Goal: Task Accomplishment & Management: Complete application form

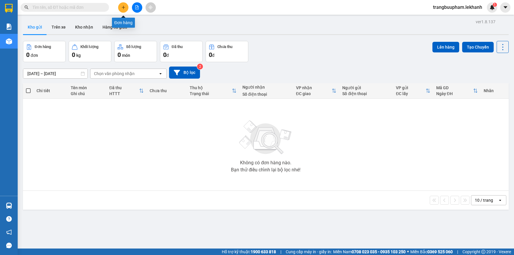
click at [125, 9] on button at bounding box center [123, 7] width 10 height 10
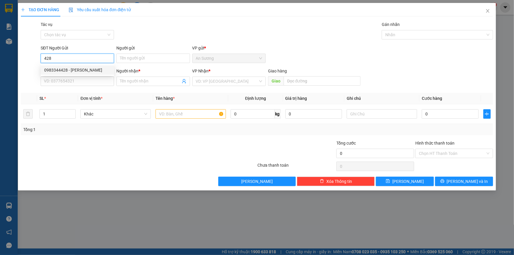
click at [85, 70] on div "0983344428 - [PERSON_NAME]" at bounding box center [77, 70] width 66 height 6
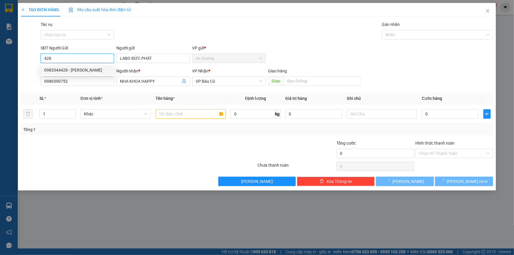
type input "0983344428"
type input "LABO ĐỨC PHÁT"
type input "0986590752"
type input "NHA KHOA HAPPY"
type input "30.000"
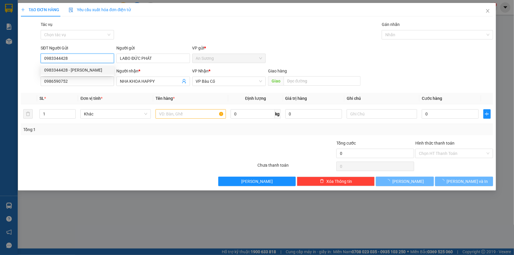
type input "30.000"
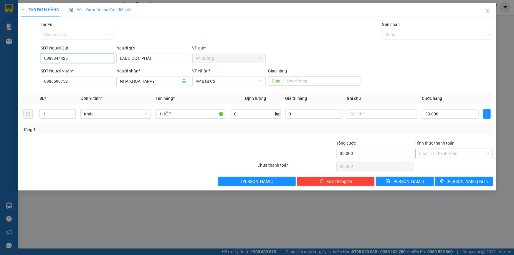
type input "0983344428"
click at [439, 155] on input "Hình thức thanh toán" at bounding box center [452, 153] width 67 height 9
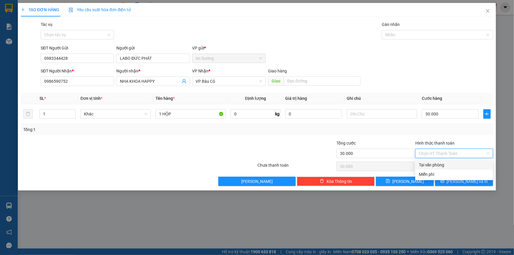
click at [443, 165] on div "Tại văn phòng" at bounding box center [454, 165] width 71 height 6
type input "0"
click at [467, 182] on span "[PERSON_NAME] và In" at bounding box center [467, 181] width 41 height 6
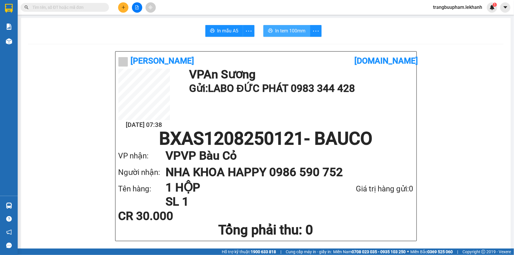
click at [275, 27] on span "In tem 100mm" at bounding box center [290, 30] width 30 height 7
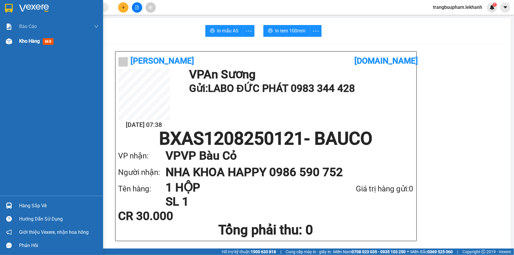
click at [35, 40] on span "Kho hàng" at bounding box center [29, 41] width 21 height 6
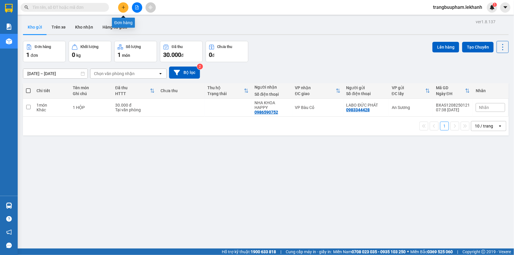
click at [122, 9] on icon "plus" at bounding box center [123, 7] width 4 height 4
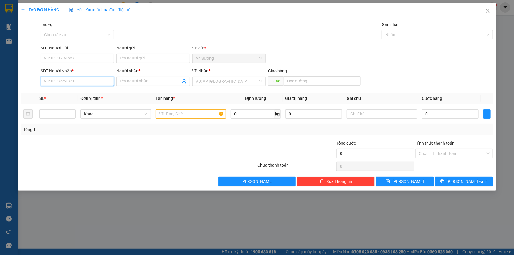
click at [79, 84] on input "SĐT Người Nhận *" at bounding box center [77, 81] width 73 height 9
type input "0966698887"
click at [132, 83] on input "Người nhận *" at bounding box center [150, 81] width 60 height 6
click at [78, 83] on input "0966698887" at bounding box center [77, 81] width 73 height 9
click at [138, 77] on span at bounding box center [152, 81] width 73 height 9
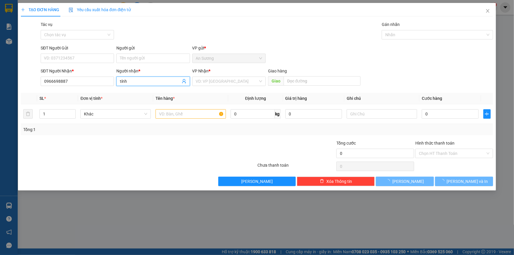
type input "tính"
click at [217, 87] on div "VP Nhận * VD: VP [GEOGRAPHIC_DATA]" at bounding box center [228, 78] width 73 height 21
click at [219, 81] on input "search" at bounding box center [227, 81] width 62 height 9
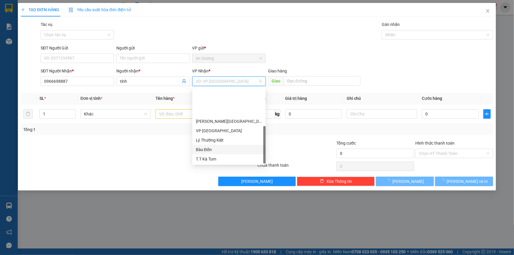
scroll to position [37, 0]
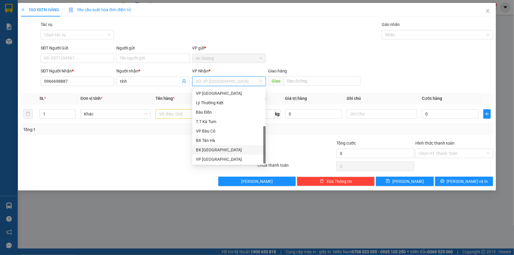
click at [218, 151] on div "BX [GEOGRAPHIC_DATA]" at bounding box center [229, 150] width 66 height 6
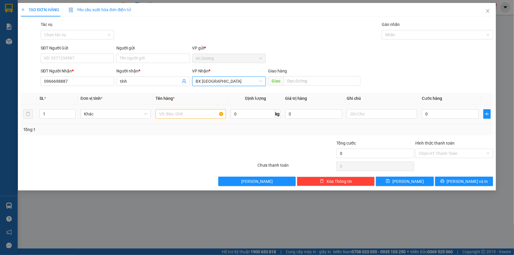
click at [157, 106] on td at bounding box center [190, 114] width 75 height 20
click at [162, 113] on input "text" at bounding box center [190, 113] width 70 height 9
type input "1 thùng"
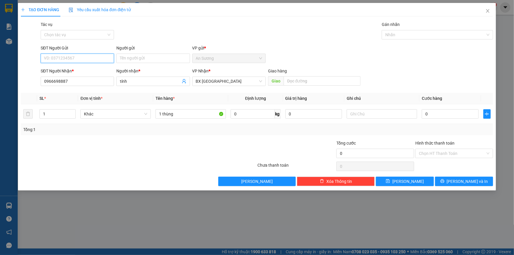
click at [98, 61] on input "SĐT Người Gửi" at bounding box center [77, 58] width 73 height 9
click at [71, 82] on input "0966698887" at bounding box center [77, 81] width 73 height 9
click at [54, 61] on input "SĐT Người Gửi" at bounding box center [77, 58] width 73 height 9
type input "0966698887"
drag, startPoint x: 71, startPoint y: 60, endPoint x: 0, endPoint y: 54, distance: 71.2
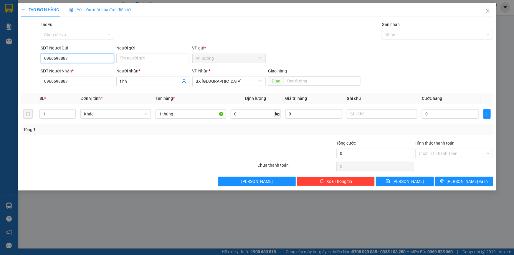
click at [0, 54] on div "TẠO ĐƠN HÀNG Yêu cầu xuất hóa đơn điện tử Transit Pickup Surcharge Ids Transit …" at bounding box center [257, 127] width 514 height 255
click at [70, 57] on input "SĐT Người Gửi" at bounding box center [77, 58] width 73 height 9
type input "0795115505"
click at [159, 56] on input "Người gửi" at bounding box center [152, 58] width 73 height 9
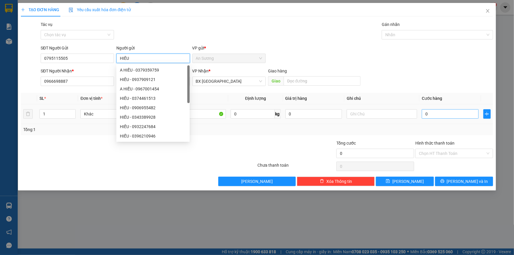
type input "HIẾU"
click at [439, 117] on input "0" at bounding box center [450, 113] width 57 height 9
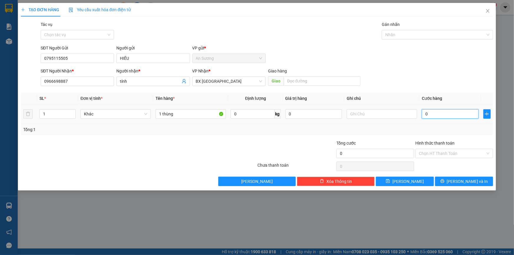
type input "5"
type input "50"
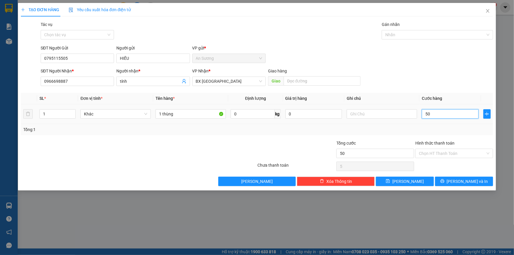
type input "50"
type input "500"
type input "50"
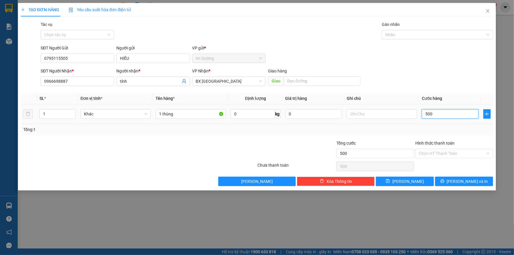
type input "50"
type input "50.000"
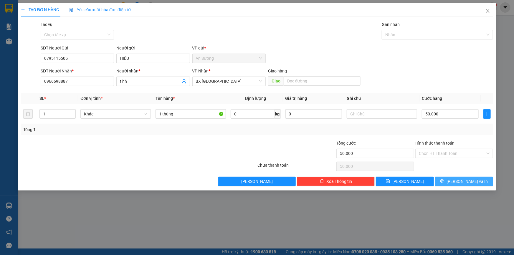
click at [450, 181] on button "[PERSON_NAME] và In" at bounding box center [464, 181] width 58 height 9
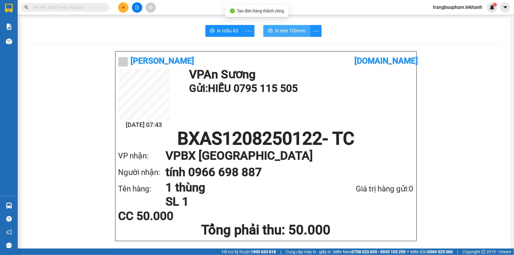
click at [286, 31] on span "In tem 100mm" at bounding box center [290, 30] width 30 height 7
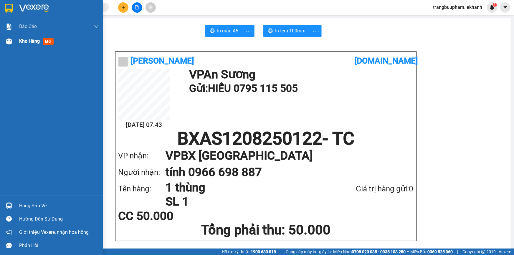
click at [25, 41] on span "Kho hàng" at bounding box center [29, 41] width 21 height 6
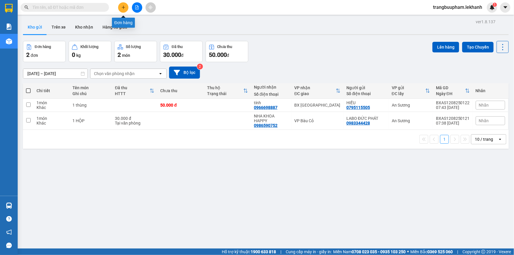
click at [125, 8] on icon "plus" at bounding box center [123, 7] width 4 height 4
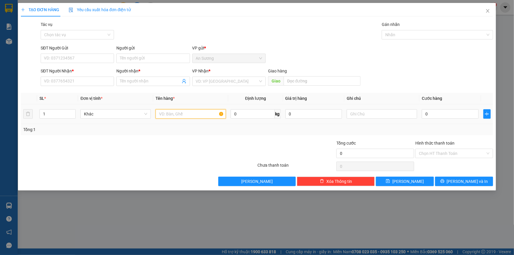
click at [173, 116] on input "text" at bounding box center [190, 113] width 70 height 9
click at [60, 62] on input "SĐT Người Gửi" at bounding box center [77, 58] width 73 height 9
click at [79, 86] on div "SĐT Người Nhận * VD: 0377654321" at bounding box center [77, 78] width 73 height 21
click at [82, 82] on input "SĐT Người Nhận *" at bounding box center [77, 81] width 73 height 9
click at [89, 59] on input "SĐT Người Gửi" at bounding box center [77, 58] width 73 height 9
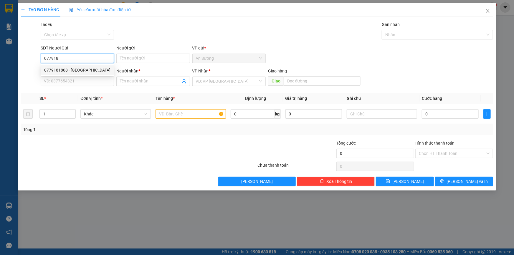
click at [79, 70] on div "0779181808 - [GEOGRAPHIC_DATA]" at bounding box center [77, 70] width 66 height 6
type input "0779181808"
type input "[PERSON_NAME]"
type input "0947381707"
type input "nhi"
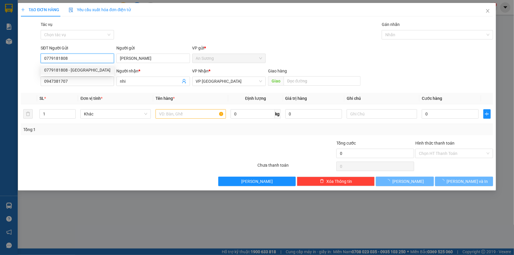
type input "100.000"
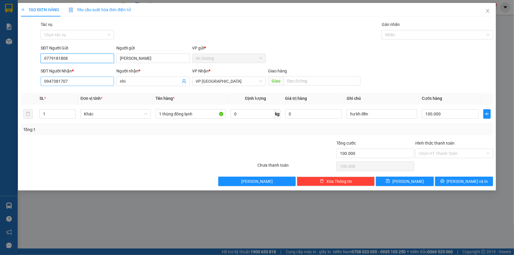
type input "0779181808"
click at [82, 77] on input "0947381707" at bounding box center [77, 81] width 73 height 9
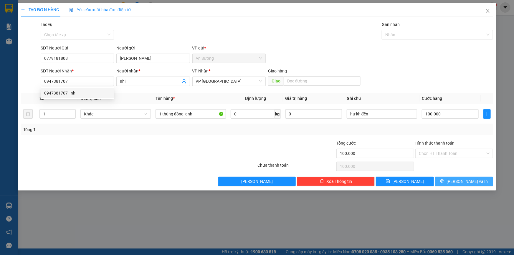
click at [476, 180] on button "[PERSON_NAME] và In" at bounding box center [464, 181] width 58 height 9
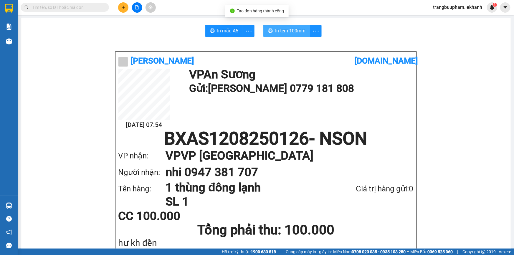
click at [275, 26] on button "In tem 100mm" at bounding box center [286, 31] width 47 height 12
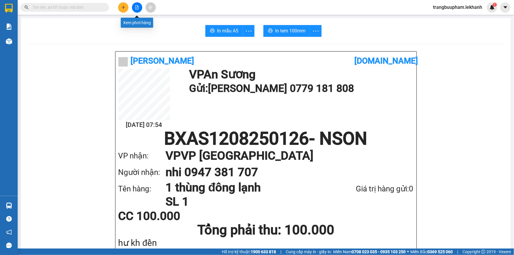
click at [125, 7] on icon "plus" at bounding box center [123, 7] width 3 height 0
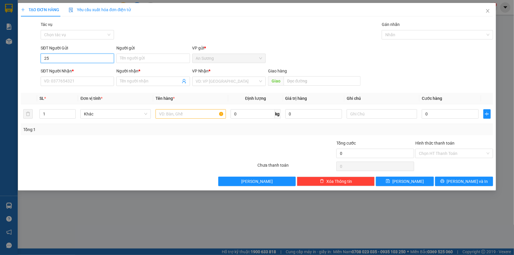
type input "2"
drag, startPoint x: 76, startPoint y: 76, endPoint x: 77, endPoint y: 86, distance: 9.8
click at [76, 77] on div "0339977025 - BẢO" at bounding box center [77, 79] width 66 height 6
type input "0339977025"
type input "BẢO"
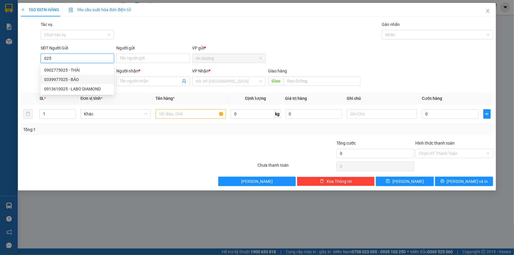
type input "0973224011"
type input "HÀ"
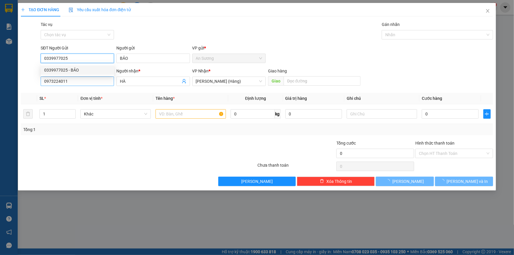
type input "150.000"
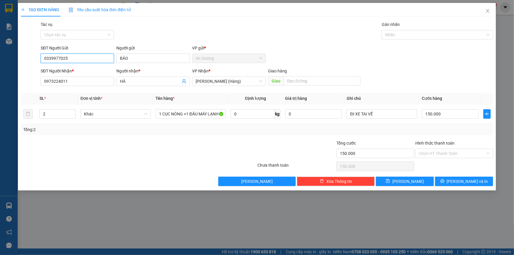
drag, startPoint x: 72, startPoint y: 60, endPoint x: 3, endPoint y: 60, distance: 69.8
click at [3, 60] on div "TẠO ĐƠN HÀNG Yêu cầu xuất hóa đơn điện tử Transit Pickup Surcharge Ids Transit …" at bounding box center [257, 127] width 514 height 255
click at [74, 89] on div "0913610025 - LABO DIAMOND" at bounding box center [77, 89] width 66 height 6
type input "0913610025"
type input "LABO DIAMOND"
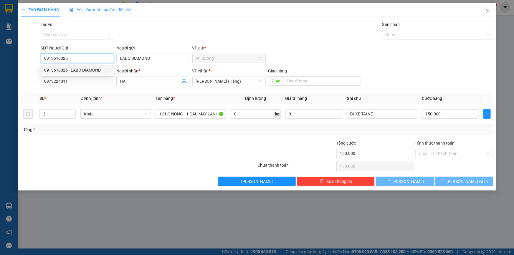
type input "30.000"
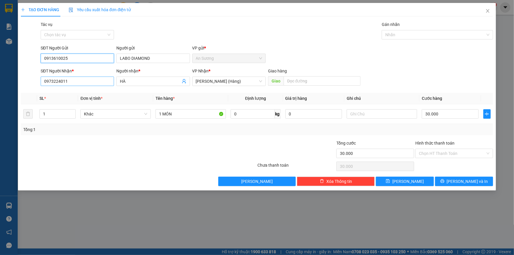
type input "0913610025"
drag, startPoint x: 74, startPoint y: 83, endPoint x: 0, endPoint y: 80, distance: 73.9
click at [1, 80] on div "TẠO ĐƠN HÀNG Yêu cầu xuất hóa đơn điện tử Transit Pickup Surcharge Ids Transit …" at bounding box center [257, 127] width 514 height 255
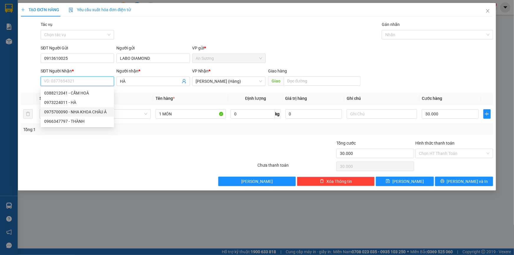
click at [93, 112] on div "0975700090 - NHA KHOA CHÂU Á" at bounding box center [77, 112] width 66 height 6
type input "0975700090"
type input "NHA KHOA CHÂU Á"
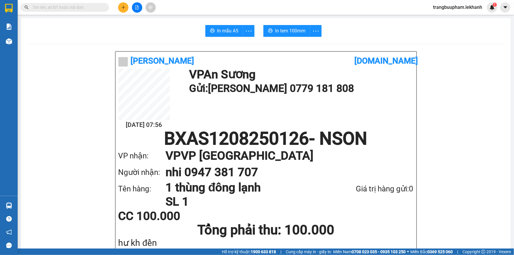
click at [124, 9] on icon "plus" at bounding box center [123, 7] width 4 height 4
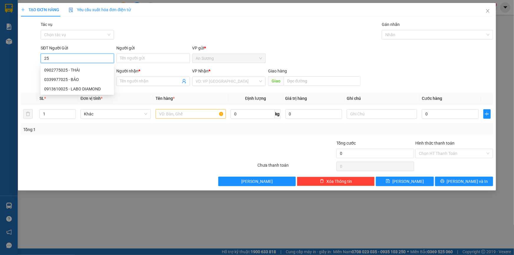
type input "2"
type input "025"
click at [91, 91] on div "0913610025 - LABO DIAMOND" at bounding box center [77, 89] width 66 height 6
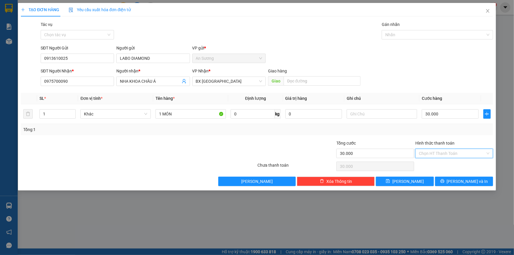
click at [444, 149] on input "Hình thức thanh toán" at bounding box center [452, 153] width 67 height 9
click at [446, 162] on div "Tại văn phòng" at bounding box center [454, 165] width 71 height 6
click at [444, 182] on icon "printer" at bounding box center [442, 181] width 4 height 4
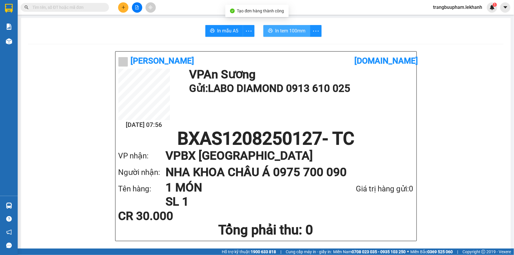
click at [282, 31] on span "In tem 100mm" at bounding box center [290, 30] width 30 height 7
click at [122, 7] on icon "plus" at bounding box center [123, 7] width 3 height 0
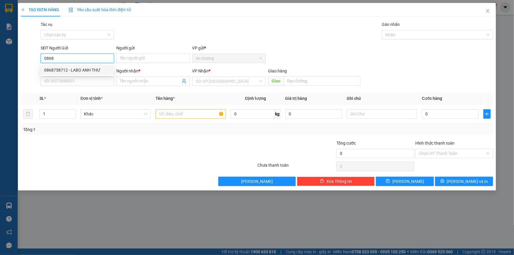
click at [88, 66] on div "0868758712 - LABO ANH THƯ" at bounding box center [77, 69] width 73 height 9
type input "0868758712"
type input "LABO ANH THƯ"
type input "0358008432"
type input "hiếu"
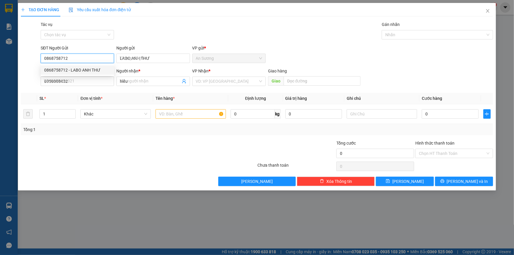
type input "30.000"
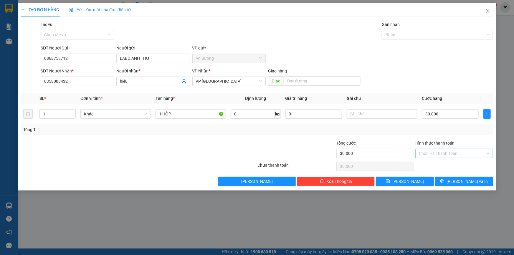
click at [444, 150] on input "Hình thức thanh toán" at bounding box center [452, 153] width 67 height 9
click at [442, 164] on div "Tại văn phòng" at bounding box center [454, 165] width 71 height 6
click at [460, 182] on span "[PERSON_NAME] và In" at bounding box center [467, 181] width 41 height 6
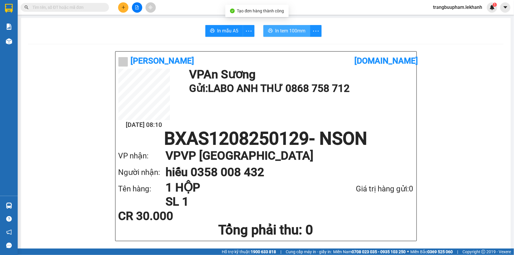
click at [288, 32] on span "In tem 100mm" at bounding box center [290, 30] width 30 height 7
click at [121, 6] on button at bounding box center [123, 7] width 10 height 10
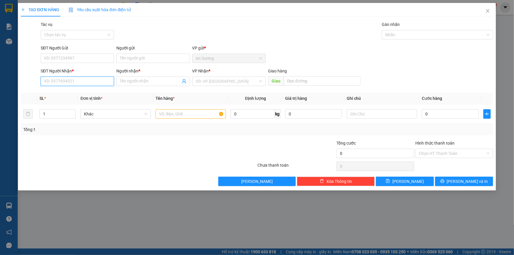
click at [92, 80] on input "SĐT Người Nhận *" at bounding box center [77, 81] width 73 height 9
type input "0393222122"
click at [130, 81] on input "Người nhận *" at bounding box center [150, 81] width 60 height 6
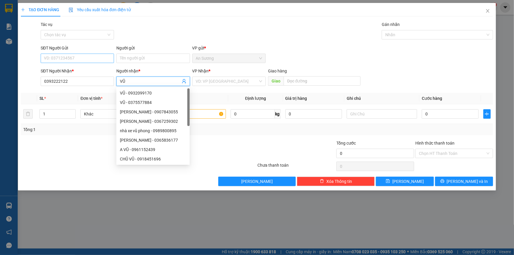
type input "VŨ"
click at [61, 55] on input "SĐT Người Gửi" at bounding box center [77, 58] width 73 height 9
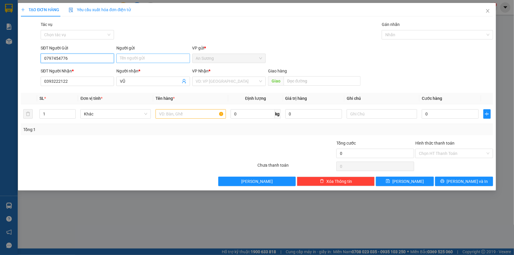
type input "0797454776"
click at [127, 56] on input "Người gửi" at bounding box center [152, 58] width 73 height 9
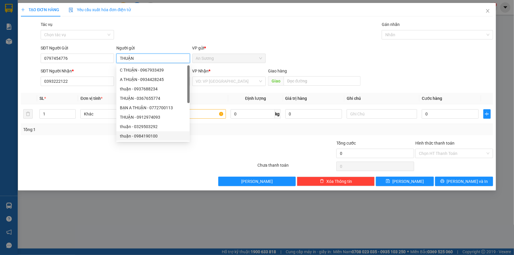
type input "THUẬN"
drag, startPoint x: 174, startPoint y: 166, endPoint x: 205, endPoint y: 142, distance: 39.7
click at [173, 166] on div at bounding box center [138, 166] width 236 height 12
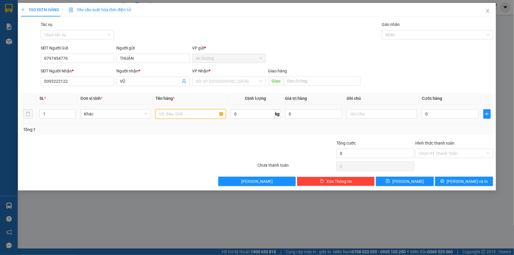
click at [203, 117] on input "text" at bounding box center [190, 113] width 70 height 9
type input "1 KIỆN"
click at [220, 81] on input "search" at bounding box center [227, 81] width 62 height 9
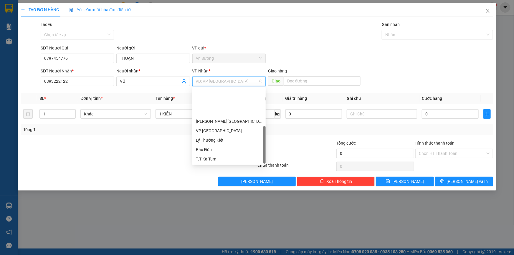
click at [214, 193] on div "VP [GEOGRAPHIC_DATA]" at bounding box center [229, 196] width 66 height 6
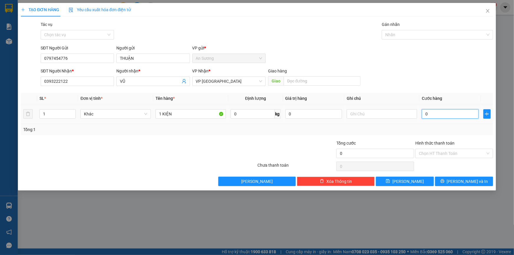
click at [427, 112] on input "0" at bounding box center [450, 113] width 57 height 9
type input "4"
type input "40"
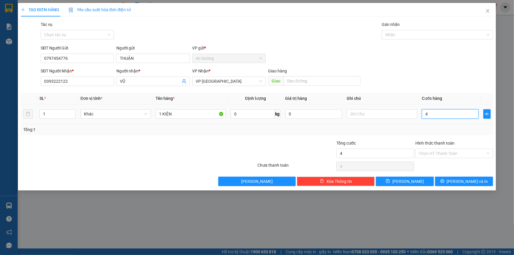
type input "40"
type input "40.000"
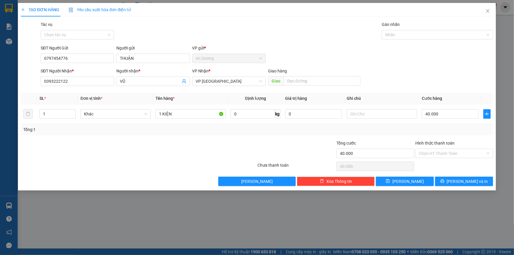
click at [402, 133] on div "Tổng: 1" at bounding box center [257, 129] width 472 height 11
click at [436, 154] on input "Hình thức thanh toán" at bounding box center [452, 153] width 67 height 9
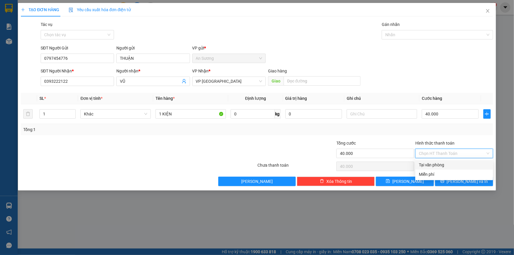
click at [441, 165] on div "Tại văn phòng" at bounding box center [454, 165] width 71 height 6
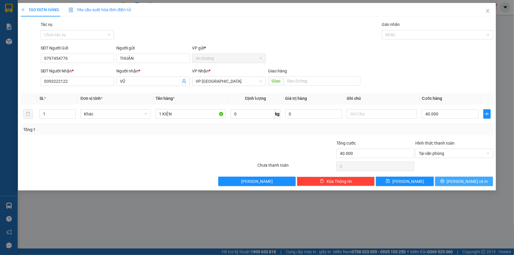
click at [444, 181] on icon "printer" at bounding box center [442, 181] width 4 height 4
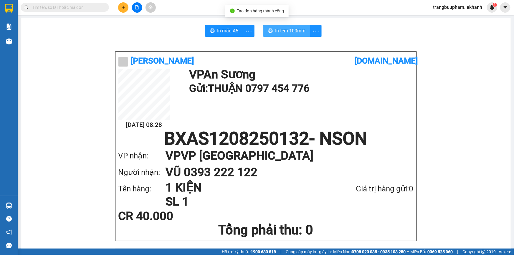
click at [275, 29] on span "In tem 100mm" at bounding box center [290, 30] width 30 height 7
click at [67, 10] on input "text" at bounding box center [66, 7] width 69 height 6
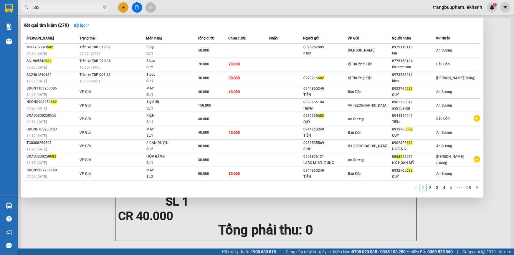
type input "682"
drag, startPoint x: 125, startPoint y: 8, endPoint x: 80, endPoint y: 78, distance: 82.6
click at [124, 8] on div at bounding box center [257, 127] width 514 height 255
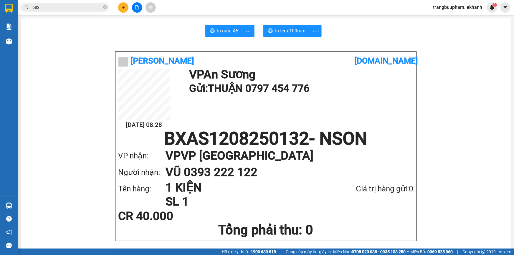
click at [123, 9] on icon "plus" at bounding box center [123, 7] width 4 height 4
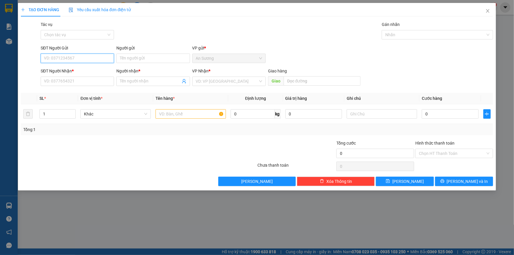
click at [81, 55] on input "SĐT Người Gửi" at bounding box center [77, 58] width 73 height 9
type input "0906292125"
drag, startPoint x: 79, startPoint y: 67, endPoint x: 90, endPoint y: 90, distance: 25.4
click at [80, 67] on div "0906292125 - LÀI" at bounding box center [77, 70] width 66 height 6
type input "LÀI"
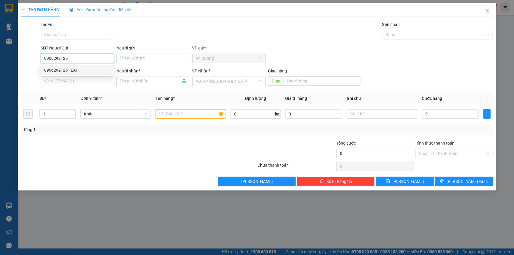
type input "0902747423"
type input "TUYẾT LÊ"
type input "30.000"
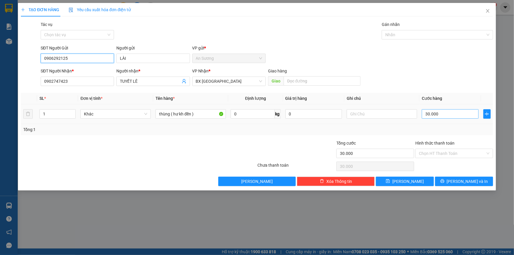
type input "0906292125"
click at [445, 110] on input "30.000" at bounding box center [450, 113] width 57 height 9
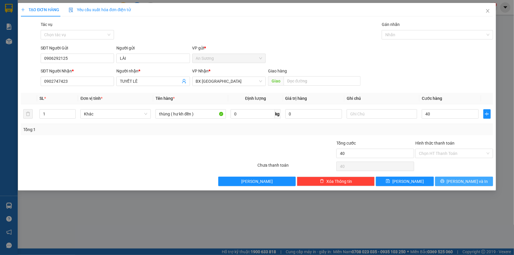
click at [444, 182] on icon "printer" at bounding box center [442, 181] width 4 height 4
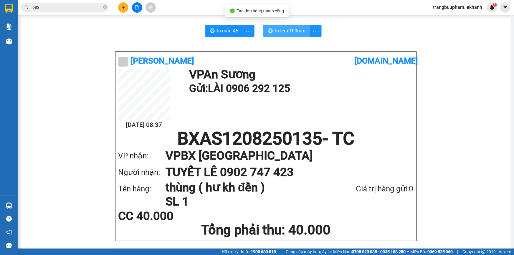
click at [295, 32] on span "In tem 100mm" at bounding box center [290, 30] width 30 height 7
click at [280, 31] on span "In tem 100mm" at bounding box center [290, 30] width 30 height 7
click at [106, 8] on icon "close-circle" at bounding box center [105, 7] width 4 height 4
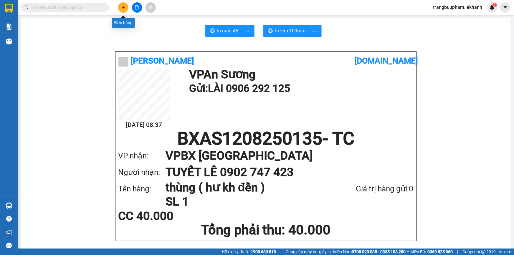
click at [124, 9] on button at bounding box center [123, 7] width 10 height 10
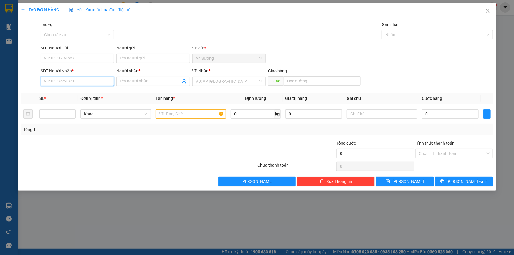
click at [67, 83] on input "SĐT Người Nhận *" at bounding box center [77, 81] width 73 height 9
click at [72, 94] on div "0346906843 - TÍNH" at bounding box center [77, 93] width 66 height 6
type input "0346906843"
type input "TÍNH"
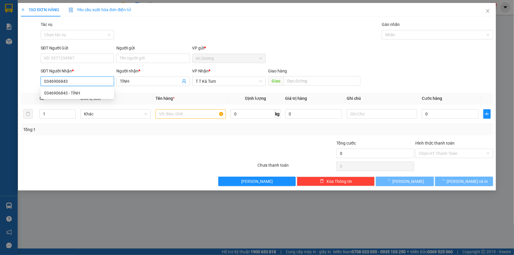
type input "30.000"
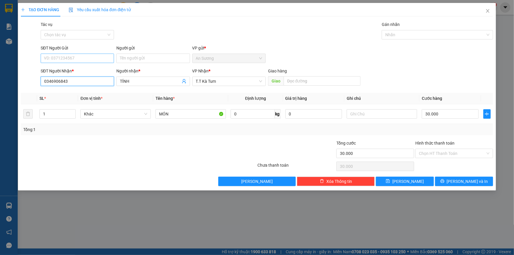
type input "0346906843"
click at [77, 58] on input "SĐT Người Gửi" at bounding box center [77, 58] width 73 height 9
type input "0909147224"
click at [76, 71] on div "0909147224 - Long" at bounding box center [77, 70] width 66 height 6
type input "Long"
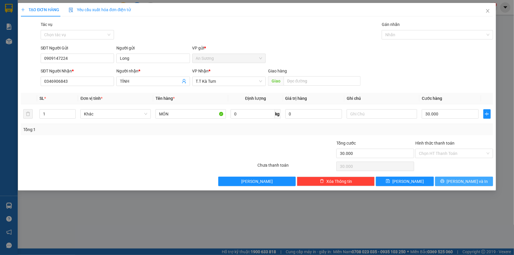
click at [444, 180] on icon "printer" at bounding box center [442, 181] width 4 height 4
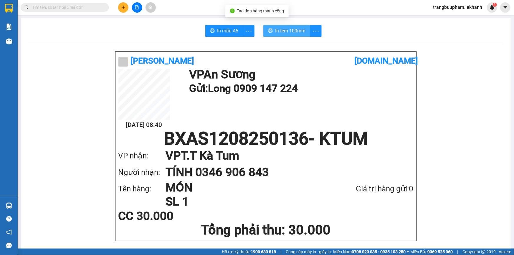
click at [285, 29] on span "In tem 100mm" at bounding box center [290, 30] width 30 height 7
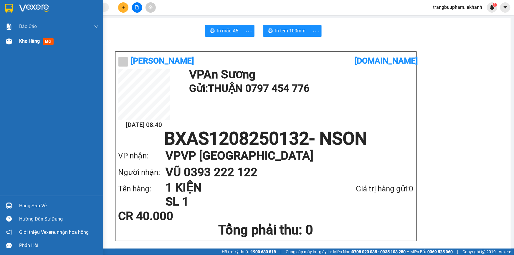
click at [28, 43] on span "Kho hàng" at bounding box center [29, 41] width 21 height 6
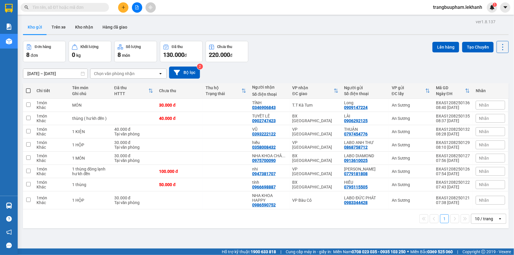
click at [59, 67] on div "[DATE] – [DATE] Press the down arrow key to interact with the calendar and sele…" at bounding box center [265, 73] width 485 height 12
click at [65, 77] on div "ver 1.8.137 Kho gửi Trên xe Kho nhận Hàng đã giao Đơn hàng 8 đơn Khối lượng 0 k…" at bounding box center [266, 145] width 490 height 255
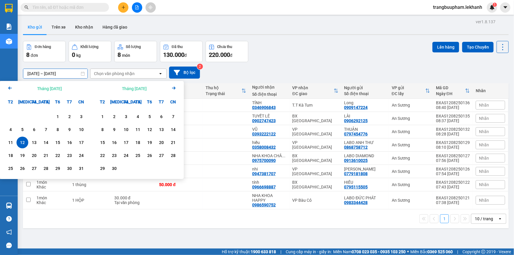
click at [51, 121] on div "Calendar." at bounding box center [46, 117] width 12 height 12
click at [54, 117] on div "1" at bounding box center [58, 116] width 8 height 7
type input "[DATE] – [DATE]"
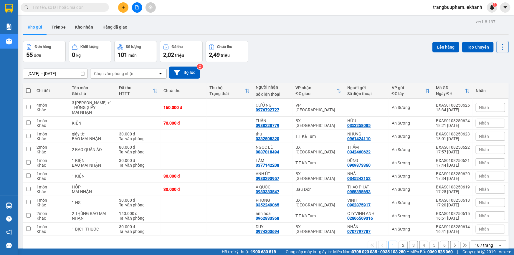
click at [441, 241] on button "6" at bounding box center [444, 245] width 9 height 9
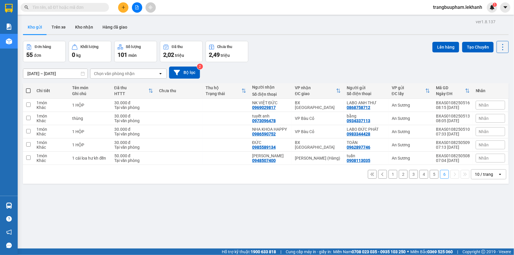
click at [431, 170] on button "5" at bounding box center [433, 174] width 9 height 9
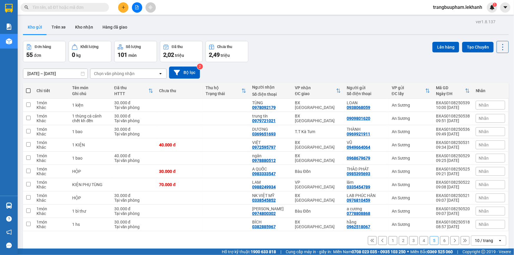
click at [420, 236] on button "4" at bounding box center [423, 240] width 9 height 9
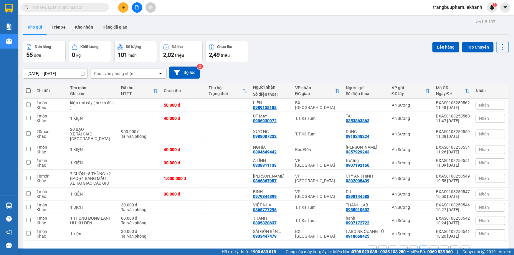
click at [409, 246] on button "3" at bounding box center [413, 250] width 9 height 9
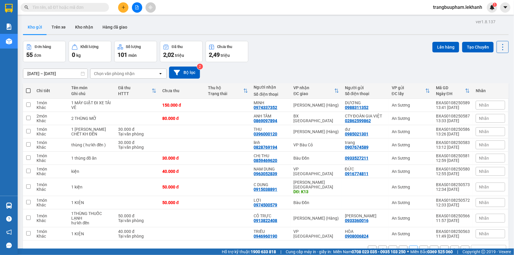
click at [399, 246] on button "2" at bounding box center [403, 250] width 9 height 9
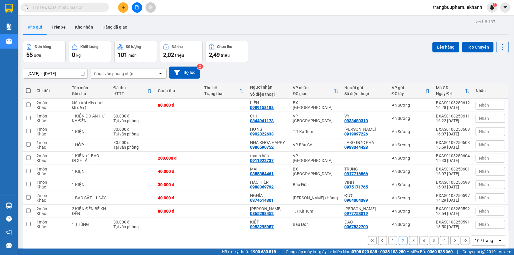
click at [389, 236] on button "1" at bounding box center [392, 240] width 9 height 9
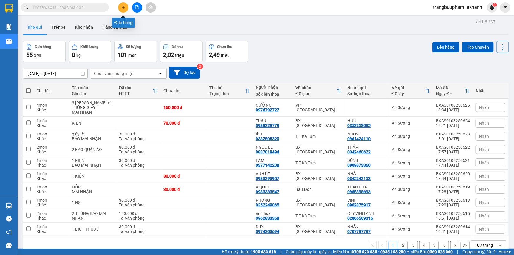
click at [121, 6] on icon "plus" at bounding box center [123, 7] width 4 height 4
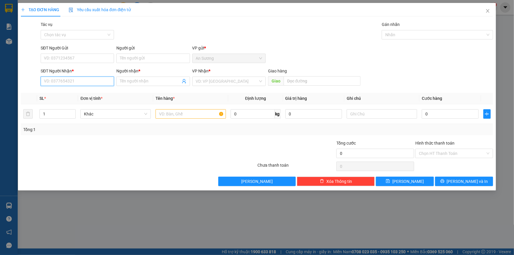
click at [98, 83] on input "SĐT Người Nhận *" at bounding box center [77, 81] width 73 height 9
click at [75, 94] on div "0979574209 - HƯNG" at bounding box center [77, 93] width 66 height 6
type input "0979574209"
type input "HƯNG"
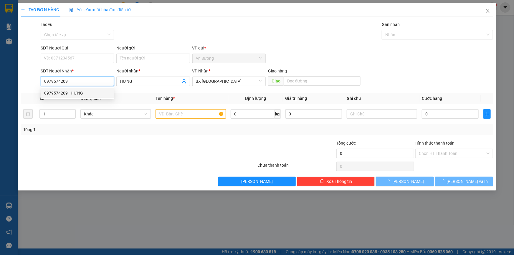
type input "80.000"
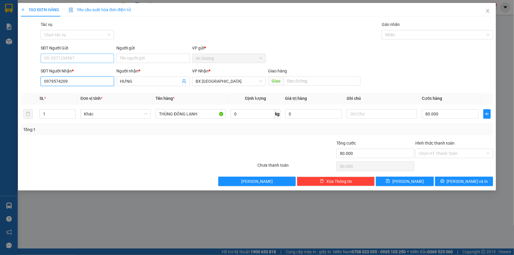
type input "0979574209"
click at [72, 59] on input "SĐT Người Gửi" at bounding box center [77, 58] width 73 height 9
click at [79, 71] on div "0334560311 - giàu" at bounding box center [77, 70] width 66 height 6
type input "0334560311"
type input "giàu"
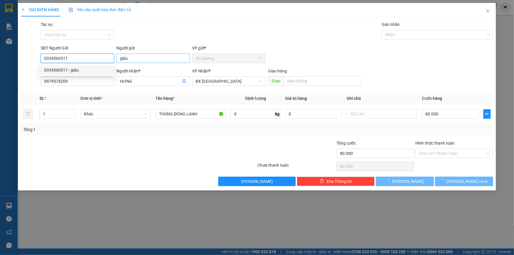
type input "100.000"
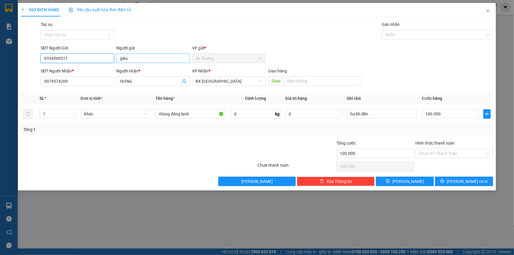
type input "0334560311"
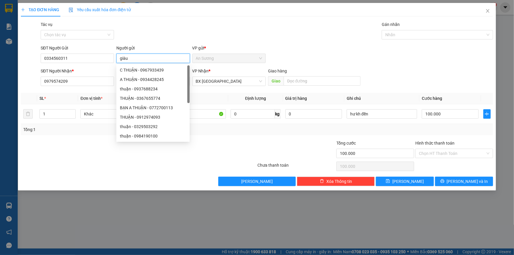
drag, startPoint x: 135, startPoint y: 59, endPoint x: 116, endPoint y: 64, distance: 18.8
click at [117, 64] on div "Người gửi giàu" at bounding box center [152, 55] width 73 height 21
type input "GIÀU"
click at [248, 143] on div at bounding box center [217, 150] width 79 height 21
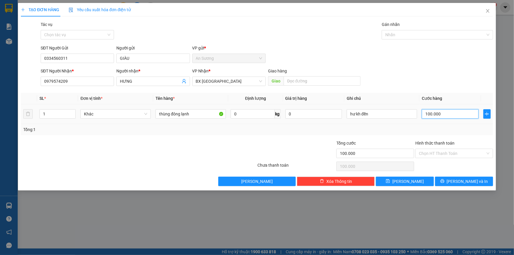
click at [429, 114] on input "100.000" at bounding box center [450, 113] width 57 height 9
click at [396, 122] on td "hư kh đền" at bounding box center [381, 114] width 75 height 20
click at [444, 183] on icon "printer" at bounding box center [442, 181] width 4 height 4
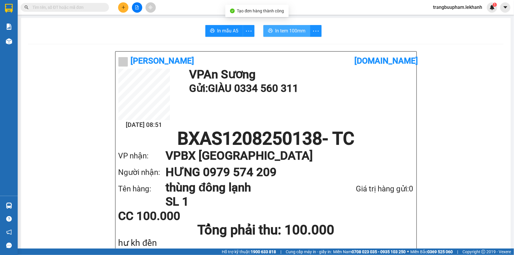
click at [279, 29] on span "In tem 100mm" at bounding box center [290, 30] width 30 height 7
click at [126, 6] on button at bounding box center [123, 7] width 10 height 10
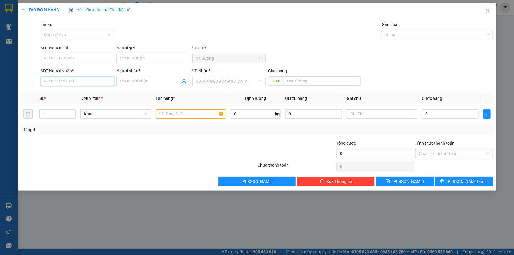
click at [89, 83] on input "SĐT Người Nhận *" at bounding box center [77, 81] width 73 height 9
click at [81, 94] on div "0868777296 - [GEOGRAPHIC_DATA]" at bounding box center [77, 93] width 66 height 6
type input "0868777296"
type input "VIỆT NHA"
type input "30.000"
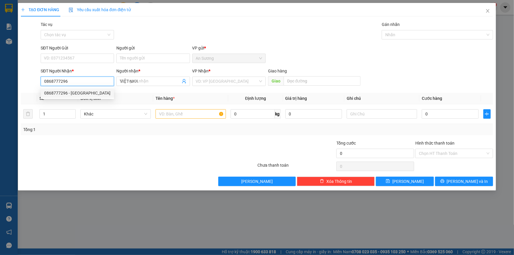
type input "30.000"
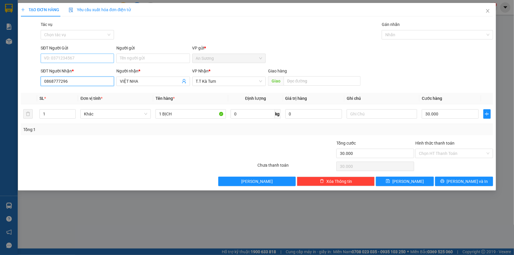
type input "0868777296"
click at [73, 54] on input "SĐT Người Gửi" at bounding box center [77, 58] width 73 height 9
click at [77, 70] on div "0988010602 - THÀNH LAB" at bounding box center [77, 70] width 66 height 6
type input "0988010602"
type input "THÀNH LAB"
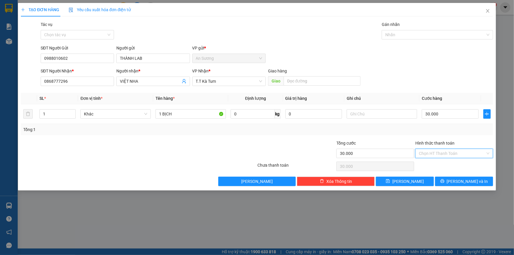
click at [427, 150] on input "Hình thức thanh toán" at bounding box center [452, 153] width 67 height 9
click at [430, 163] on div "Tại văn phòng" at bounding box center [454, 165] width 71 height 6
click at [464, 180] on span "[PERSON_NAME] và In" at bounding box center [467, 181] width 41 height 6
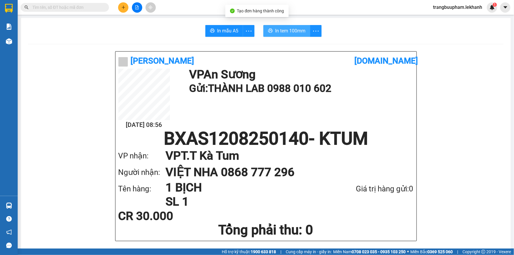
click at [278, 31] on span "In tem 100mm" at bounding box center [290, 30] width 30 height 7
click at [124, 8] on icon "plus" at bounding box center [123, 7] width 4 height 4
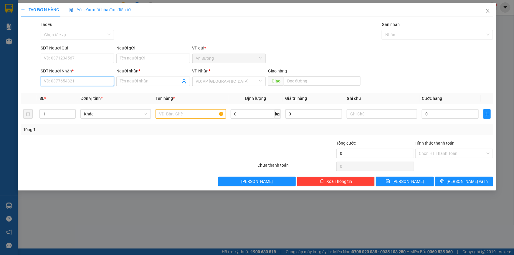
click at [70, 79] on input "SĐT Người Nhận *" at bounding box center [77, 81] width 73 height 9
click at [76, 57] on input "SĐT Người Gửi" at bounding box center [77, 58] width 73 height 9
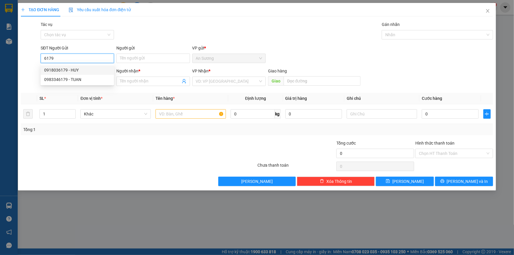
click at [46, 58] on input "6179" at bounding box center [77, 58] width 73 height 9
click at [64, 69] on div "0388888179 - SÁU" at bounding box center [77, 70] width 66 height 6
type input "0388888179"
type input "SÁU"
type input "0963052839"
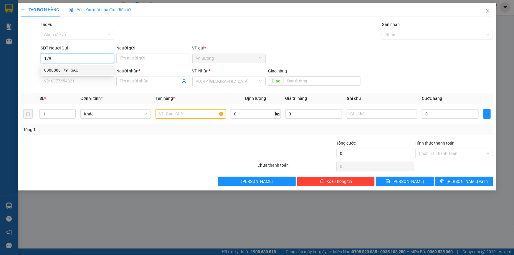
type input "NAM DUNG"
type input "30.000"
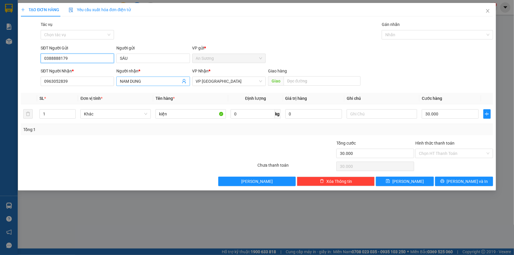
type input "0388888179"
drag, startPoint x: 142, startPoint y: 80, endPoint x: 97, endPoint y: 91, distance: 46.1
click at [97, 91] on div "Transit Pickup Surcharge Ids Transit Deliver Surcharge Ids Transit Deliver Surc…" at bounding box center [257, 103] width 472 height 165
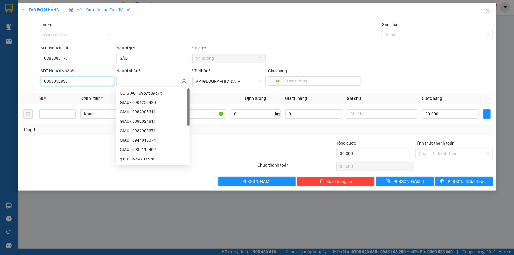
drag, startPoint x: 81, startPoint y: 80, endPoint x: 29, endPoint y: 89, distance: 52.3
click at [30, 89] on div "Transit Pickup Surcharge Ids Transit Deliver Surcharge Ids Transit Deliver Surc…" at bounding box center [257, 103] width 472 height 165
click at [29, 89] on div "Transit Pickup Surcharge Ids Transit Deliver Surcharge Ids Transit Deliver Surc…" at bounding box center [257, 103] width 472 height 165
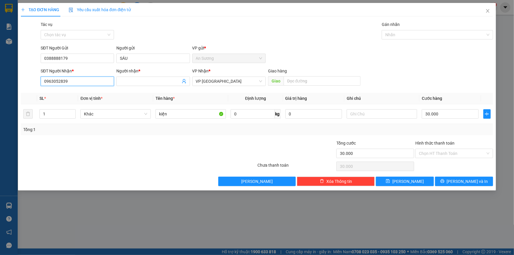
drag, startPoint x: 76, startPoint y: 79, endPoint x: 39, endPoint y: 82, distance: 36.9
click at [39, 82] on div "SĐT Người Nhận * 0963052839 0963052839" at bounding box center [77, 78] width 76 height 21
click at [59, 103] on div "0339810369 - CƯỜNG" at bounding box center [77, 102] width 66 height 6
type input "0339810369"
type input "CƯỜNG"
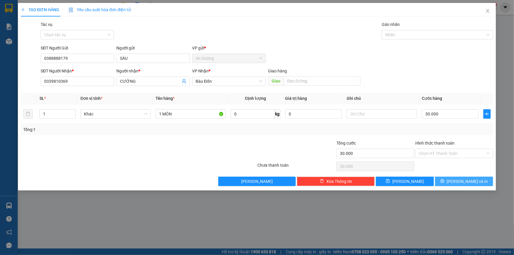
click at [452, 181] on button "[PERSON_NAME] và In" at bounding box center [464, 181] width 58 height 9
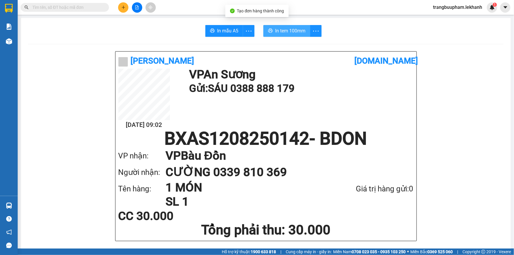
click at [290, 31] on span "In tem 100mm" at bounding box center [290, 30] width 30 height 7
click at [125, 7] on icon "plus" at bounding box center [123, 7] width 4 height 4
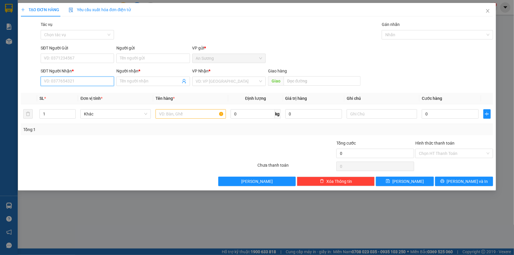
click at [81, 80] on input "SĐT Người Nhận *" at bounding box center [77, 81] width 73 height 9
type input "7"
type input "0922770770"
click at [122, 83] on input "Người nhận *" at bounding box center [150, 81] width 60 height 6
type input "NGOAN"
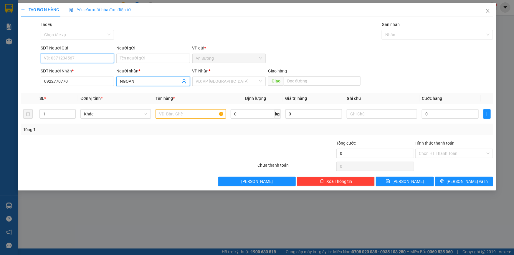
click at [91, 56] on input "SĐT Người Gửi" at bounding box center [77, 58] width 73 height 9
click at [94, 68] on div "0985395693 - THẢO PHÁT" at bounding box center [77, 70] width 66 height 6
type input "0985395693"
type input "THẢO PHÁT"
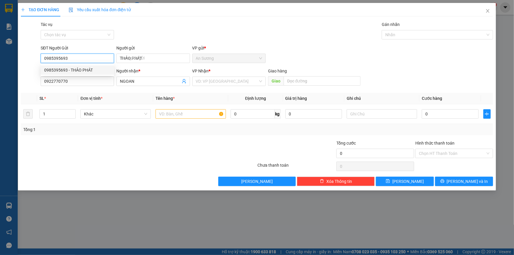
type input "30.000"
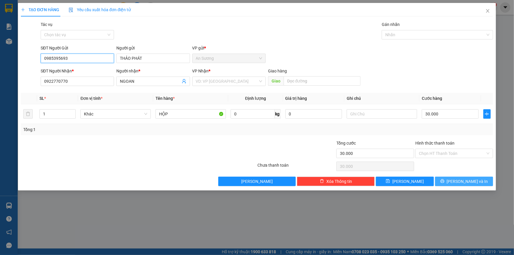
type input "0985395693"
click at [465, 181] on span "[PERSON_NAME] và In" at bounding box center [467, 181] width 41 height 6
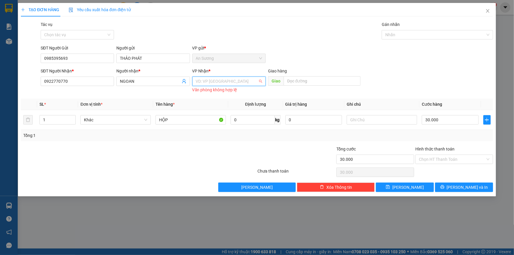
click at [218, 82] on input "search" at bounding box center [227, 81] width 62 height 9
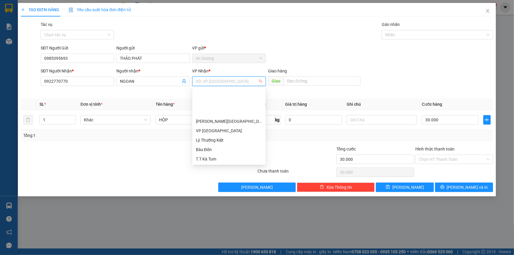
click at [209, 184] on div "BX [GEOGRAPHIC_DATA]" at bounding box center [229, 187] width 66 height 6
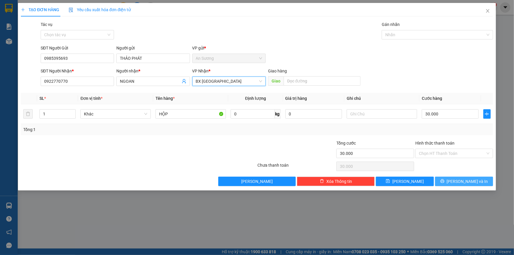
click at [457, 182] on button "[PERSON_NAME] và In" at bounding box center [464, 181] width 58 height 9
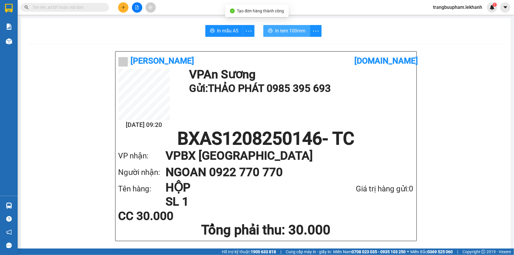
click at [286, 32] on span "In tem 100mm" at bounding box center [290, 30] width 30 height 7
click at [122, 8] on icon "plus" at bounding box center [123, 7] width 4 height 4
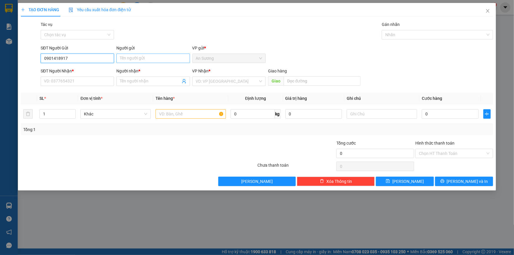
type input "0901418917"
click at [132, 55] on input "Người gửi" at bounding box center [152, 58] width 73 height 9
type input "U"
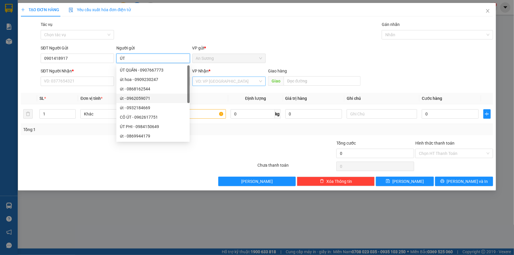
type input "ÚT"
click at [231, 79] on input "search" at bounding box center [227, 81] width 62 height 9
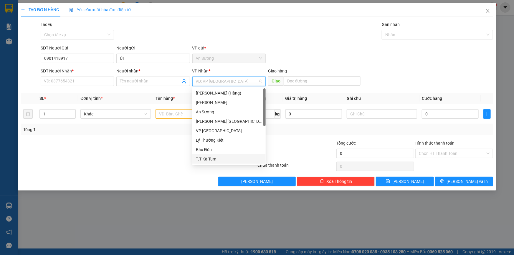
click at [214, 158] on div "T.T Kà Tum" at bounding box center [229, 159] width 66 height 6
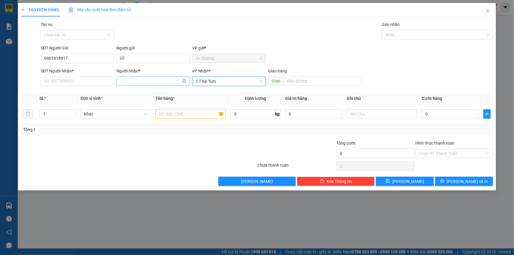
click at [152, 82] on input "Người nhận *" at bounding box center [150, 81] width 60 height 6
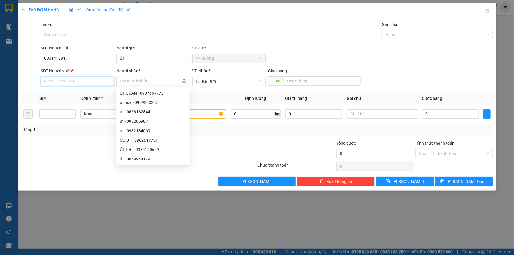
click at [105, 82] on input "SĐT Người Nhận *" at bounding box center [77, 81] width 73 height 9
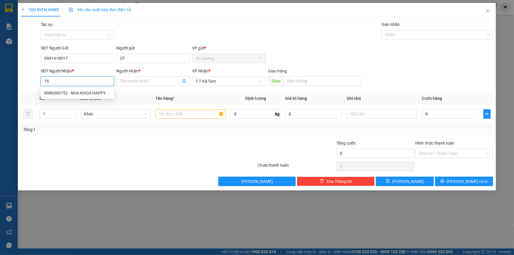
type input "7"
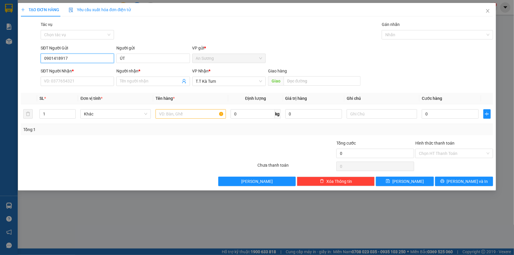
drag, startPoint x: 110, startPoint y: 56, endPoint x: 4, endPoint y: 67, distance: 106.9
click at [4, 67] on div "TẠO ĐƠN HÀNG Yêu cầu xuất hóa đơn điện tử Transit Pickup Surcharge Ids Transit …" at bounding box center [257, 127] width 514 height 255
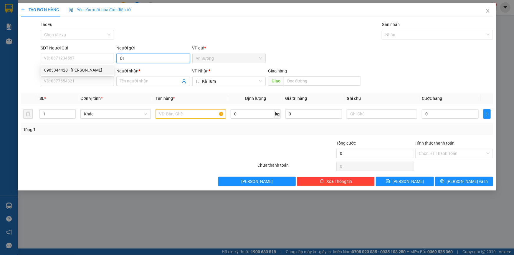
drag, startPoint x: 134, startPoint y: 62, endPoint x: 96, endPoint y: 63, distance: 38.3
click at [96, 63] on div "SĐT Người Gửi VD: 0371234567 Người gửi ÚT ÚT VP gửi * An Sương" at bounding box center [266, 55] width 455 height 21
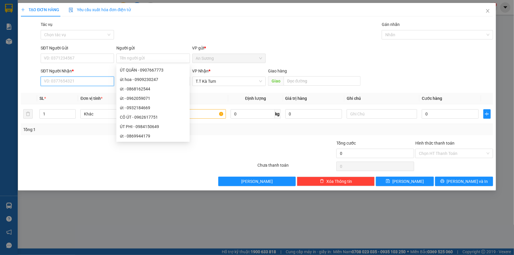
click at [82, 80] on input "SĐT Người Nhận *" at bounding box center [77, 81] width 73 height 9
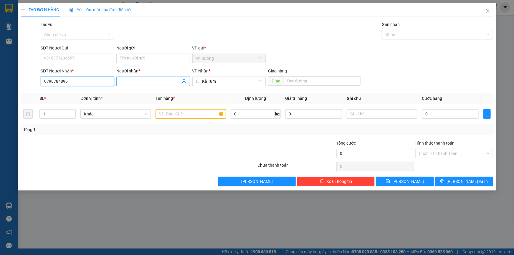
type input "0798784896"
click at [131, 81] on input "Người nhận *" at bounding box center [150, 81] width 60 height 6
type input "[PERSON_NAME]"
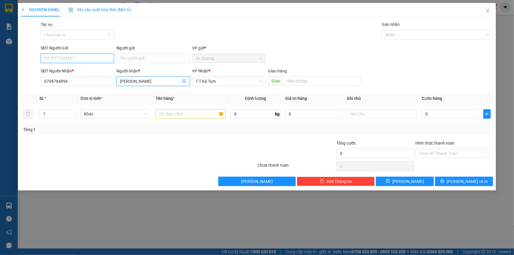
click at [65, 60] on input "SĐT Người Gửi" at bounding box center [77, 58] width 73 height 9
click at [57, 55] on input "SĐT Người Gửi" at bounding box center [77, 58] width 73 height 9
type input "0764694415"
click at [82, 69] on div "0764694415 - BẢO CHI FOODS" at bounding box center [77, 70] width 66 height 6
type input "BẢO CHI FOODS"
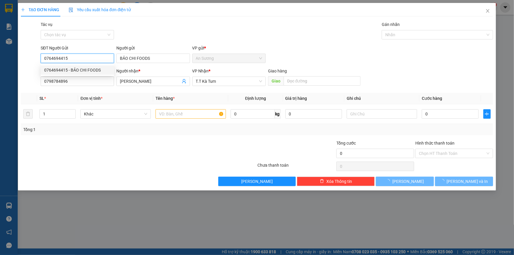
type input "400.000"
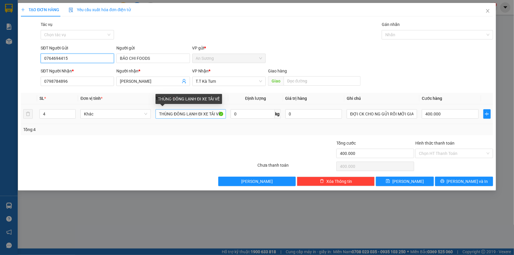
type input "0764694415"
drag, startPoint x: 205, startPoint y: 114, endPoint x: 209, endPoint y: 115, distance: 3.7
click at [209, 115] on input "THÙNG ĐÔNG LẠNH ĐI XE TẢI VỀ" at bounding box center [190, 113] width 70 height 9
click at [213, 113] on input "THÙNG ĐÔNG LẠNH ĐI XE TẢI VỀ" at bounding box center [190, 113] width 70 height 9
click at [215, 115] on input "THÙNG ĐÔNG LẠNH ĐI XE TẢI VỀ" at bounding box center [190, 113] width 70 height 9
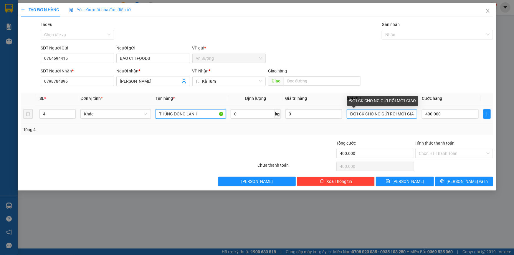
type input "THÙNG ĐÔNG LẠNH"
click at [392, 113] on input "ĐỢI CK CHO NG GỬI RỒI MỚI GIAO" at bounding box center [381, 113] width 70 height 9
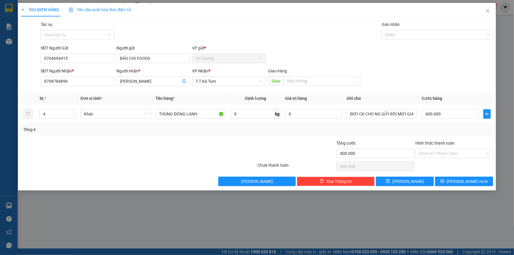
click at [387, 130] on div "Tổng: 4" at bounding box center [256, 129] width 467 height 6
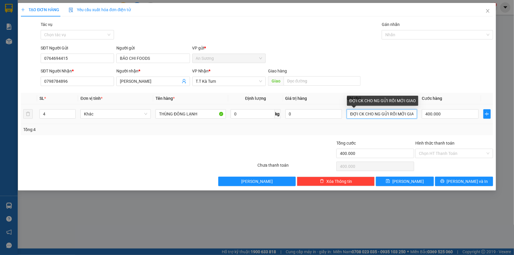
click at [387, 114] on input "ĐỢI CK CHO NG GỬI RỒI MỚI GIAO" at bounding box center [381, 113] width 70 height 9
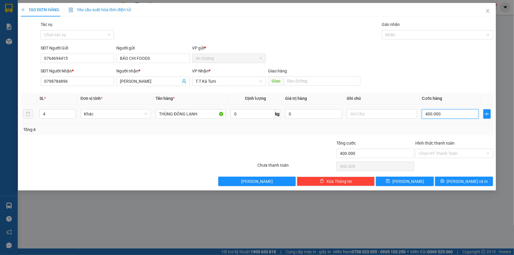
click at [433, 113] on input "400.000" at bounding box center [450, 113] width 57 height 9
type input "4"
type input "40"
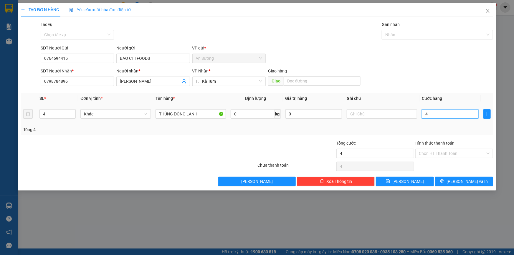
type input "40"
click at [346, 127] on div "Tổng: 4" at bounding box center [256, 129] width 467 height 6
click at [457, 181] on button "[PERSON_NAME] và In" at bounding box center [464, 181] width 58 height 9
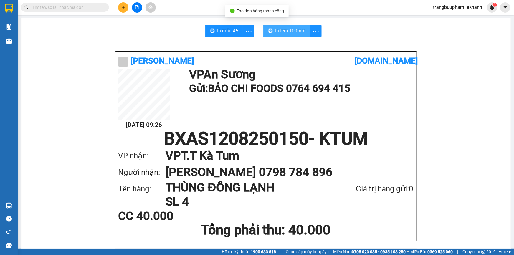
click at [298, 30] on span "In tem 100mm" at bounding box center [290, 30] width 30 height 7
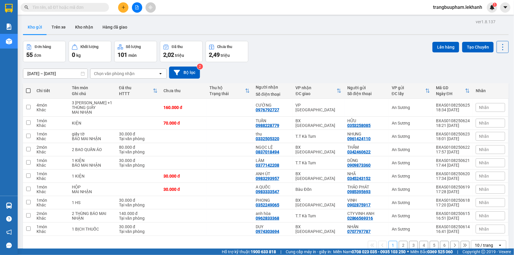
click at [44, 76] on div "ver 1.8.137 Kho gửi Trên xe Kho nhận Hàng đã giao Đơn hàng 55 đơn Khối lượng 0 …" at bounding box center [266, 145] width 490 height 255
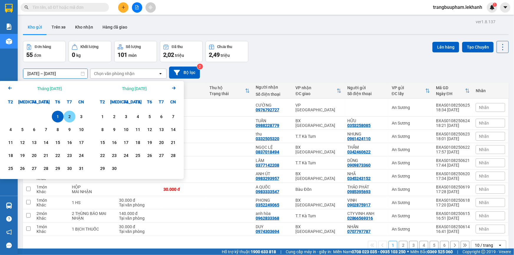
click at [71, 117] on div "2" at bounding box center [69, 116] width 8 height 7
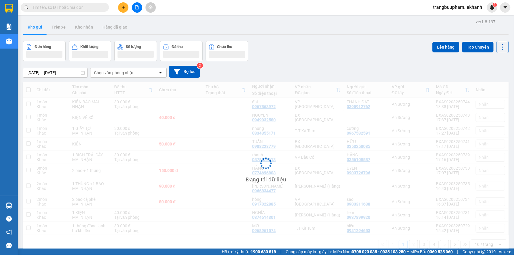
click at [64, 72] on input "02/08/2025 – 02/08/2025" at bounding box center [55, 72] width 64 height 9
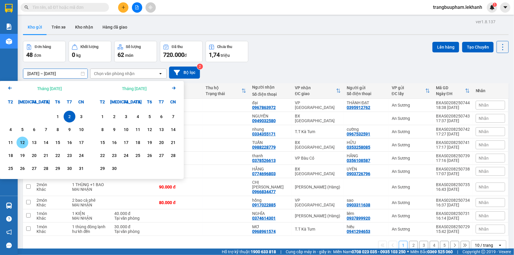
click at [27, 143] on div "12" at bounding box center [22, 143] width 12 height 12
type input "[DATE] – [DATE]"
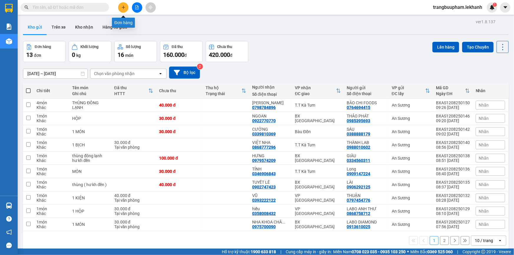
click at [123, 7] on icon "plus" at bounding box center [123, 7] width 3 height 0
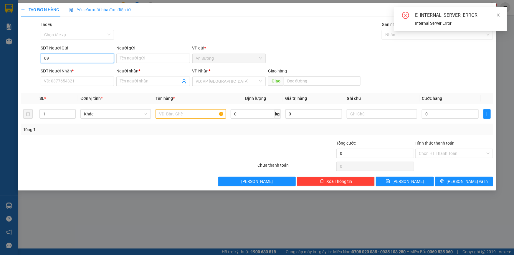
type input "0"
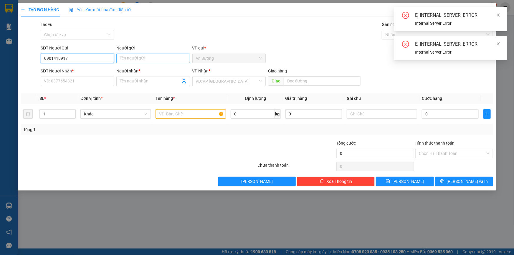
type input "0901418917"
click at [131, 58] on input "Người gửi" at bounding box center [152, 58] width 73 height 9
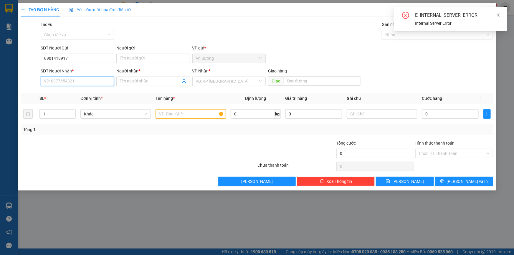
click at [89, 82] on input "SĐT Người Nhận *" at bounding box center [77, 81] width 73 height 9
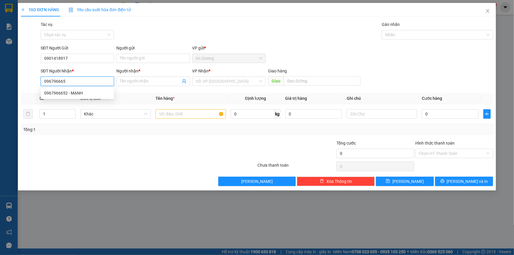
type input "0967966652"
click at [72, 93] on div "0967966652 - MẠNH" at bounding box center [77, 93] width 66 height 6
type input "MẠNH"
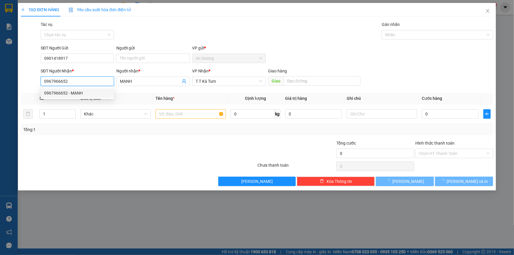
type input "150.000"
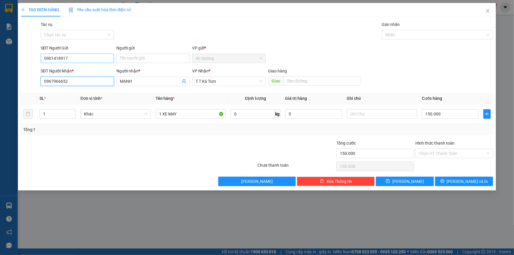
type input "0967966652"
click at [98, 58] on input "0901418917" at bounding box center [77, 58] width 73 height 9
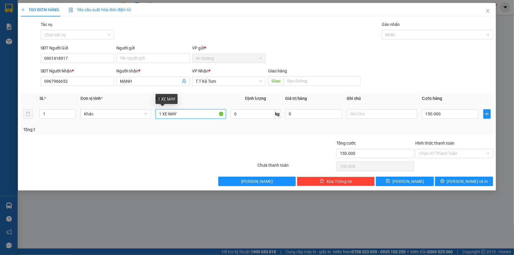
drag, startPoint x: 196, startPoint y: 113, endPoint x: 160, endPoint y: 116, distance: 35.4
click at [160, 116] on input "1 XE MAY" at bounding box center [190, 113] width 70 height 9
type input "1 KIỆN"
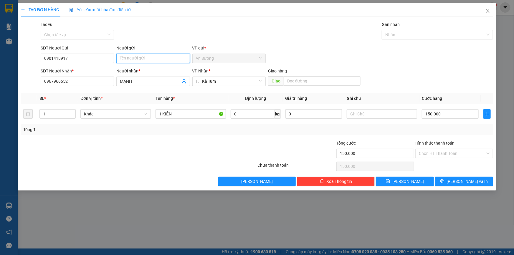
click at [142, 58] on input "Người gửi" at bounding box center [152, 58] width 73 height 9
type input "U"
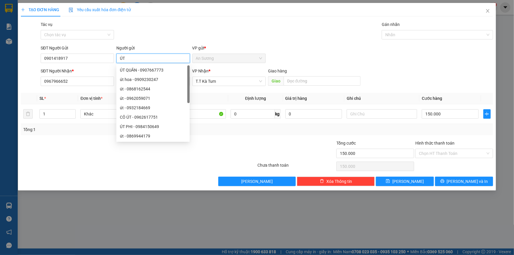
type input "ÚT"
click at [288, 134] on div "Tổng: 1" at bounding box center [257, 129] width 472 height 11
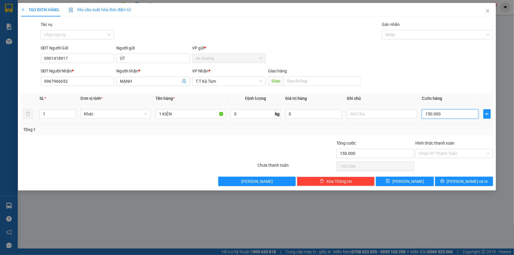
click at [428, 114] on input "150.000" at bounding box center [450, 113] width 57 height 9
type input "3"
type input "30"
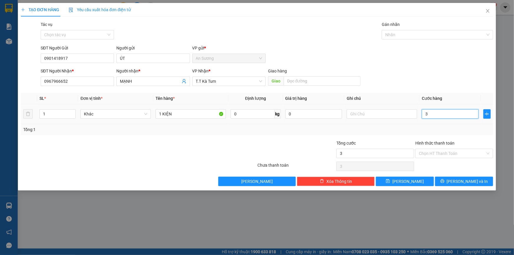
type input "30"
type input "30.000"
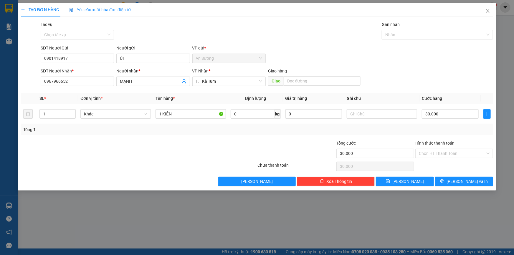
click at [394, 131] on div "Tổng: 1" at bounding box center [256, 129] width 467 height 6
click at [450, 150] on input "Hình thức thanh toán" at bounding box center [452, 153] width 67 height 9
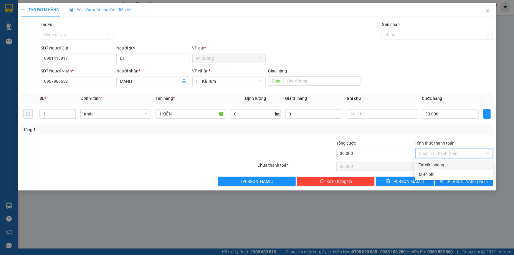
click at [444, 163] on div "Tại văn phòng" at bounding box center [454, 165] width 71 height 6
type input "0"
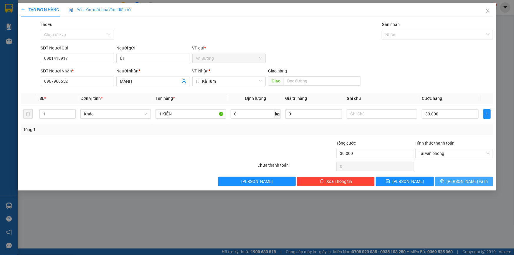
click at [452, 179] on button "[PERSON_NAME] và In" at bounding box center [464, 181] width 58 height 9
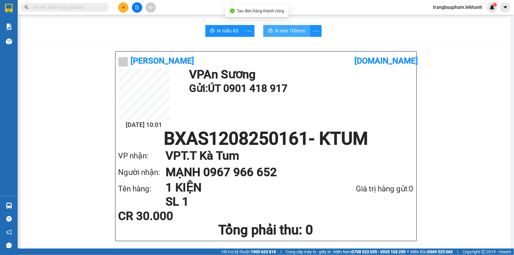
click at [276, 29] on span "In tem 100mm" at bounding box center [290, 30] width 30 height 7
click at [122, 8] on icon "plus" at bounding box center [123, 7] width 4 height 4
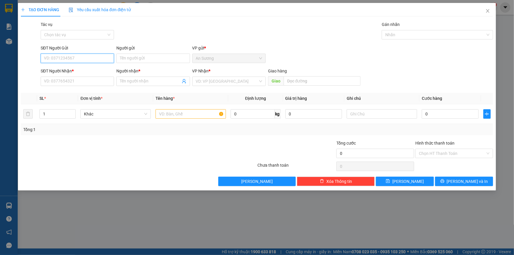
click at [78, 54] on input "SĐT Người Gửi" at bounding box center [77, 58] width 73 height 9
type input "0937707176"
click at [81, 70] on div "0937707176 - việt" at bounding box center [77, 70] width 66 height 6
type input "việt"
type input "0973190204"
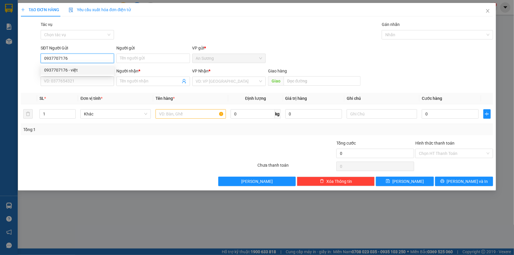
type input "hà"
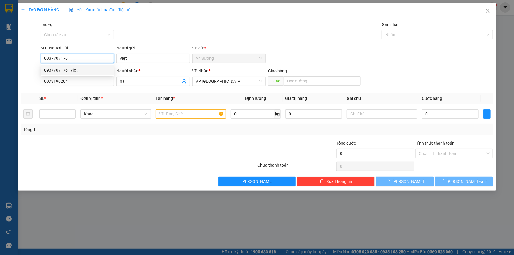
type input "30.000"
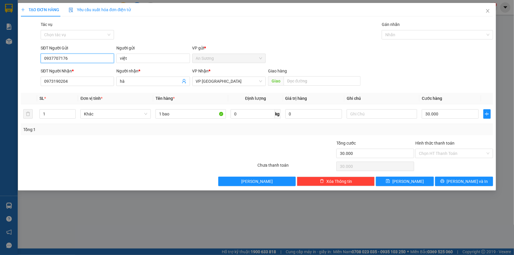
type input "0937707176"
click at [92, 89] on div "Transit Pickup Surcharge Ids Transit Deliver Surcharge Ids Transit Deliver Surc…" at bounding box center [257, 103] width 472 height 165
click at [440, 153] on input "Hình thức thanh toán" at bounding box center [452, 153] width 67 height 9
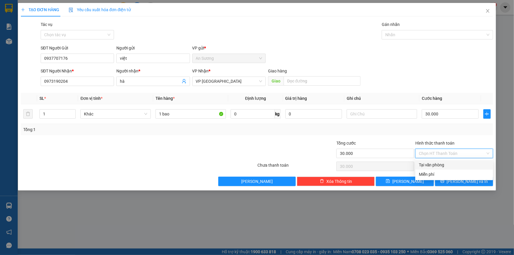
click at [445, 166] on div "Tại văn phòng" at bounding box center [454, 165] width 71 height 6
type input "0"
click at [459, 182] on span "[PERSON_NAME] và In" at bounding box center [467, 181] width 41 height 6
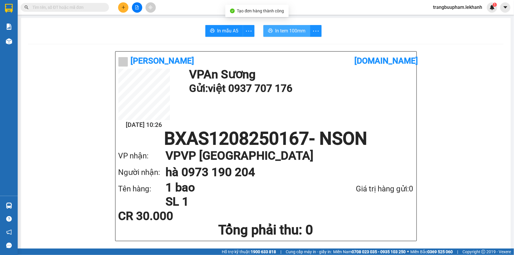
drag, startPoint x: 287, startPoint y: 28, endPoint x: 370, endPoint y: 46, distance: 84.3
click at [288, 29] on span "In tem 100mm" at bounding box center [290, 30] width 30 height 7
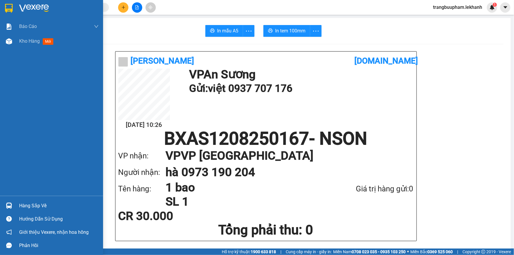
click at [36, 37] on div "Kho hàng mới" at bounding box center [58, 41] width 79 height 15
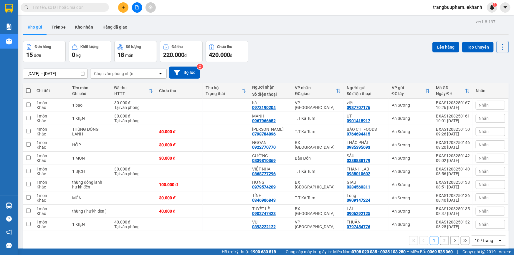
click at [121, 6] on icon "plus" at bounding box center [123, 7] width 4 height 4
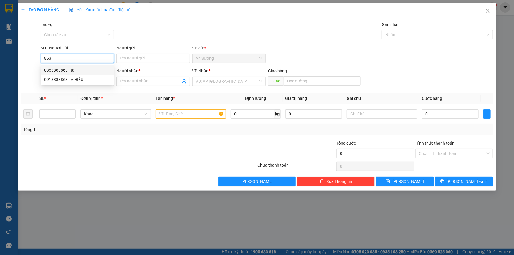
drag, startPoint x: 71, startPoint y: 60, endPoint x: 19, endPoint y: 58, distance: 51.6
click at [19, 58] on div "TẠO ĐƠN HÀNG Yêu cầu xuất hóa đơn điện tử Transit Pickup Surcharge Ids Transit …" at bounding box center [257, 97] width 478 height 188
type input "8"
click at [83, 79] on div "0974286833 - THẢO VÂN" at bounding box center [77, 79] width 66 height 6
type input "0974286833"
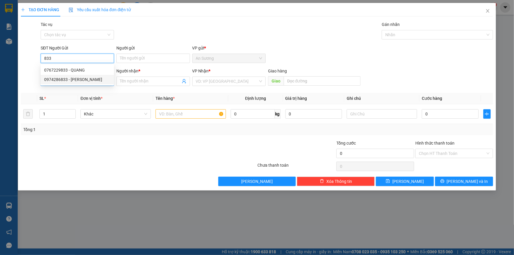
type input "THẢO VÂN"
type input "0705040423"
type input "HIỀN"
type input "180.000"
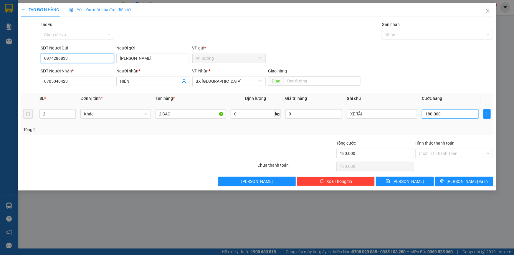
type input "0974286833"
click at [450, 115] on input "180.000" at bounding box center [450, 113] width 57 height 9
type input "0"
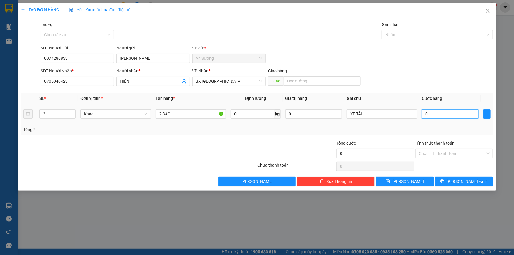
type input "1"
type input "01"
type input "15"
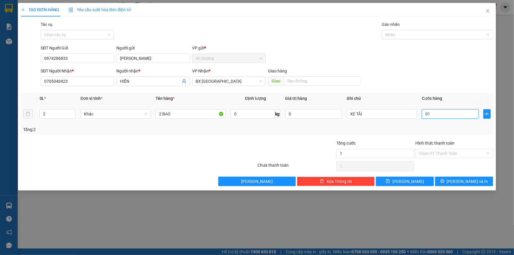
type input "015"
type input "150"
type input "0.150"
type input "150.000"
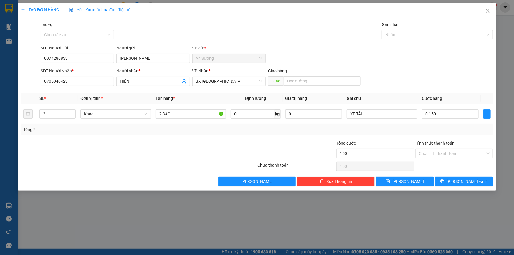
type input "150.000"
click at [445, 159] on div "Hình thức thanh toán Chọn HT Thanh Toán" at bounding box center [454, 150] width 78 height 21
click at [445, 156] on input "Hình thức thanh toán" at bounding box center [452, 153] width 67 height 9
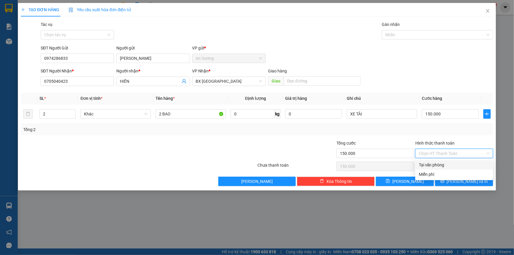
click at [443, 165] on div "Tại văn phòng" at bounding box center [454, 165] width 71 height 6
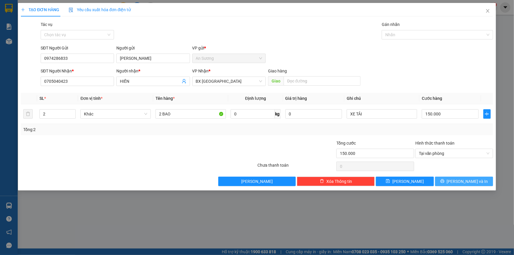
click at [467, 183] on span "[PERSON_NAME] và In" at bounding box center [467, 181] width 41 height 6
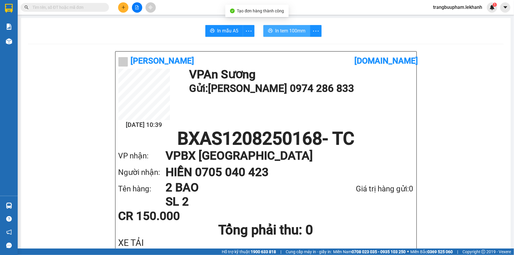
click at [287, 32] on span "In tem 100mm" at bounding box center [290, 30] width 30 height 7
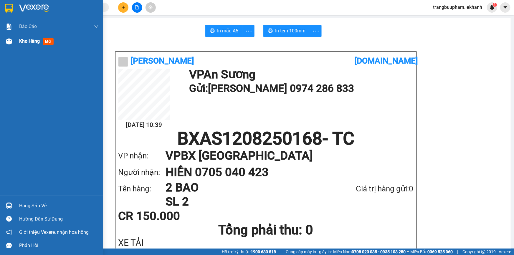
click at [34, 44] on div "Kho hàng mới" at bounding box center [37, 40] width 37 height 7
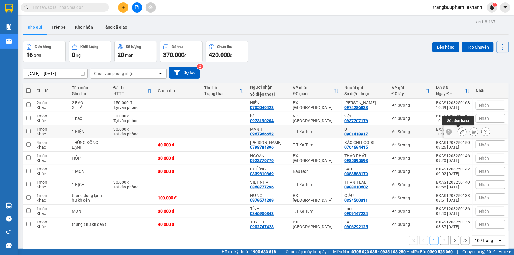
click at [460, 132] on icon at bounding box center [462, 132] width 4 height 4
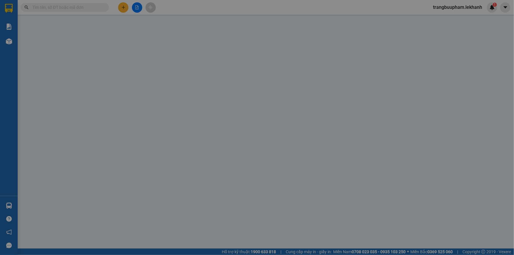
type input "0901418917"
type input "ÚT"
type input "0967966652"
type input "MẠNH"
type input "30.000"
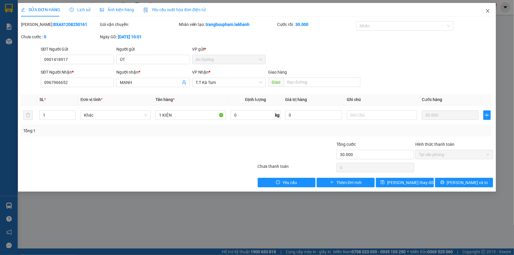
click at [490, 9] on span "Close" at bounding box center [487, 11] width 16 height 16
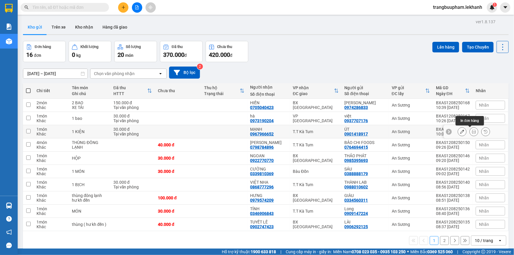
click at [472, 133] on icon at bounding box center [474, 132] width 4 height 4
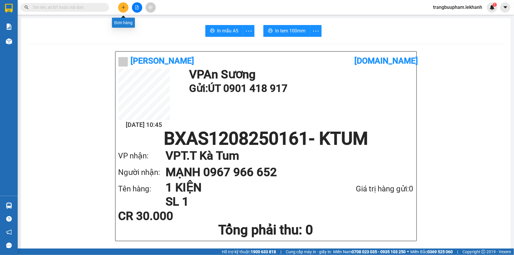
click at [126, 7] on button at bounding box center [123, 7] width 10 height 10
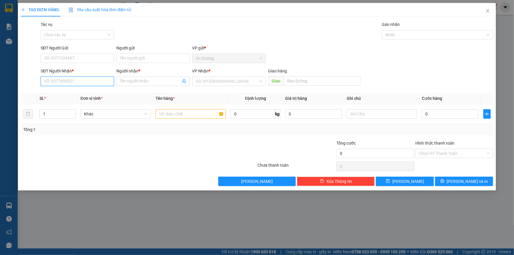
click at [89, 78] on input "SĐT Người Nhận *" at bounding box center [77, 81] width 73 height 9
type input "0984646050"
click at [134, 83] on input "Người nhận *" at bounding box center [150, 81] width 60 height 6
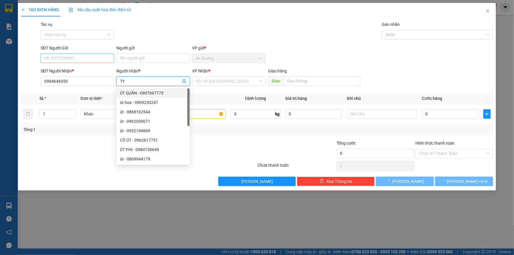
type input "TY"
click at [89, 56] on input "SĐT Người Gửi" at bounding box center [77, 58] width 73 height 9
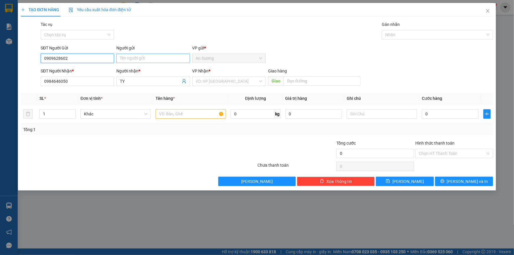
type input "0909628602"
click at [125, 55] on input "Người gửi" at bounding box center [152, 58] width 73 height 9
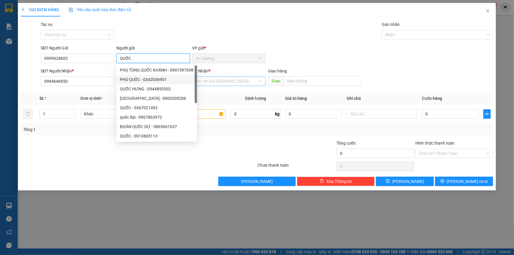
type input "QUỐC"
click at [226, 82] on input "search" at bounding box center [227, 81] width 62 height 9
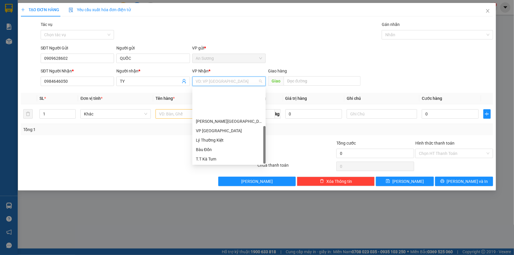
click at [221, 184] on div "BX [GEOGRAPHIC_DATA]" at bounding box center [229, 187] width 66 height 6
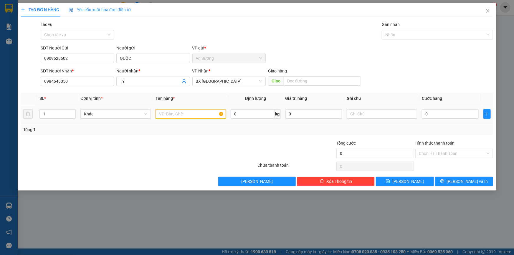
click at [172, 116] on input "text" at bounding box center [190, 113] width 70 height 9
type input "1 MÓN"
click at [439, 112] on input "0" at bounding box center [450, 113] width 57 height 9
click at [468, 184] on button "[PERSON_NAME] và In" at bounding box center [464, 181] width 58 height 9
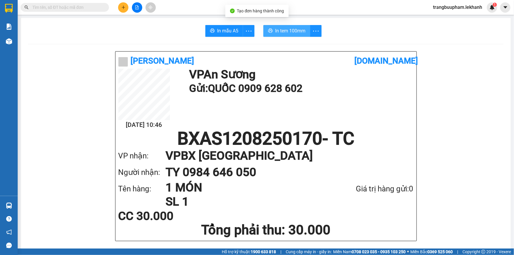
click at [291, 34] on span "In tem 100mm" at bounding box center [290, 30] width 30 height 7
click at [69, 10] on input "text" at bounding box center [66, 7] width 69 height 6
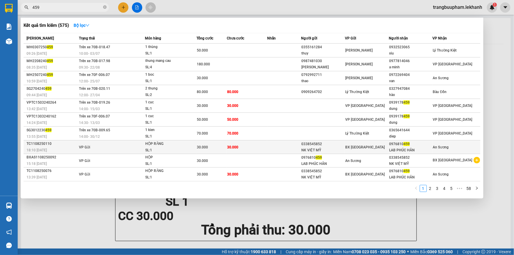
type input "459"
click at [160, 147] on div "SL: 1" at bounding box center [167, 150] width 44 height 6
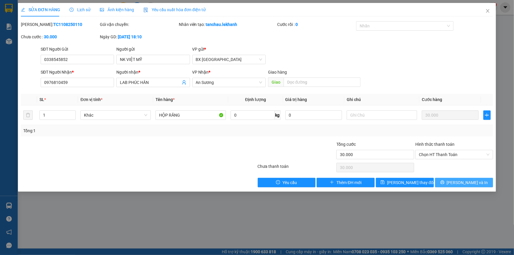
click at [450, 182] on button "[PERSON_NAME] và In" at bounding box center [464, 182] width 58 height 9
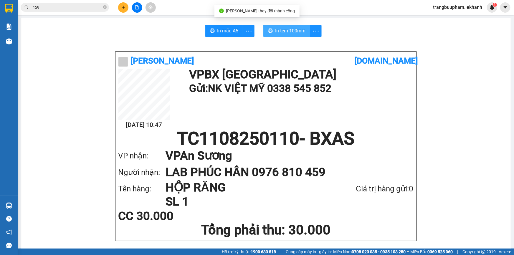
click at [303, 34] on button "In tem 100mm" at bounding box center [286, 31] width 47 height 12
click at [104, 7] on icon "close-circle" at bounding box center [105, 7] width 4 height 4
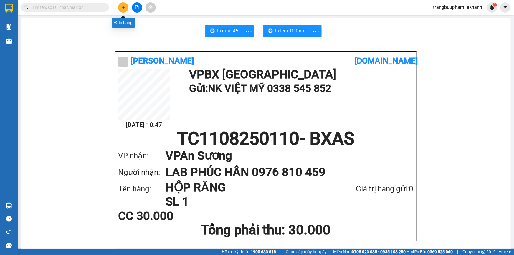
click at [121, 6] on icon "plus" at bounding box center [123, 7] width 4 height 4
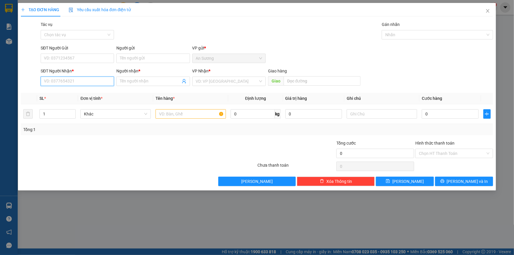
click at [75, 83] on input "SĐT Người Nhận *" at bounding box center [77, 81] width 73 height 9
click at [84, 93] on div "0978154956 - VINH" at bounding box center [77, 93] width 66 height 6
type input "0978154956"
type input "VINH"
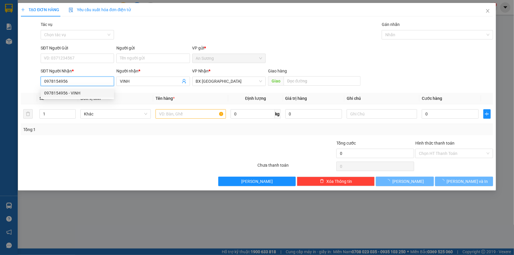
type input "100.000"
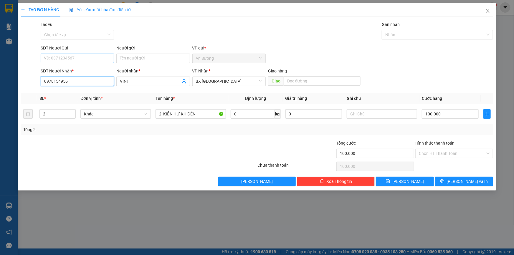
type input "0978154956"
click at [77, 61] on input "SĐT Người Gửi" at bounding box center [77, 58] width 73 height 9
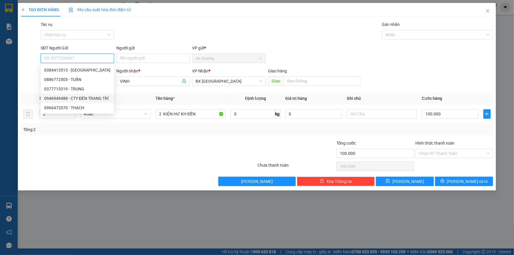
click at [84, 96] on div "0946949488 - CTY ĐÈN TRANG TRÍ" at bounding box center [77, 98] width 66 height 6
type input "0946949488"
type input "CTY ĐÈN TRANG TRÍ"
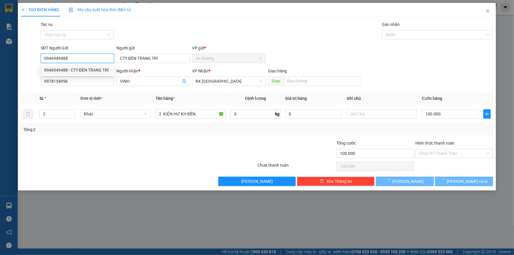
type input "150.000"
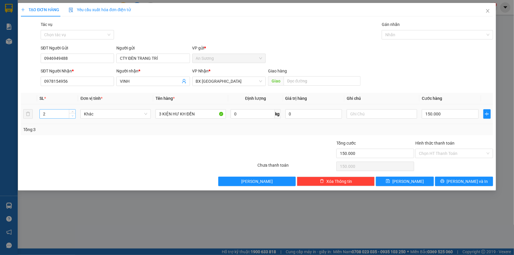
click at [72, 116] on icon "down" at bounding box center [73, 116] width 2 height 2
type input "1"
click at [72, 116] on icon "down" at bounding box center [73, 116] width 2 height 2
click at [162, 114] on input "3 KIỆN HƯ KH ĐỀN" at bounding box center [190, 113] width 70 height 9
type input "1 KIỆN HƯ KH ĐỀN"
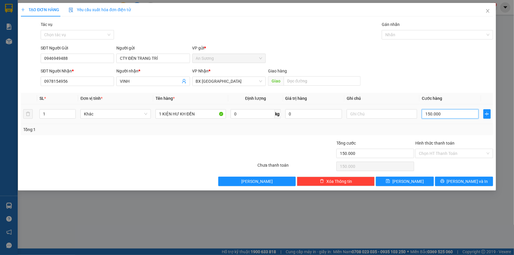
click at [427, 113] on input "150.000" at bounding box center [450, 113] width 57 height 9
type input "5"
type input "50"
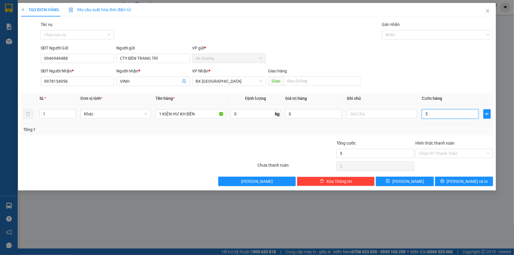
type input "50"
type input "50.000"
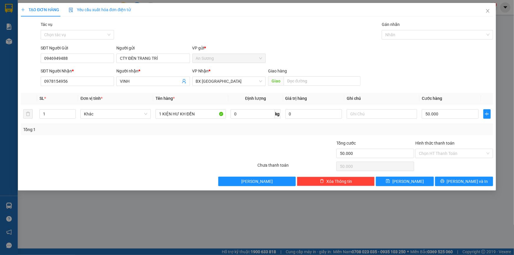
click at [411, 126] on div "Tổng: 1" at bounding box center [256, 129] width 467 height 6
click at [452, 179] on button "[PERSON_NAME] và In" at bounding box center [464, 181] width 58 height 9
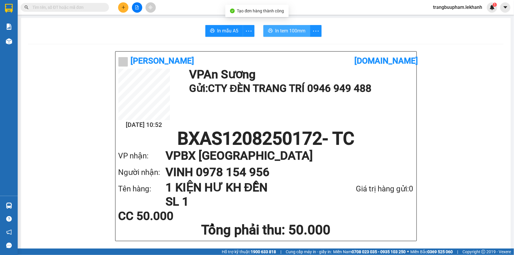
click at [292, 32] on span "In tem 100mm" at bounding box center [290, 30] width 30 height 7
click at [125, 3] on button at bounding box center [123, 7] width 10 height 10
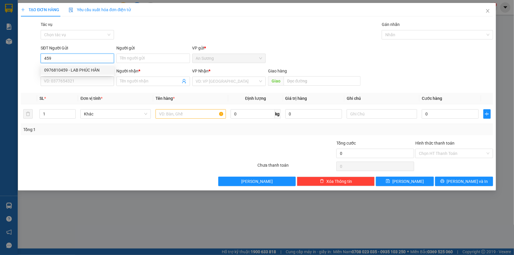
click at [98, 69] on div "0976810459 - LAB PHÚC HÂN" at bounding box center [77, 70] width 66 height 6
type input "0976810459"
type input "LAB PHÚC HÂN"
type input "0338545852"
type input "NK VIỆT MỸ"
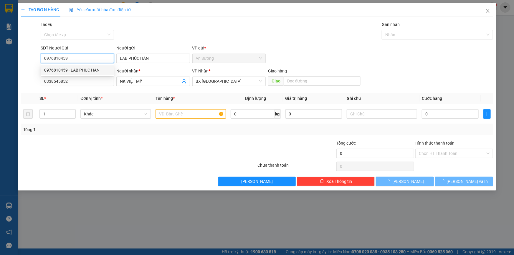
type input "30.000"
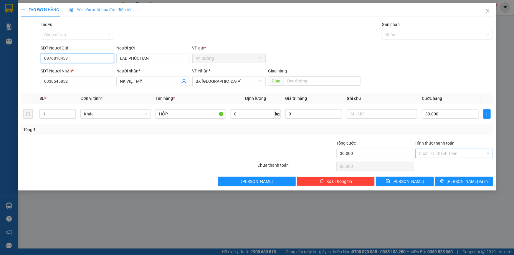
type input "0976810459"
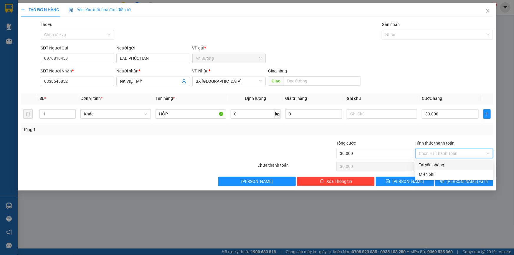
click at [435, 153] on input "Hình thức thanh toán" at bounding box center [452, 153] width 67 height 9
click at [439, 167] on div "Tại văn phòng" at bounding box center [454, 165] width 71 height 6
type input "0"
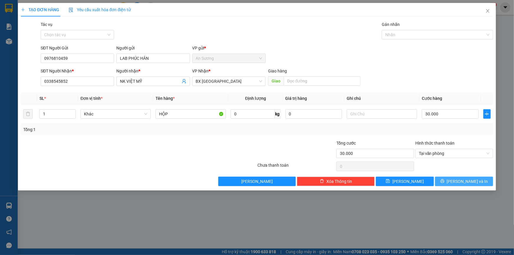
click at [460, 181] on span "[PERSON_NAME] và In" at bounding box center [467, 181] width 41 height 6
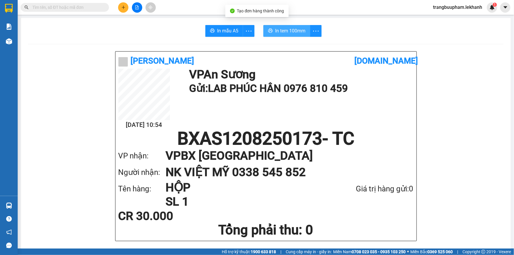
click at [286, 33] on span "In tem 100mm" at bounding box center [290, 30] width 30 height 7
click at [121, 9] on icon "plus" at bounding box center [123, 7] width 4 height 4
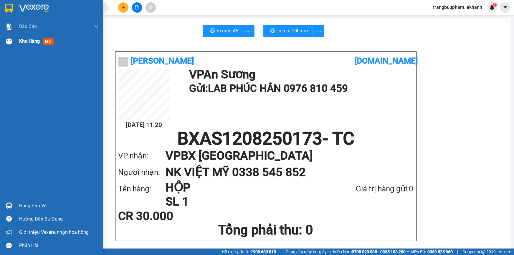
click at [24, 42] on span "Kho hàng" at bounding box center [29, 41] width 21 height 6
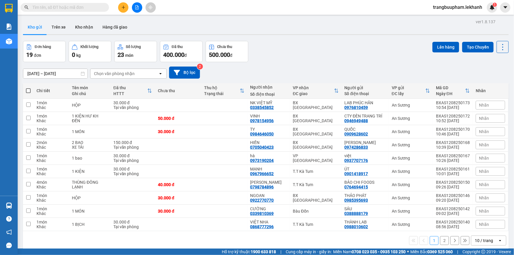
click at [61, 74] on input "[DATE] – [DATE]" at bounding box center [55, 73] width 64 height 9
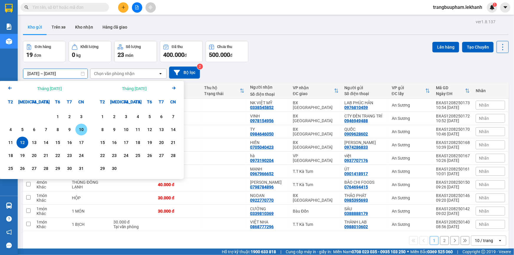
click at [80, 132] on div "10" at bounding box center [81, 129] width 8 height 7
type input "10/08/2025 – 10/08/2025"
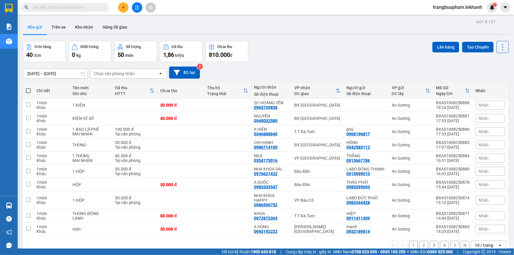
click at [442, 241] on button "4" at bounding box center [444, 245] width 9 height 9
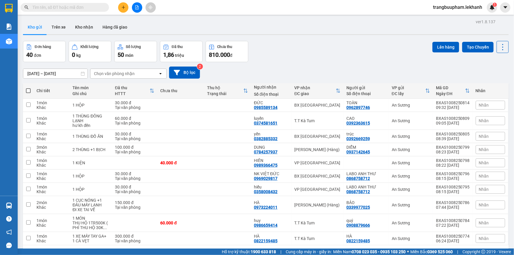
click at [429, 250] on button "3" at bounding box center [433, 254] width 9 height 9
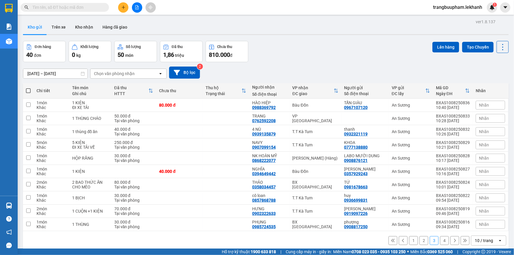
click at [125, 8] on icon "plus" at bounding box center [123, 7] width 4 height 4
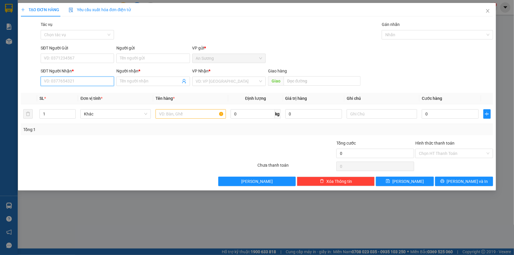
drag, startPoint x: 62, startPoint y: 84, endPoint x: 63, endPoint y: 69, distance: 15.1
click at [62, 83] on input "SĐT Người Nhận *" at bounding box center [77, 81] width 73 height 9
type input "0973561495"
click at [77, 94] on div "0973561495 - C HÀ" at bounding box center [77, 93] width 66 height 6
type input "C HÀ"
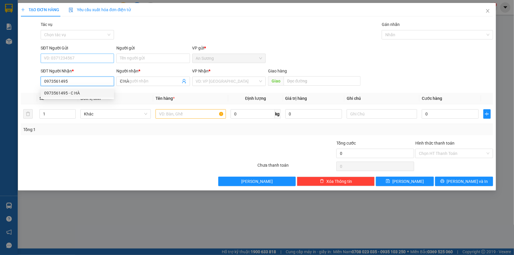
type input "240.000"
type input "0973561495"
click at [86, 61] on input "SĐT Người Gửi" at bounding box center [77, 58] width 73 height 9
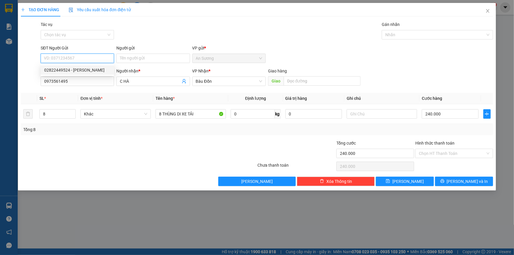
click at [86, 71] on div "02822449524 - minh thuận" at bounding box center [77, 70] width 66 height 6
type input "02822449524"
type input "minh thuận"
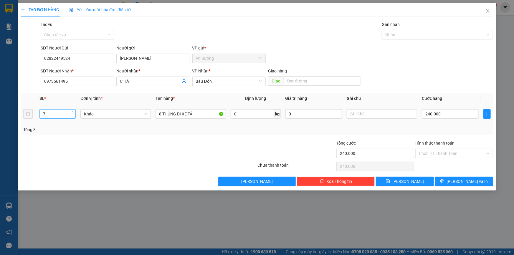
click at [73, 116] on span "down" at bounding box center [73, 116] width 4 height 4
type input "6"
click at [73, 117] on span "down" at bounding box center [73, 116] width 4 height 4
drag, startPoint x: 160, startPoint y: 112, endPoint x: 151, endPoint y: 116, distance: 10.3
click at [151, 116] on tr "6 Khác 8 THÙNG DI XE TẢI 0 kg 0 240.000" at bounding box center [257, 114] width 472 height 20
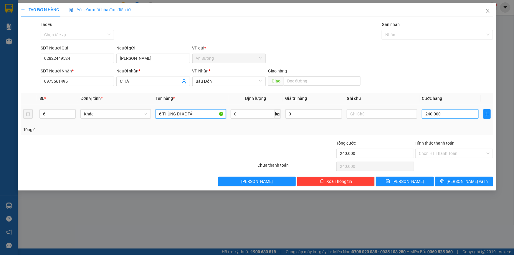
type input "6 THÙNG DI XE TẢI"
click at [448, 113] on input "240.000" at bounding box center [450, 113] width 57 height 9
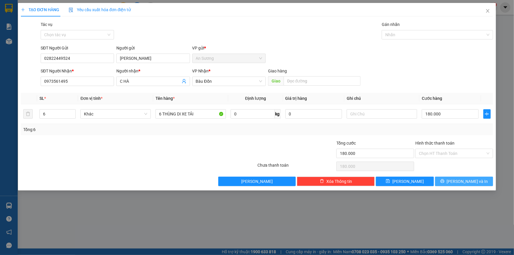
click at [455, 185] on button "[PERSON_NAME] và In" at bounding box center [464, 181] width 58 height 9
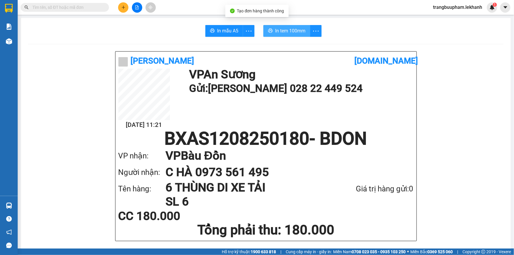
click at [278, 33] on span "In tem 100mm" at bounding box center [290, 30] width 30 height 7
click at [125, 8] on icon "plus" at bounding box center [123, 7] width 4 height 4
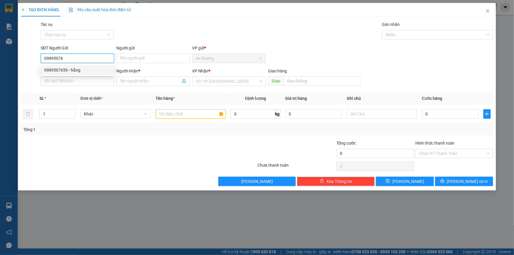
click at [76, 71] on div "0989507659 - hằng" at bounding box center [77, 70] width 66 height 6
type input "0989507659"
type input "hằng"
type input "0975894539"
type input "hường"
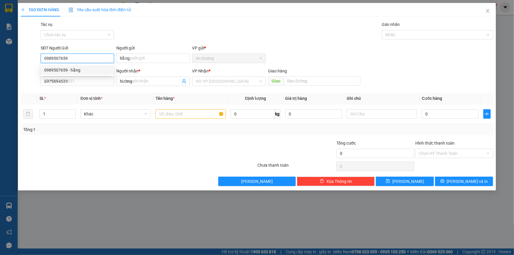
type input "30.000"
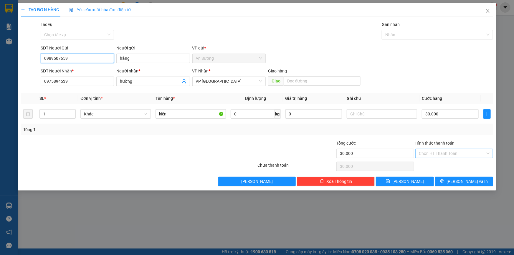
type input "0989507659"
click at [447, 152] on input "Hình thức thanh toán" at bounding box center [452, 153] width 67 height 9
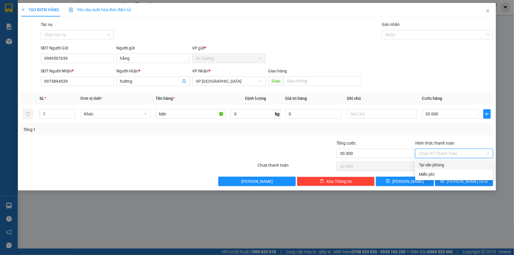
click at [447, 162] on div "Tại văn phòng" at bounding box center [454, 165] width 71 height 6
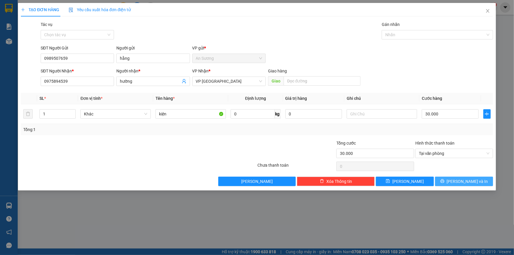
click at [460, 182] on span "[PERSON_NAME] và In" at bounding box center [467, 181] width 41 height 6
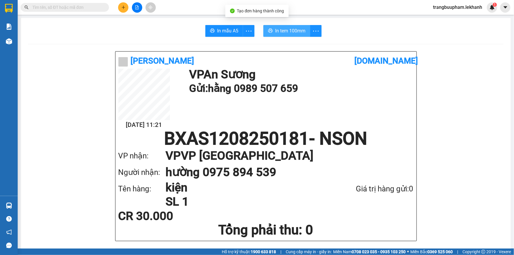
click at [282, 30] on span "In tem 100mm" at bounding box center [290, 30] width 30 height 7
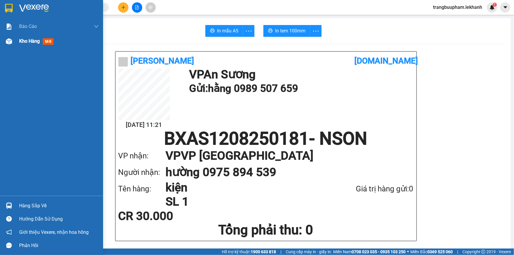
click at [13, 42] on div at bounding box center [9, 41] width 10 height 10
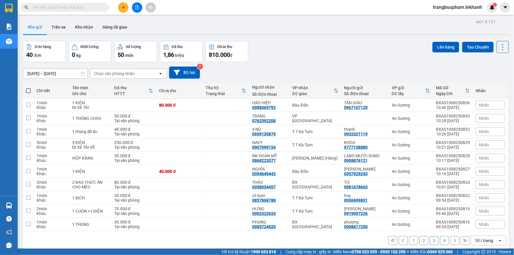
click at [73, 76] on div "ver 1.8.137 Kho gửi Trên xe Kho nhận Hàng đã giao Đơn hàng 40 đơn Khối lượng 0 …" at bounding box center [266, 145] width 490 height 255
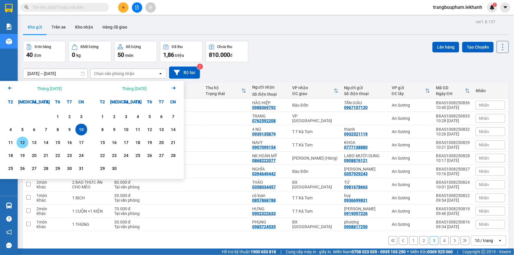
click at [21, 142] on div "12" at bounding box center [22, 142] width 8 height 7
click at [22, 142] on div "12" at bounding box center [22, 142] width 8 height 7
type input "[DATE] – [DATE]"
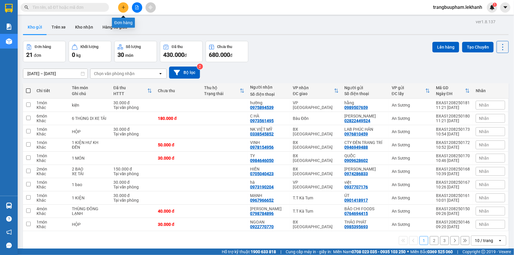
click at [118, 7] on button at bounding box center [123, 7] width 10 height 10
click at [193, 101] on td at bounding box center [178, 105] width 46 height 13
checkbox input "true"
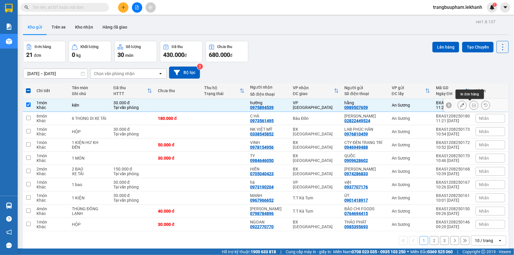
click at [472, 106] on icon at bounding box center [474, 105] width 4 height 4
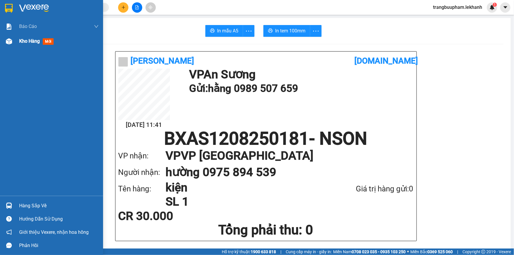
drag, startPoint x: 13, startPoint y: 44, endPoint x: 63, endPoint y: 41, distance: 50.1
click at [14, 44] on div at bounding box center [9, 41] width 10 height 10
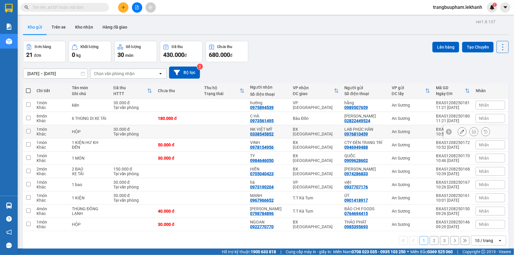
drag, startPoint x: 202, startPoint y: 132, endPoint x: 237, endPoint y: 132, distance: 35.3
click at [201, 132] on td at bounding box center [178, 131] width 46 height 13
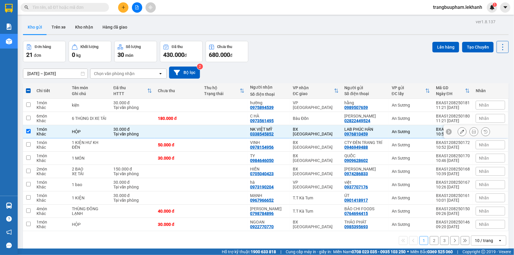
click at [472, 132] on icon at bounding box center [474, 132] width 4 height 4
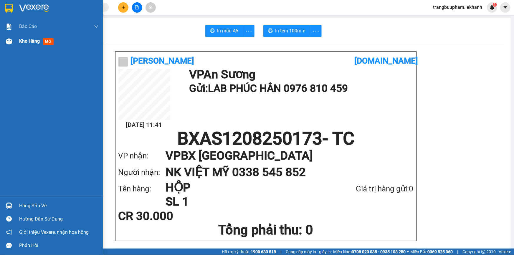
click at [34, 44] on div "Kho hàng mới" at bounding box center [37, 40] width 37 height 7
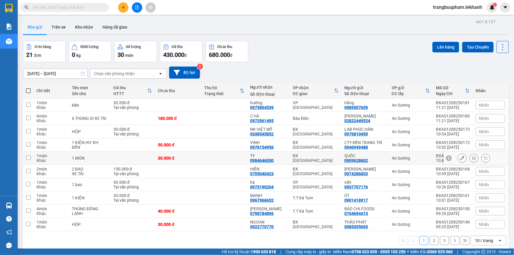
click at [187, 160] on td "30.000 đ" at bounding box center [178, 158] width 46 height 13
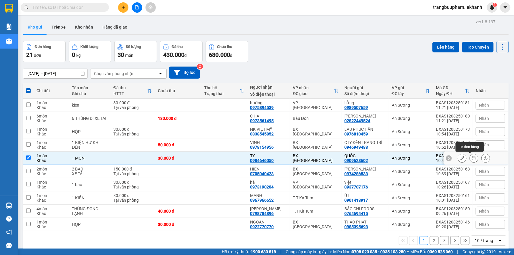
click at [470, 159] on button at bounding box center [474, 158] width 8 height 10
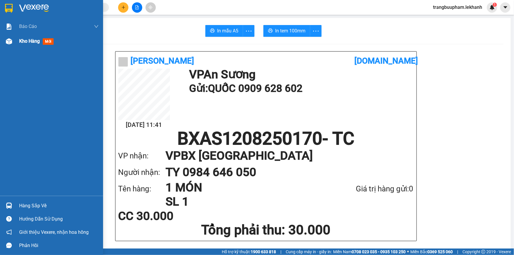
click at [26, 40] on span "Kho hàng" at bounding box center [29, 41] width 21 height 6
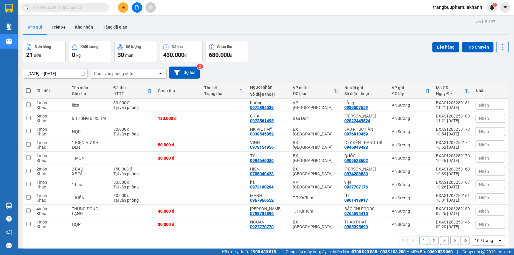
click at [84, 6] on input "text" at bounding box center [66, 7] width 69 height 6
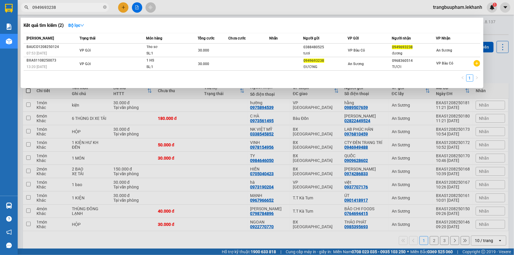
type input "0949693238"
click at [121, 6] on div at bounding box center [257, 127] width 514 height 255
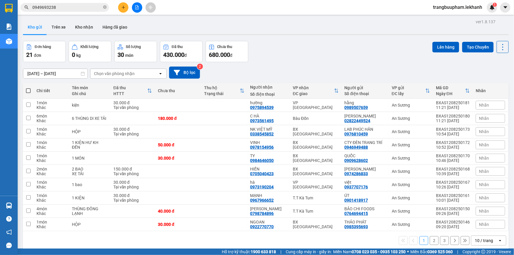
click at [120, 7] on button at bounding box center [123, 7] width 10 height 10
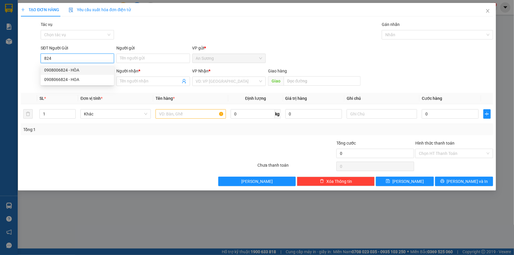
click at [73, 70] on div "0908006824 - HÒA" at bounding box center [77, 70] width 66 height 6
type input "0908006824"
type input "HÒA"
type input "0946960190"
type input "TRIỀU"
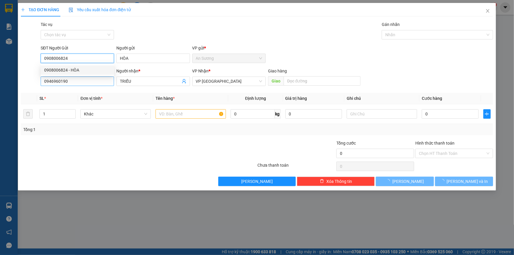
type input "30.000"
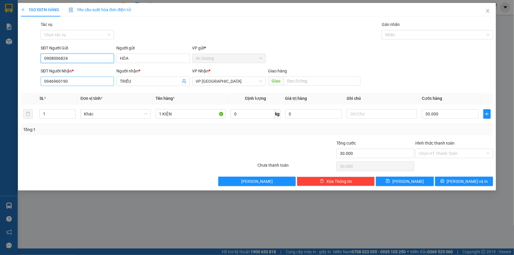
type input "0908006824"
drag, startPoint x: 77, startPoint y: 79, endPoint x: 13, endPoint y: 80, distance: 63.3
click at [13, 80] on div "TẠO ĐƠN HÀNG Yêu cầu xuất hóa đơn điện tử Transit Pickup Surcharge Ids Transit …" at bounding box center [257, 127] width 514 height 255
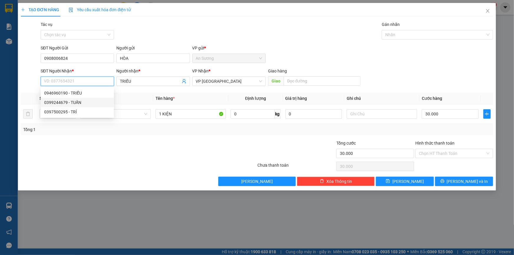
click at [59, 104] on div "0399244679 - TUẤN" at bounding box center [77, 102] width 66 height 6
type input "0399244679"
type input "TUẤN"
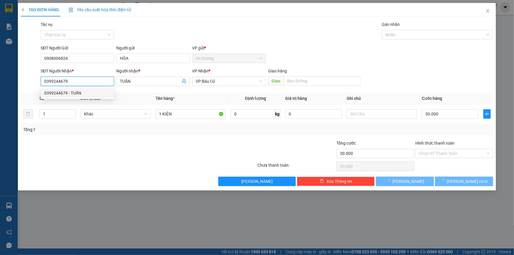
type input "150.000"
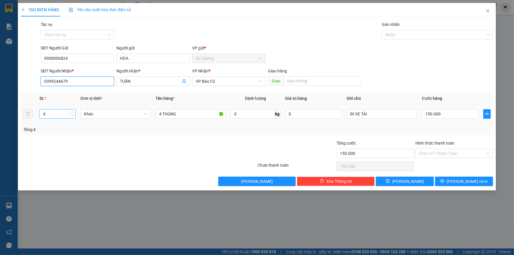
type input "0399244679"
click at [72, 115] on icon "down" at bounding box center [73, 116] width 2 height 2
click at [73, 114] on span "down" at bounding box center [73, 116] width 4 height 4
type input "1"
click at [73, 116] on icon "down" at bounding box center [73, 116] width 2 height 2
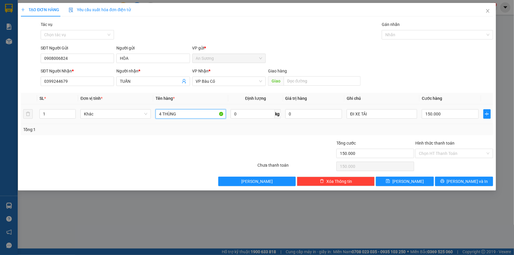
drag, startPoint x: 173, startPoint y: 118, endPoint x: 142, endPoint y: 121, distance: 31.0
click at [143, 122] on tr "1 Khác 4 THÙNG 0 kg 0 ĐI XE TẢI 150.000" at bounding box center [257, 114] width 472 height 20
type input "1 KIỆN"
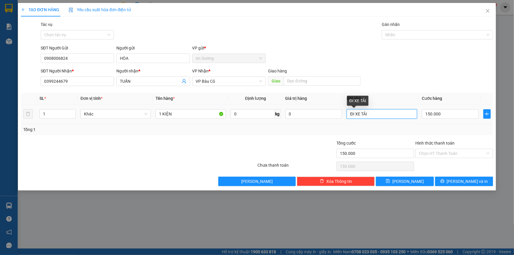
drag, startPoint x: 367, startPoint y: 116, endPoint x: 281, endPoint y: 123, distance: 86.6
click at [281, 123] on tr "1 Khác 1 KIỆN 0 kg 0 ĐI XE TẢI 150.000" at bounding box center [257, 114] width 472 height 20
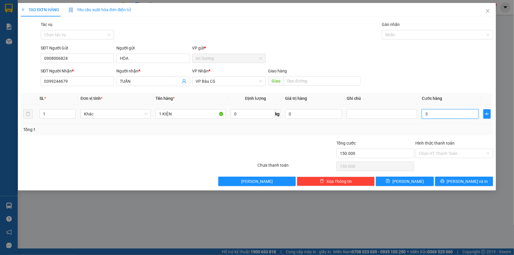
type input "3"
type input "30"
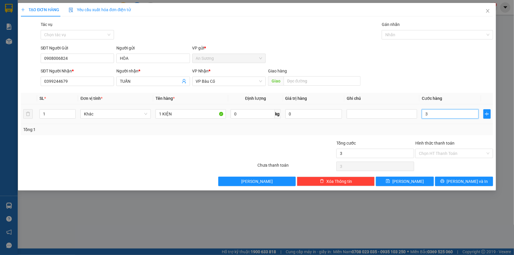
type input "30"
click at [470, 184] on span "[PERSON_NAME] và In" at bounding box center [467, 181] width 41 height 6
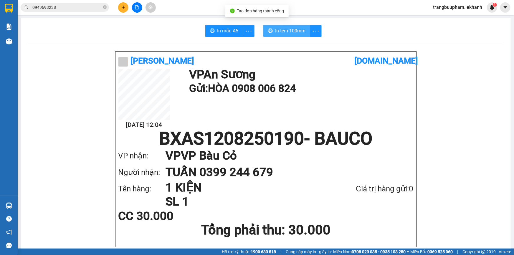
click at [296, 37] on button "In tem 100mm" at bounding box center [286, 31] width 47 height 12
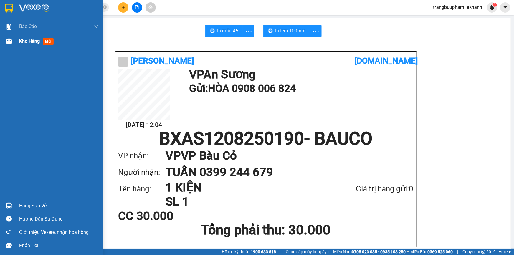
click at [29, 41] on span "Kho hàng" at bounding box center [29, 41] width 21 height 6
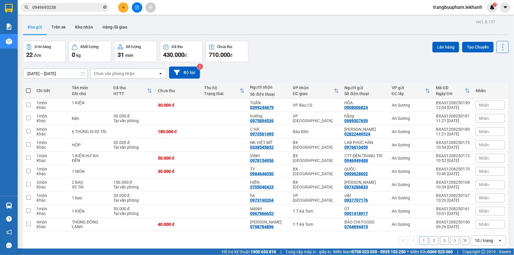
click at [105, 8] on icon "close-circle" at bounding box center [105, 7] width 4 height 4
click at [65, 10] on input "text" at bounding box center [66, 7] width 69 height 6
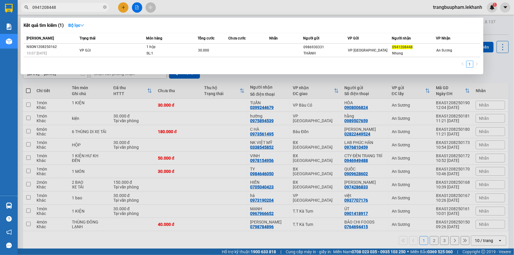
type input "0941208448"
click at [230, 85] on div at bounding box center [257, 127] width 514 height 255
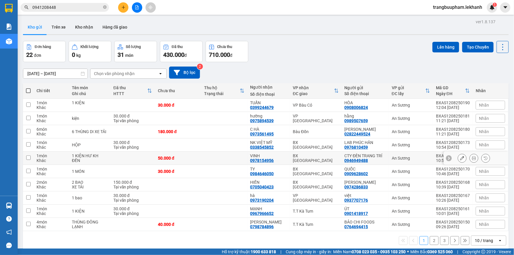
click at [179, 156] on div "50.000 đ" at bounding box center [178, 158] width 40 height 5
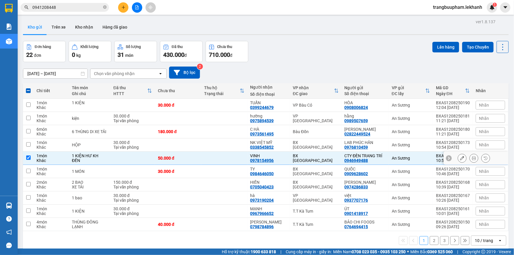
click at [472, 156] on icon at bounding box center [474, 158] width 4 height 4
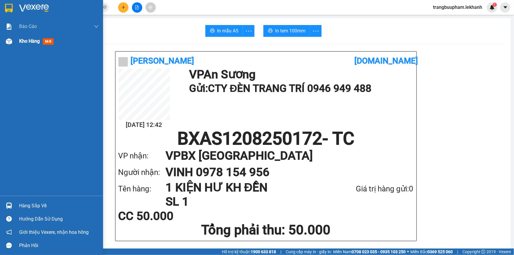
click at [16, 43] on div "Kho hàng mới" at bounding box center [51, 41] width 103 height 15
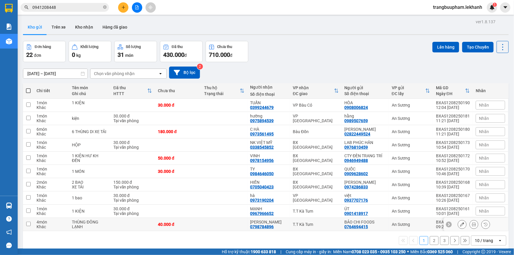
click at [122, 218] on td at bounding box center [132, 224] width 44 height 13
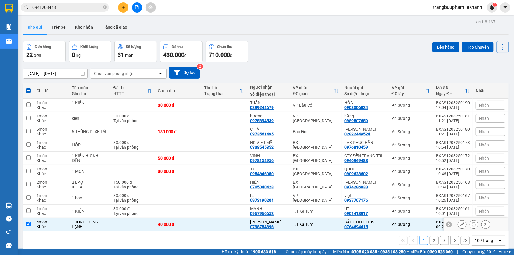
click at [206, 218] on td at bounding box center [224, 224] width 46 height 13
checkbox input "false"
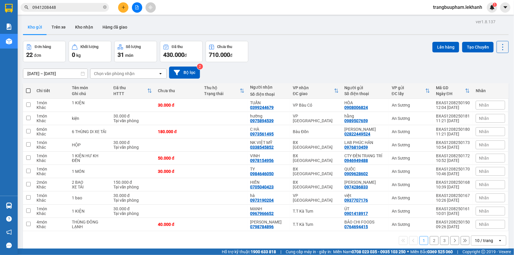
click at [429, 236] on button "2" at bounding box center [433, 240] width 9 height 9
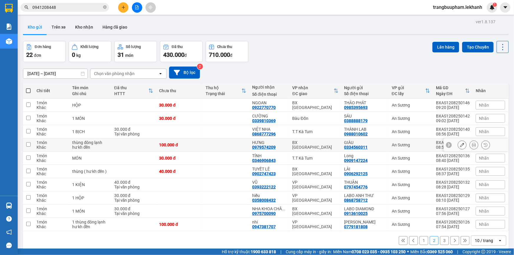
drag, startPoint x: 262, startPoint y: 117, endPoint x: 298, endPoint y: 113, distance: 36.8
click at [262, 145] on div "0979574209" at bounding box center [264, 147] width 24 height 5
click at [224, 138] on td at bounding box center [226, 144] width 47 height 13
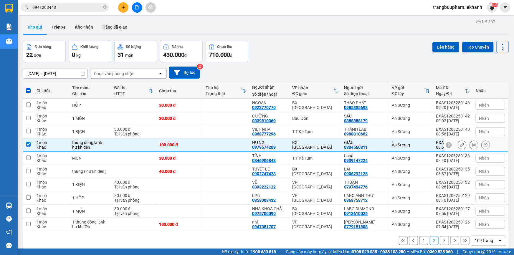
click at [470, 140] on button at bounding box center [474, 145] width 8 height 10
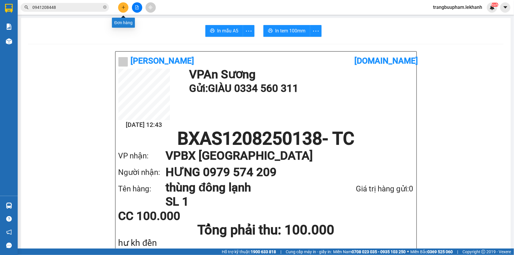
click at [125, 6] on icon "plus" at bounding box center [123, 7] width 4 height 4
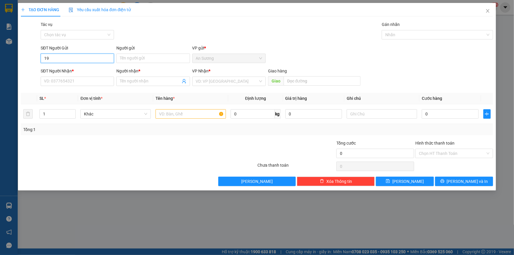
drag, startPoint x: 53, startPoint y: 56, endPoint x: 20, endPoint y: 65, distance: 34.0
click at [20, 65] on div "TẠO ĐƠN HÀNG Yêu cầu xuất hóa đơn điện tử Transit Pickup Surcharge Ids Transit …" at bounding box center [257, 97] width 478 height 188
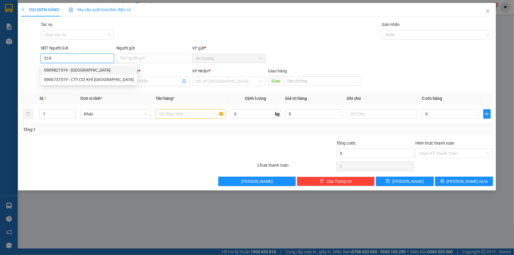
click at [91, 69] on div "0909821519 - [GEOGRAPHIC_DATA]" at bounding box center [88, 70] width 89 height 6
type input "0909821519"
type input "NGỌC LOAN"
type input "0967863972"
type input "quốc đại"
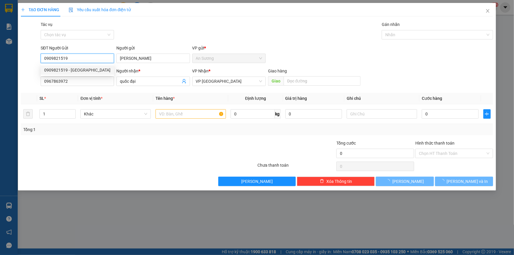
type input "40.000"
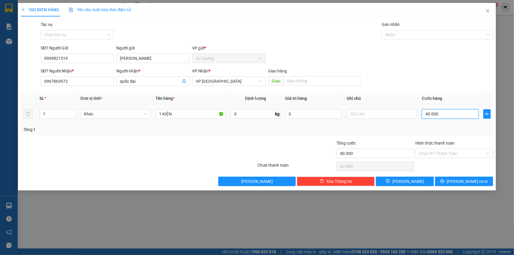
click at [441, 115] on input "40.000" at bounding box center [450, 113] width 57 height 9
click at [436, 154] on input "Hình thức thanh toán" at bounding box center [452, 153] width 67 height 9
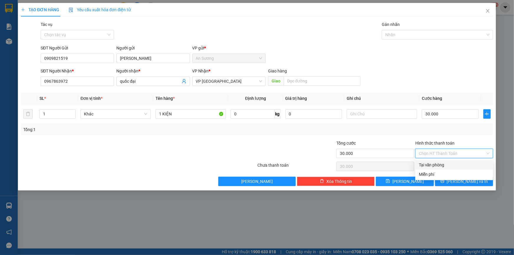
click at [431, 162] on div "Tại văn phòng" at bounding box center [454, 165] width 71 height 6
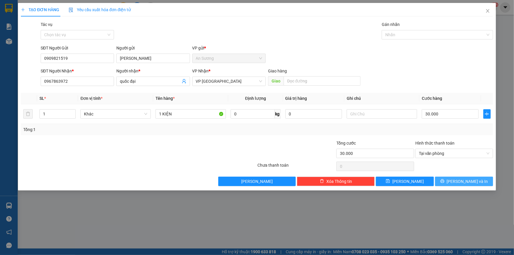
click at [446, 181] on button "[PERSON_NAME] và In" at bounding box center [464, 181] width 58 height 9
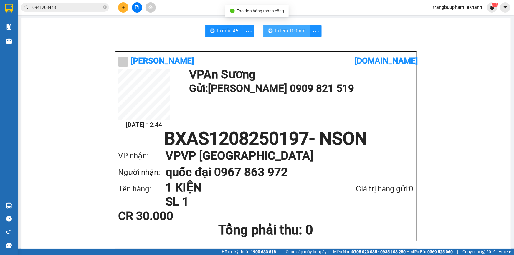
click at [289, 32] on span "In tem 100mm" at bounding box center [290, 30] width 30 height 7
click at [106, 7] on icon "close-circle" at bounding box center [105, 7] width 4 height 4
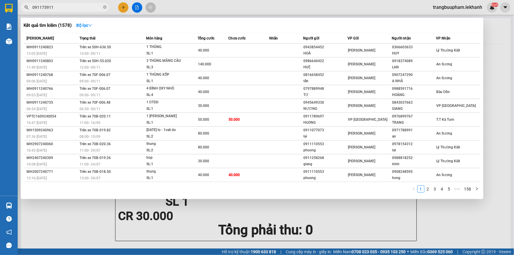
type input "0911739116"
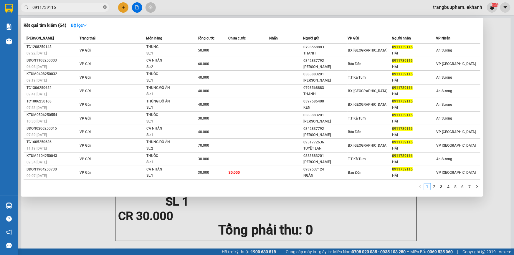
click at [105, 7] on icon "close-circle" at bounding box center [105, 7] width 4 height 4
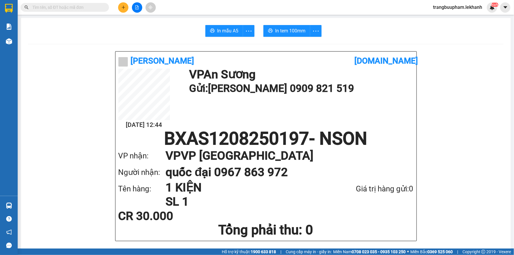
click at [66, 9] on input "text" at bounding box center [66, 7] width 69 height 6
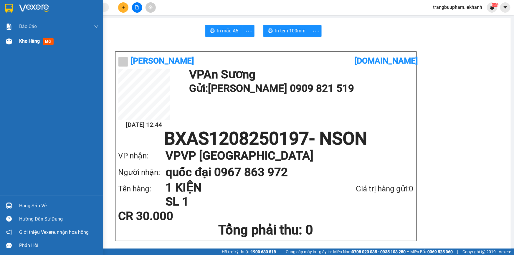
click at [32, 47] on div "Báo cáo Báo cáo dòng tiền (nhân viên) Doanh số tạo đơn theo VP gửi (nhân viên) …" at bounding box center [51, 107] width 103 height 177
click at [35, 43] on span "Kho hàng" at bounding box center [29, 41] width 21 height 6
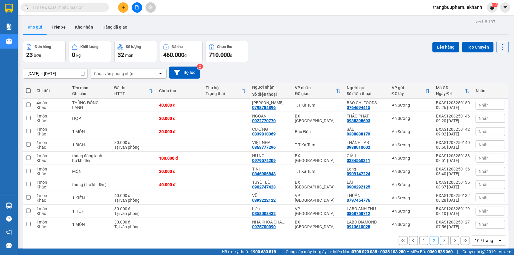
click at [124, 9] on icon "plus" at bounding box center [123, 7] width 4 height 4
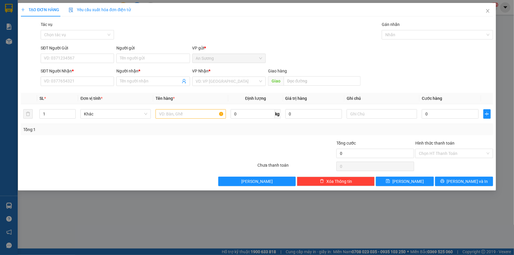
click at [82, 74] on div "SĐT Người Nhận *" at bounding box center [77, 72] width 73 height 9
click at [157, 77] on span at bounding box center [152, 81] width 73 height 9
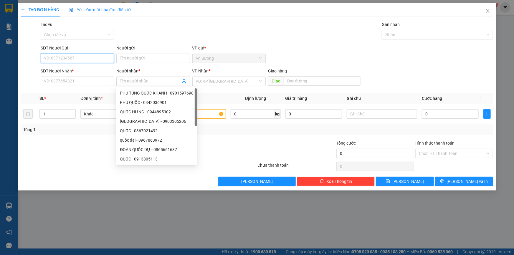
click at [101, 57] on input "SĐT Người Gửi" at bounding box center [77, 58] width 73 height 9
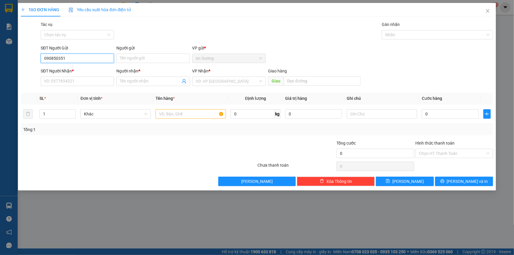
type input "0908503510"
click at [89, 69] on div "0908503510 - TRÂM" at bounding box center [77, 70] width 66 height 6
type input "TRÂM"
type input "0944232778"
type input "PHƯƠNG"
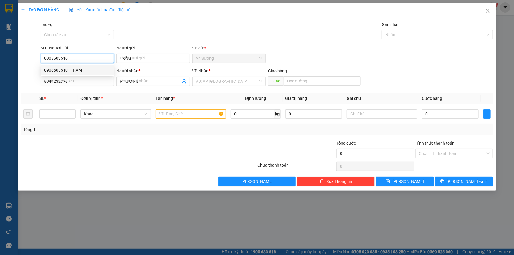
type input "30.000"
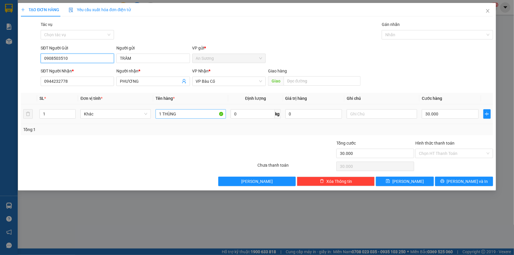
type input "0908503510"
click at [186, 112] on input "1 THÙNG" at bounding box center [190, 113] width 70 height 9
drag, startPoint x: 186, startPoint y: 112, endPoint x: 102, endPoint y: 115, distance: 83.7
click at [102, 115] on tr "1 Khác 1 THÙNG 0 kg 0 30.000" at bounding box center [257, 114] width 472 height 20
type input "1 THÙNG THUỐC"
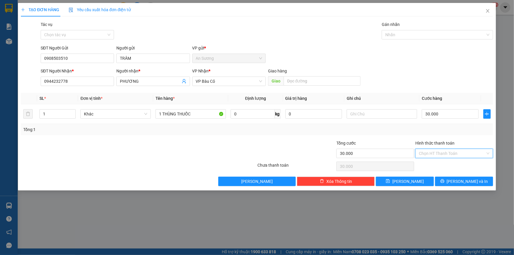
click at [437, 155] on input "Hình thức thanh toán" at bounding box center [452, 153] width 67 height 9
click at [453, 164] on div "Tại văn phòng" at bounding box center [454, 165] width 71 height 6
click at [460, 185] on button "[PERSON_NAME] và In" at bounding box center [464, 181] width 58 height 9
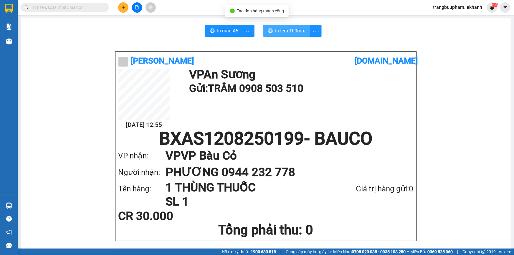
click at [287, 30] on span "In tem 100mm" at bounding box center [290, 30] width 30 height 7
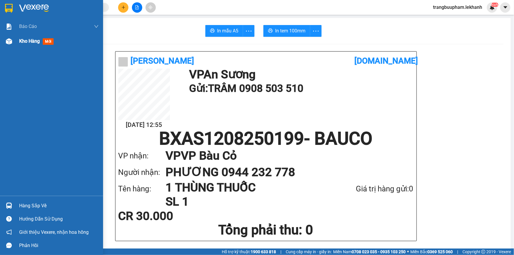
click at [27, 44] on span "Kho hàng" at bounding box center [29, 41] width 21 height 6
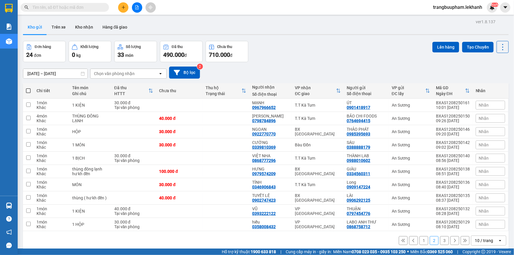
click at [91, 4] on input "text" at bounding box center [66, 7] width 69 height 6
click at [94, 9] on input "text" at bounding box center [66, 7] width 69 height 6
click at [87, 7] on input "text" at bounding box center [66, 7] width 69 height 6
click at [73, 7] on input "text" at bounding box center [66, 7] width 69 height 6
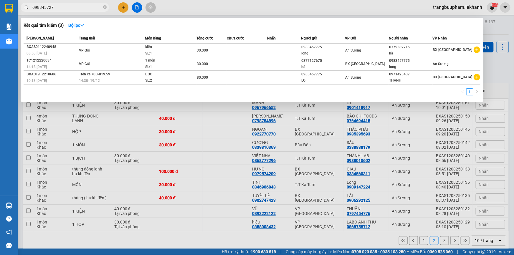
type input "0983457279"
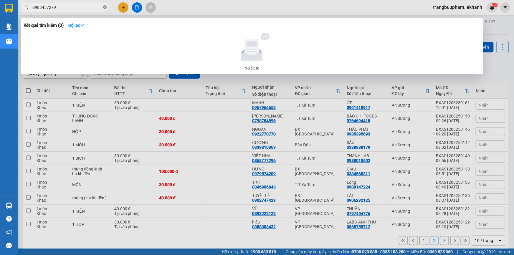
click at [106, 8] on icon "close-circle" at bounding box center [105, 7] width 4 height 4
type input "0983547279"
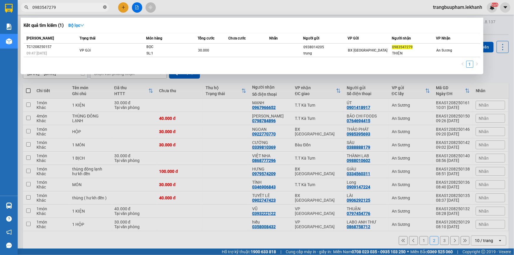
click at [105, 8] on icon "close-circle" at bounding box center [105, 7] width 4 height 4
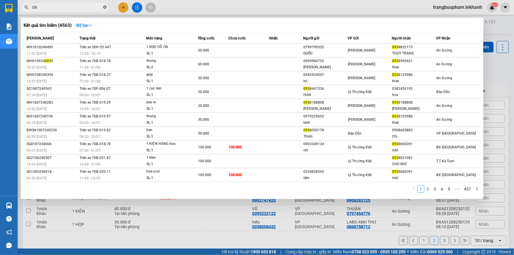
type input "0"
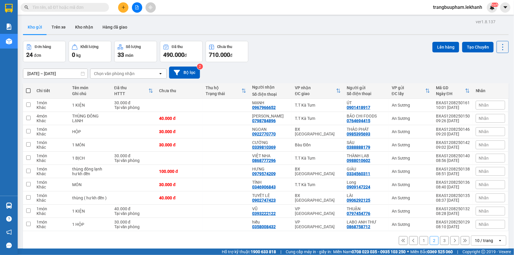
click at [70, 69] on input "[DATE] – [DATE]" at bounding box center [55, 73] width 64 height 9
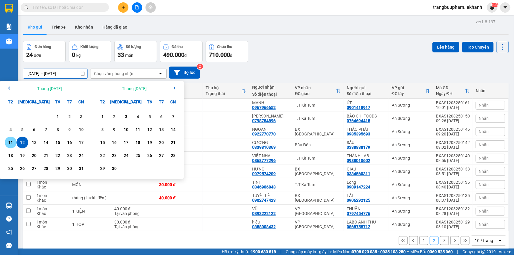
click at [12, 144] on div "11" at bounding box center [10, 142] width 8 height 7
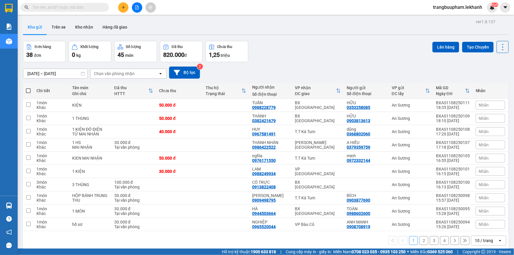
click at [422, 239] on button "2" at bounding box center [423, 240] width 9 height 9
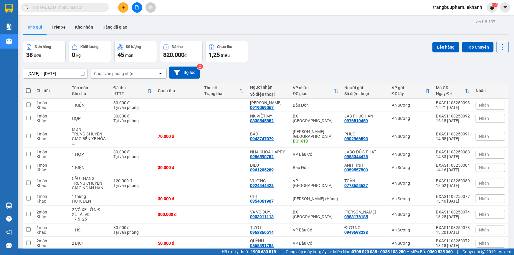
click at [429, 255] on button "3" at bounding box center [433, 259] width 9 height 9
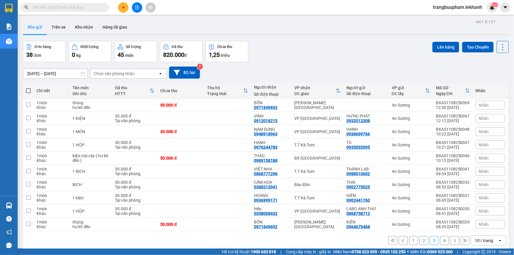
click at [441, 236] on button "4" at bounding box center [444, 240] width 9 height 9
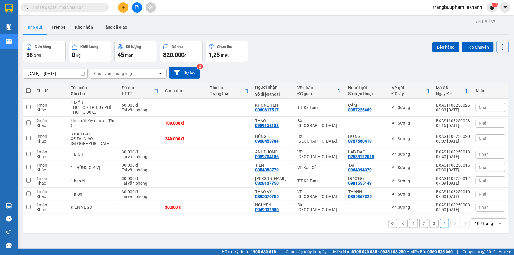
click at [65, 62] on div "11/08/2025 – 11/08/2025 Press the down arrow key to interact with the calendar …" at bounding box center [265, 72] width 485 height 21
click at [65, 69] on input "11/08/2025 – 11/08/2025" at bounding box center [55, 73] width 64 height 9
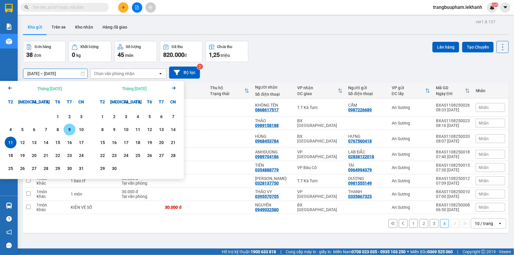
click at [87, 124] on div "10" at bounding box center [81, 130] width 12 height 12
click at [84, 126] on div "10" at bounding box center [81, 129] width 8 height 7
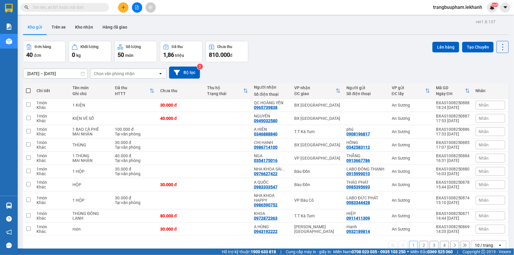
click at [419, 241] on button "2" at bounding box center [423, 245] width 9 height 9
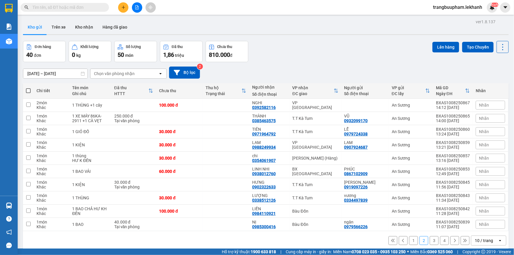
click at [430, 236] on button "3" at bounding box center [433, 240] width 9 height 9
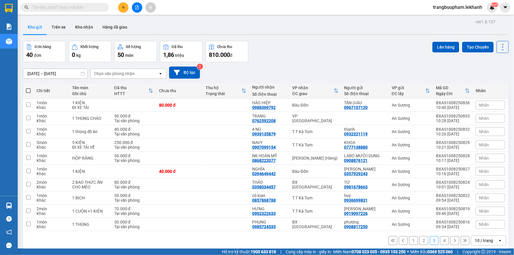
click at [440, 236] on button "4" at bounding box center [444, 240] width 9 height 9
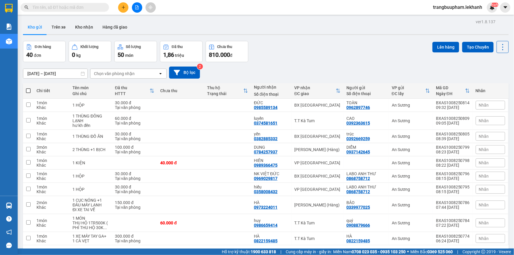
click at [52, 69] on input "10/08/2025 – 10/08/2025" at bounding box center [55, 73] width 64 height 9
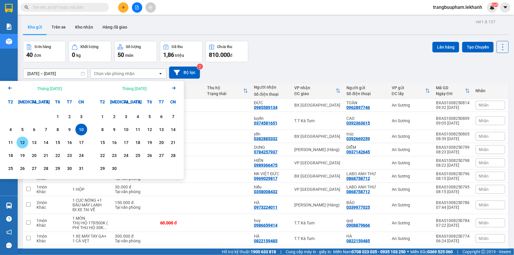
click at [17, 137] on div "12" at bounding box center [22, 143] width 12 height 12
type input "[DATE] – [DATE]"
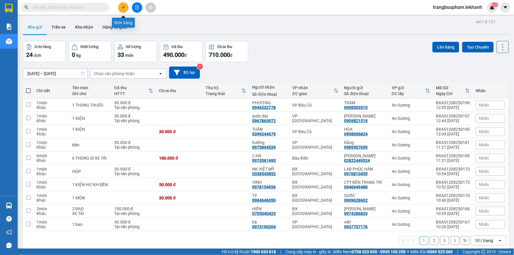
click at [124, 7] on icon "plus" at bounding box center [123, 7] width 3 height 0
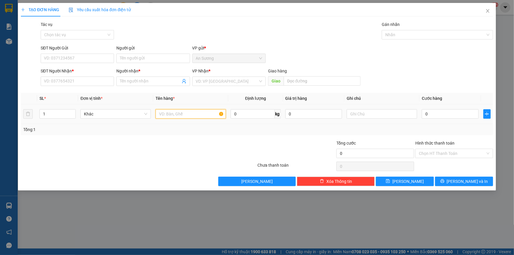
click at [165, 117] on input "text" at bounding box center [190, 113] width 70 height 9
type input "1 H"
click at [72, 82] on input "SĐT Người Nhận *" at bounding box center [77, 81] width 73 height 9
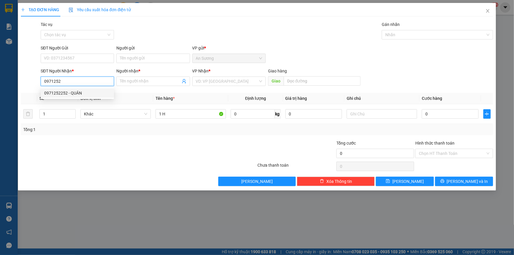
drag, startPoint x: 79, startPoint y: 94, endPoint x: 89, endPoint y: 67, distance: 29.1
click at [80, 93] on div "0971252252 - QUÂN" at bounding box center [77, 93] width 66 height 6
type input "0971252252"
type input "QUÂN"
type input "250.000"
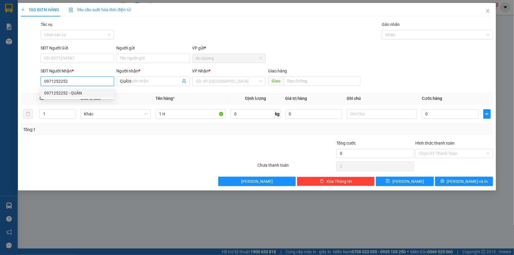
type input "250.000"
type input "0971252252"
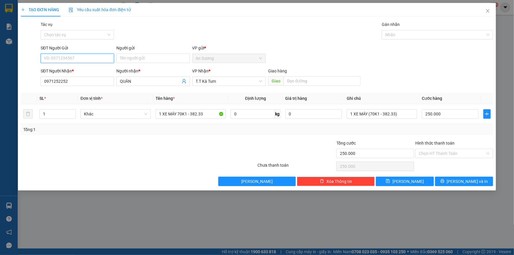
click at [89, 60] on input "SĐT Người Gửi" at bounding box center [77, 58] width 73 height 9
click at [83, 69] on div "0908712282 - UYÊN" at bounding box center [77, 70] width 66 height 6
type input "0908712282"
type input "UYÊN"
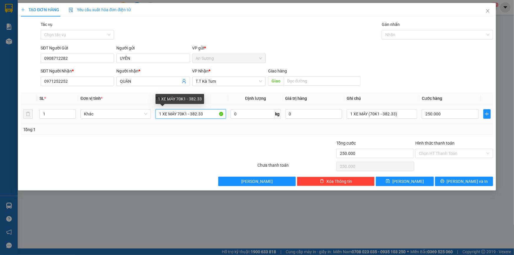
drag, startPoint x: 209, startPoint y: 113, endPoint x: 99, endPoint y: 100, distance: 110.8
click at [99, 100] on table "SL * Đơn vị tính * Tên hàng * Định lượng Giá trị hàng Ghi chú Cước hàng 1 Khác …" at bounding box center [257, 108] width 472 height 31
click at [98, 99] on span "Đơn vị tính *" at bounding box center [91, 98] width 22 height 5
drag, startPoint x: 118, startPoint y: 110, endPoint x: 78, endPoint y: 101, distance: 41.6
click at [79, 111] on tr "1 Khác 1 XE MÁY 70K1 - 382.33 0 kg 0 1 XE MÁY (70K1 - 382.33) 250.000" at bounding box center [257, 114] width 472 height 20
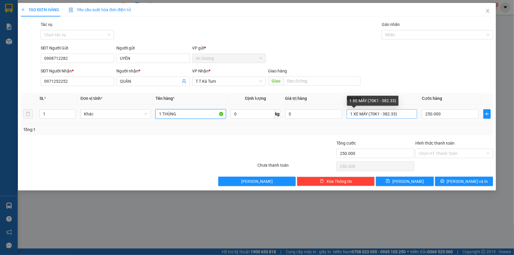
type input "1 THÙNG"
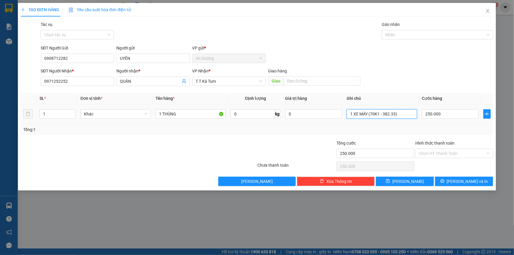
drag, startPoint x: 404, startPoint y: 115, endPoint x: 290, endPoint y: 96, distance: 115.3
click at [295, 112] on tr "1 Khác 1 THÙNG 0 kg 0 1 XE MÁY (70K1 - 382.33) 250.000" at bounding box center [257, 114] width 472 height 20
click at [191, 115] on input "1 THÙNG" at bounding box center [190, 113] width 70 height 9
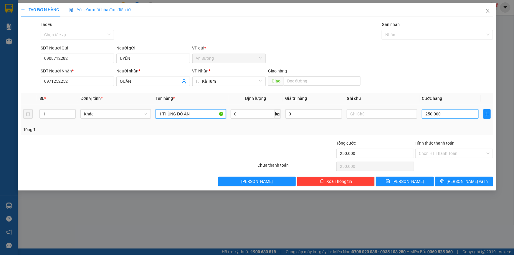
type input "1 THÙNG ĐỒ ĂN"
click at [443, 115] on input "250.000" at bounding box center [450, 113] width 57 height 9
type input "5"
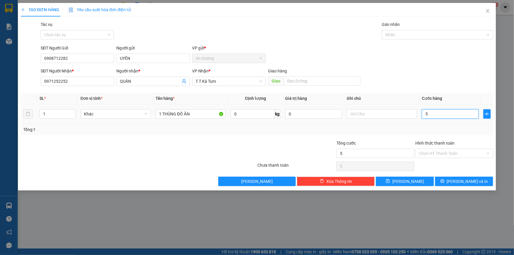
type input "50"
drag, startPoint x: 435, startPoint y: 115, endPoint x: 412, endPoint y: 117, distance: 23.4
click at [412, 117] on tr "1 Khác 1 THÙNG ĐỒ ĂN 0 kg 0 50" at bounding box center [257, 114] width 472 height 20
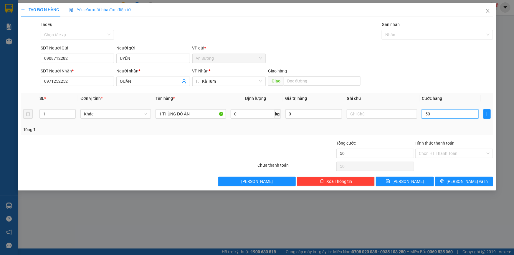
type input "6"
type input "60"
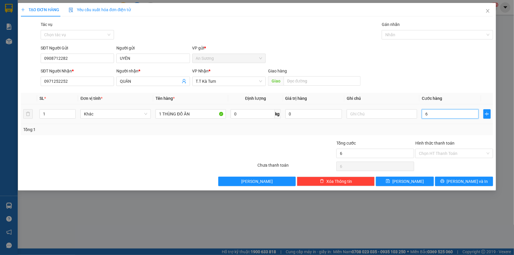
type input "60"
click at [460, 181] on span "[PERSON_NAME] và In" at bounding box center [467, 181] width 41 height 6
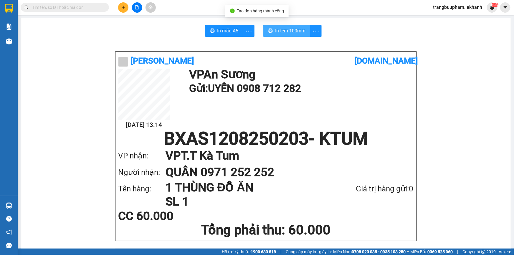
click at [296, 29] on span "In tem 100mm" at bounding box center [290, 30] width 30 height 7
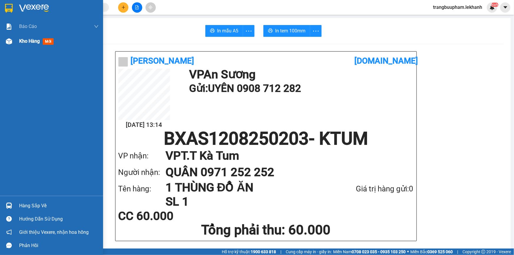
click at [41, 47] on div "Kho hàng mới" at bounding box center [58, 41] width 79 height 15
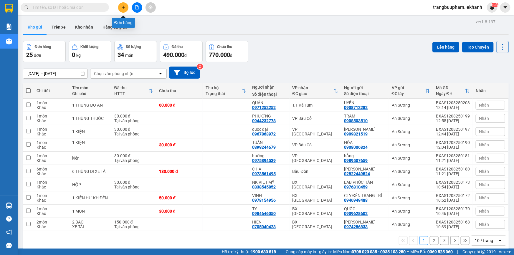
click at [122, 9] on icon "plus" at bounding box center [123, 7] width 4 height 4
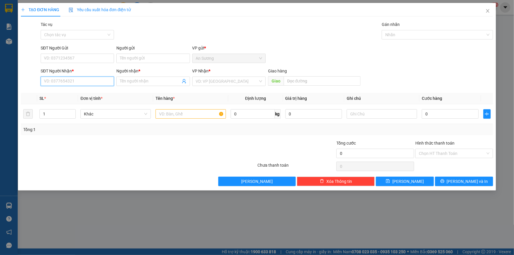
click at [91, 78] on input "SĐT Người Nhận *" at bounding box center [77, 81] width 73 height 9
type input "907"
drag, startPoint x: 85, startPoint y: 96, endPoint x: 85, endPoint y: 92, distance: 3.5
click at [85, 95] on div "0354061907 - CHI" at bounding box center [77, 93] width 66 height 6
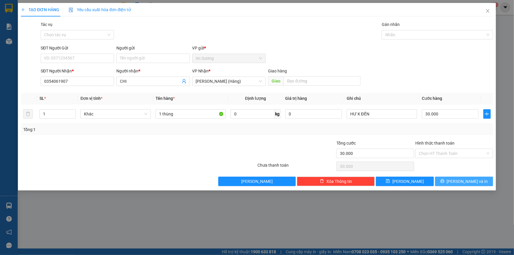
click at [459, 179] on span "[PERSON_NAME] và In" at bounding box center [467, 181] width 41 height 6
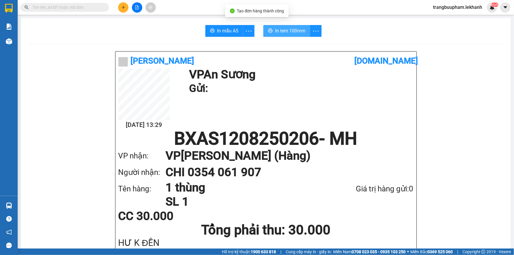
click at [288, 33] on span "In tem 100mm" at bounding box center [290, 30] width 30 height 7
click at [122, 6] on icon "plus" at bounding box center [123, 7] width 4 height 4
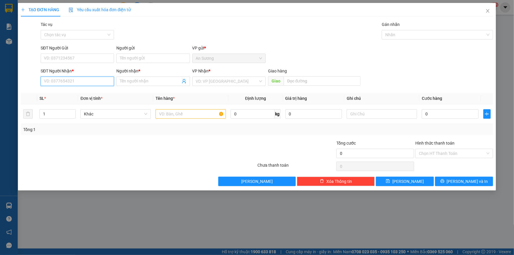
click at [85, 79] on input "SĐT Người Nhận *" at bounding box center [77, 81] width 73 height 9
click at [89, 91] on div "0977674249 - HOÀNG" at bounding box center [77, 93] width 66 height 6
type input "0977674249"
type input "HOÀNG"
type input "30.000"
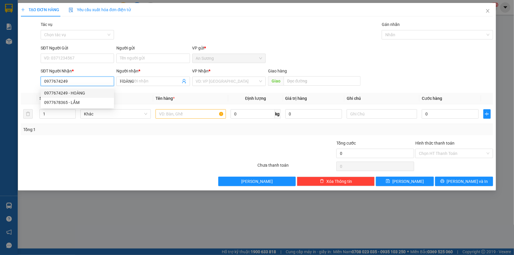
type input "30.000"
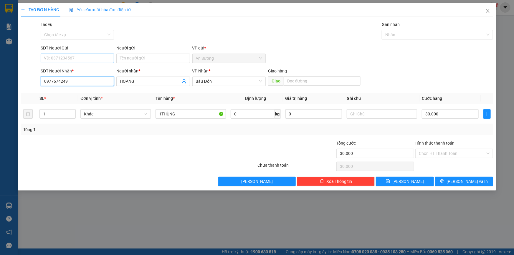
type input "0977674249"
click at [94, 59] on input "SĐT Người Gửi" at bounding box center [77, 58] width 73 height 9
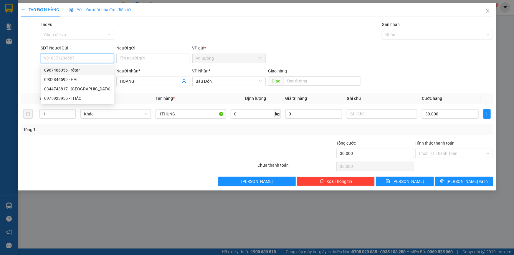
click at [91, 69] on div "0967486056 - rótar" at bounding box center [77, 70] width 66 height 6
type input "0967486056"
type input "rótar"
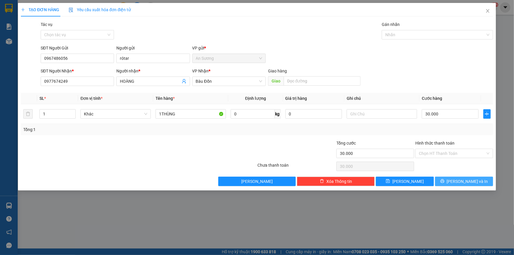
click at [444, 179] on icon "printer" at bounding box center [442, 181] width 4 height 4
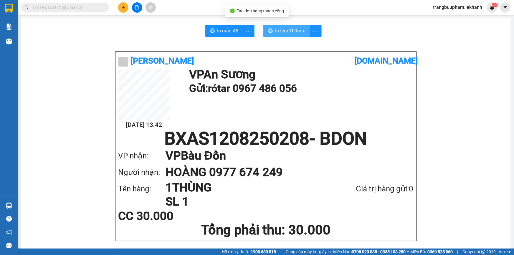
click at [294, 29] on span "In tem 100mm" at bounding box center [290, 30] width 30 height 7
click at [278, 31] on span "In tem 100mm" at bounding box center [290, 30] width 30 height 7
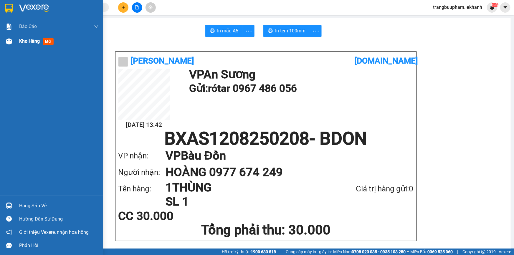
click at [14, 44] on div "Kho hàng mới" at bounding box center [51, 41] width 103 height 15
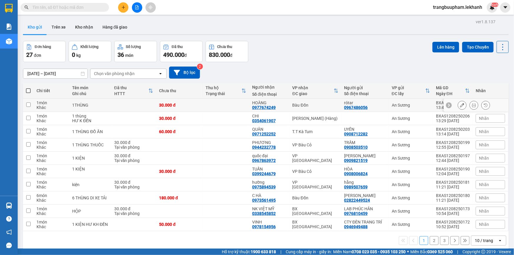
click at [184, 100] on td "30.000 đ" at bounding box center [179, 105] width 47 height 13
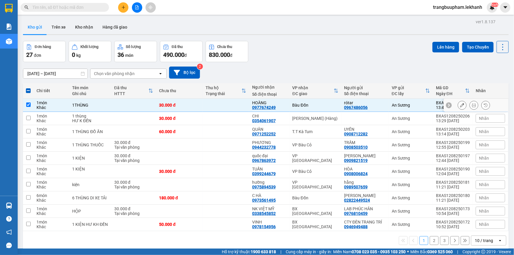
click at [472, 106] on icon at bounding box center [474, 105] width 4 height 4
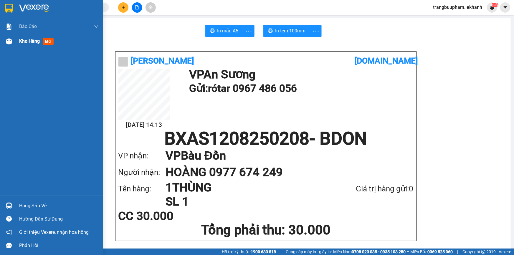
click at [29, 43] on span "Kho hàng" at bounding box center [29, 41] width 21 height 6
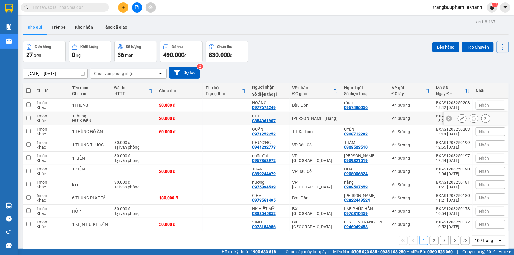
click at [173, 113] on td "30.000 đ" at bounding box center [179, 118] width 47 height 13
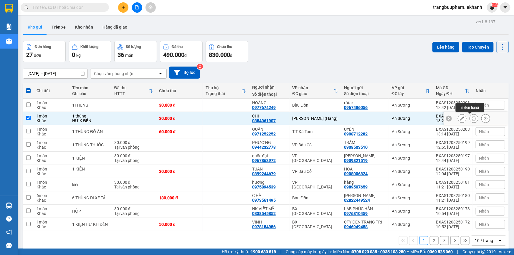
click at [472, 120] on icon at bounding box center [474, 118] width 4 height 4
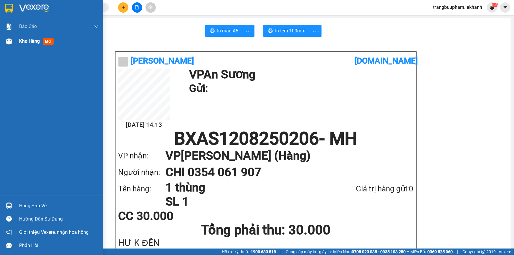
click at [37, 43] on span "Kho hàng" at bounding box center [29, 41] width 21 height 6
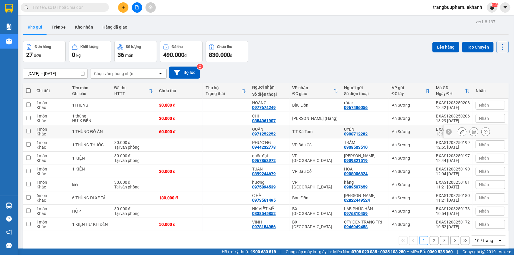
click at [203, 130] on td at bounding box center [226, 131] width 47 height 13
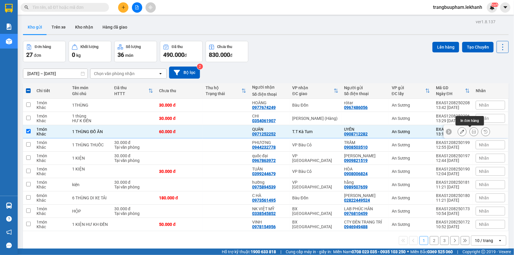
click at [472, 130] on icon at bounding box center [474, 132] width 4 height 4
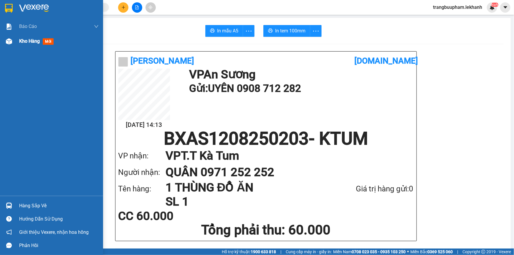
click at [24, 40] on span "Kho hàng" at bounding box center [29, 41] width 21 height 6
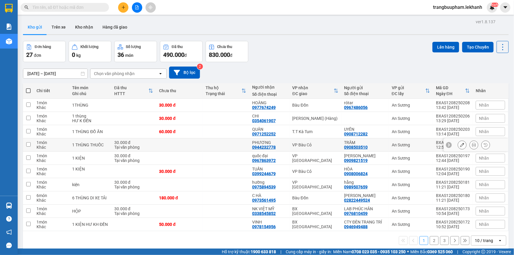
drag, startPoint x: 200, startPoint y: 146, endPoint x: 219, endPoint y: 144, distance: 18.6
click at [201, 146] on td at bounding box center [179, 144] width 47 height 13
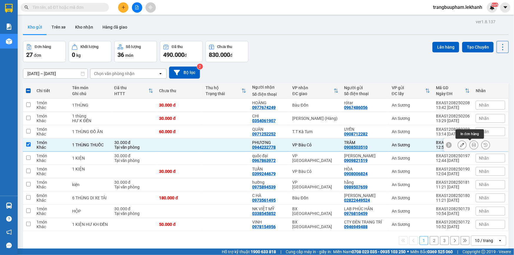
click at [472, 146] on icon at bounding box center [474, 145] width 4 height 4
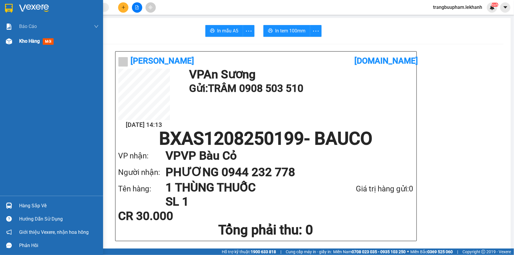
click at [30, 45] on div "Kho hàng mới" at bounding box center [58, 41] width 79 height 15
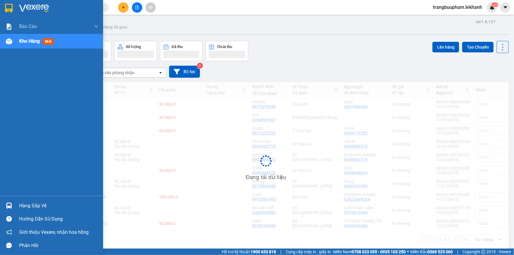
click at [31, 44] on div "Kho hàng mới" at bounding box center [37, 40] width 37 height 7
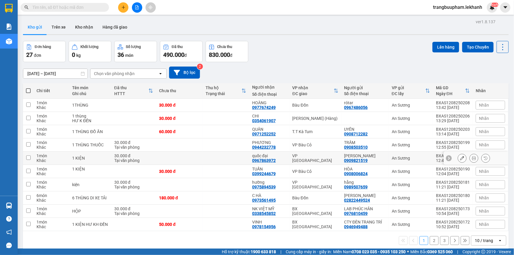
click at [155, 156] on td "30.000 đ Tại văn phòng" at bounding box center [133, 158] width 45 height 13
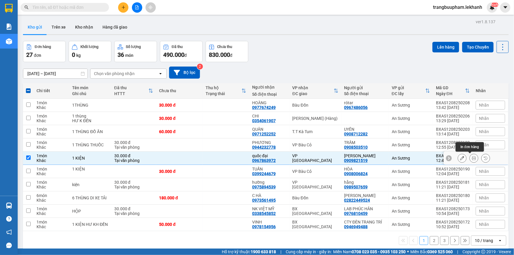
click at [472, 156] on icon at bounding box center [474, 158] width 4 height 4
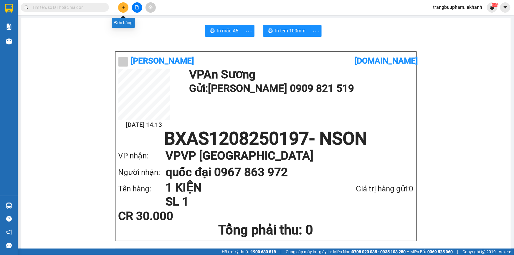
click at [123, 9] on button at bounding box center [123, 7] width 10 height 10
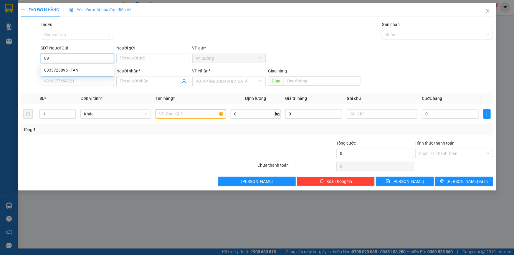
type input "8"
click at [94, 83] on input "SĐT Người Nhận *" at bounding box center [77, 81] width 73 height 9
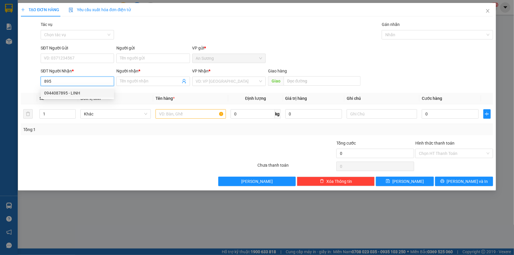
click at [83, 92] on div "0944087895 - LINH" at bounding box center [77, 93] width 66 height 6
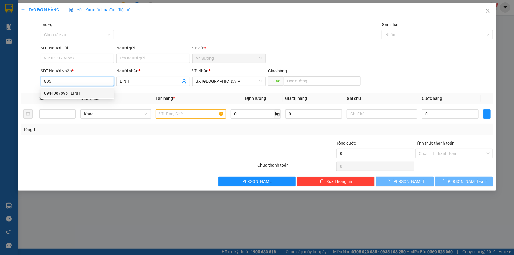
type input "0944087895"
type input "LINH"
type input "40.000"
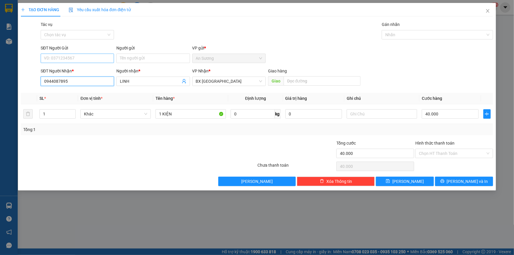
type input "0944087895"
click at [82, 57] on input "SĐT Người Gửi" at bounding box center [77, 58] width 73 height 9
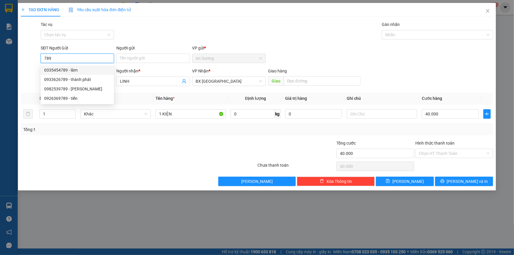
click at [64, 69] on div "0335454789 - lâm" at bounding box center [77, 70] width 66 height 6
type input "0335454789"
type input "lâm"
type input "100.000"
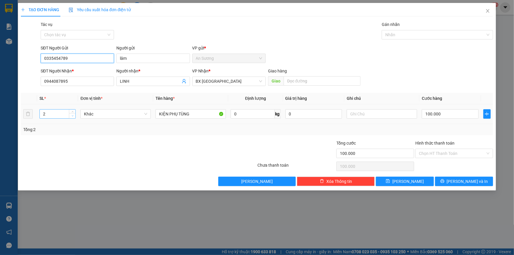
type input "0335454789"
type input "1"
click at [73, 115] on icon "down" at bounding box center [73, 116] width 2 height 2
click at [432, 114] on input "100.000" at bounding box center [450, 113] width 57 height 9
type input "4"
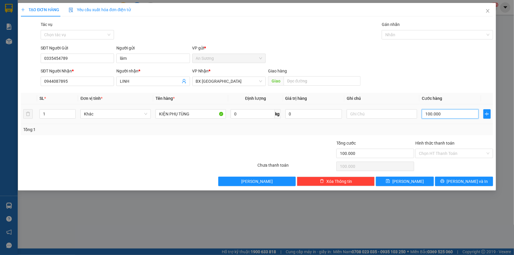
type input "4"
type input "40"
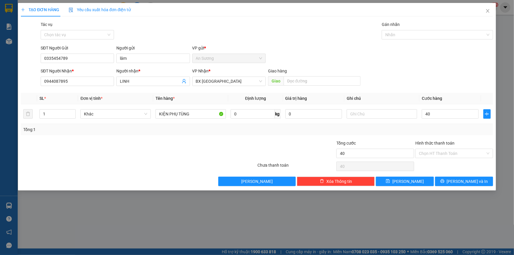
type input "40.000"
click at [431, 127] on div "Tổng: 1" at bounding box center [256, 129] width 467 height 6
click at [460, 181] on span "[PERSON_NAME] và In" at bounding box center [467, 181] width 41 height 6
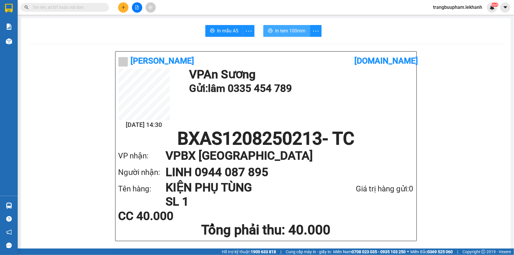
click at [286, 29] on span "In tem 100mm" at bounding box center [290, 30] width 30 height 7
click at [124, 9] on icon "plus" at bounding box center [123, 7] width 4 height 4
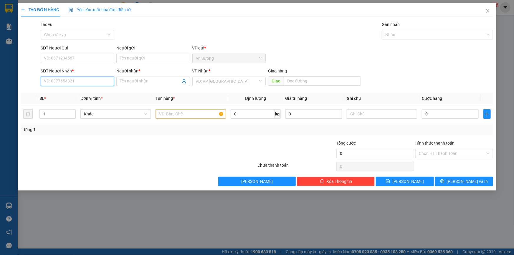
click at [79, 81] on input "SĐT Người Nhận *" at bounding box center [77, 81] width 73 height 9
click at [78, 94] on div "0878005757 - TRÂM" at bounding box center [77, 93] width 66 height 6
type input "0878005757"
type input "TRÂM"
type input "80.000"
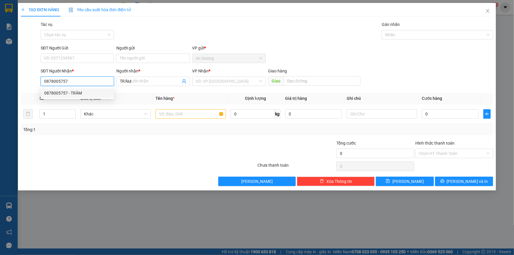
type input "80.000"
type input "0878005757"
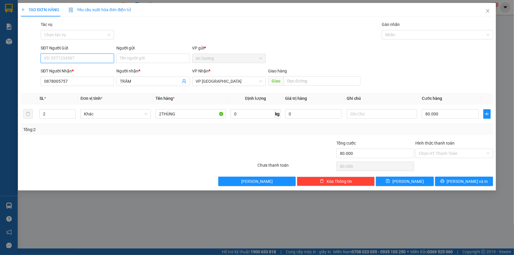
click at [66, 60] on input "SĐT Người Gửi" at bounding box center [77, 58] width 73 height 9
type input "0989396333"
click at [78, 69] on div "0989396333 - SƠN" at bounding box center [77, 70] width 66 height 6
type input "SƠN"
type input "0989396333"
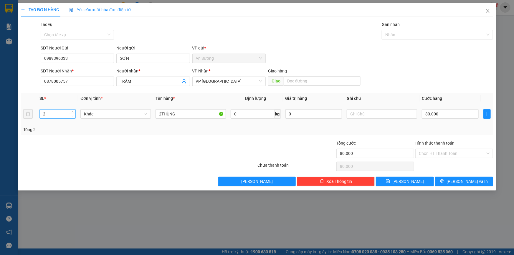
type input "1"
click at [72, 116] on icon "down" at bounding box center [73, 116] width 2 height 2
click at [160, 114] on input "2THÙNG" at bounding box center [190, 113] width 70 height 9
type input "1 THÙNG"
click at [434, 114] on input "80.000" at bounding box center [450, 113] width 57 height 9
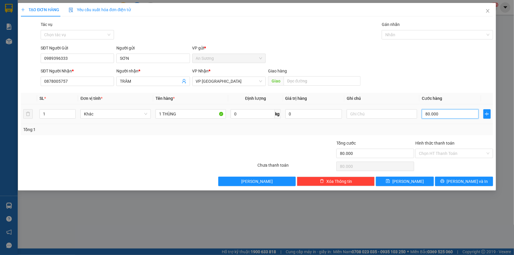
type input "4"
type input "40"
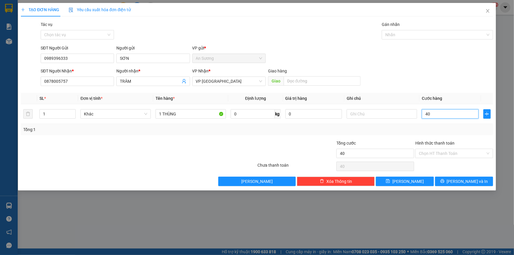
type input "40"
type input "40.000"
click at [443, 132] on div "Tổng: 1" at bounding box center [256, 129] width 467 height 6
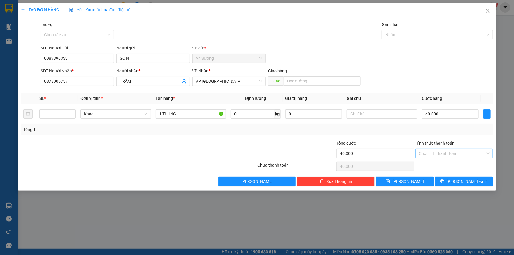
click at [442, 151] on input "Hình thức thanh toán" at bounding box center [452, 153] width 67 height 9
drag, startPoint x: 444, startPoint y: 162, endPoint x: 446, endPoint y: 166, distance: 4.4
click at [444, 162] on div "Tại văn phòng" at bounding box center [454, 165] width 71 height 6
type input "0"
click at [457, 181] on button "[PERSON_NAME] và In" at bounding box center [464, 181] width 58 height 9
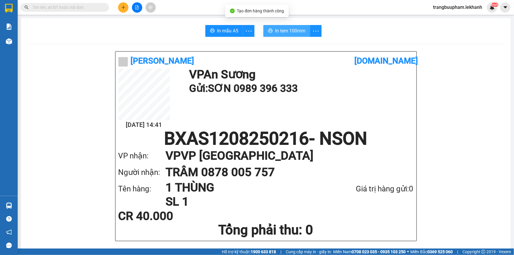
click at [296, 28] on span "In tem 100mm" at bounding box center [290, 30] width 30 height 7
click at [124, 4] on button at bounding box center [123, 7] width 10 height 10
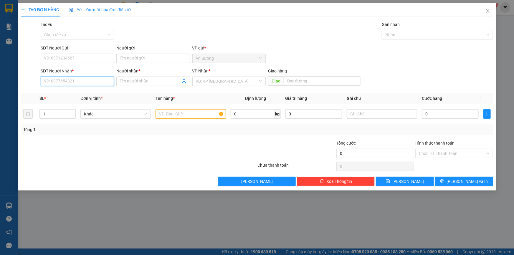
click at [97, 83] on input "SĐT Người Nhận *" at bounding box center [77, 81] width 73 height 9
click at [85, 94] on div "0394649442 - NGHĨA" at bounding box center [77, 93] width 66 height 6
type input "0394649442"
type input "NGHĨA"
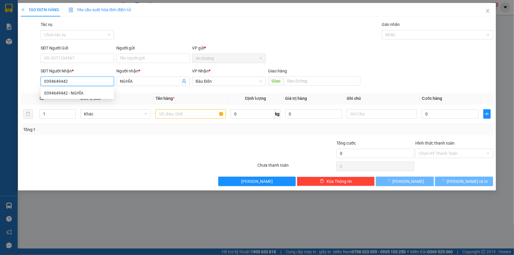
type input "40.000"
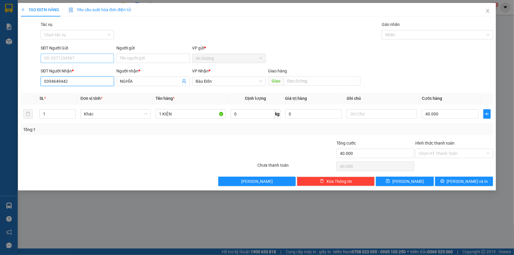
type input "0394649442"
click at [81, 57] on input "SĐT Người Gửi" at bounding box center [77, 58] width 73 height 9
click at [80, 68] on div "0357929243 - MINH LUÂN" at bounding box center [77, 70] width 66 height 6
type input "0357929243"
type input "[PERSON_NAME]"
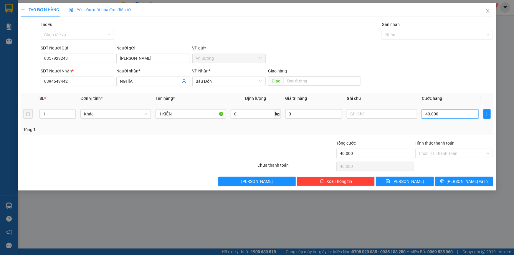
click at [427, 114] on input "40.000" at bounding box center [450, 113] width 57 height 9
type input "0"
type input "50"
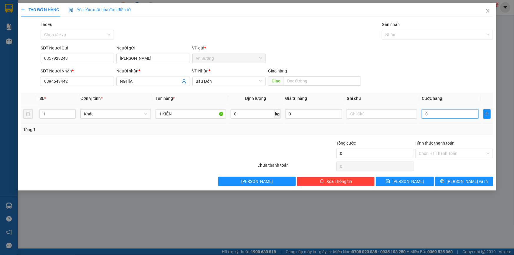
type input "50"
type input "50.000"
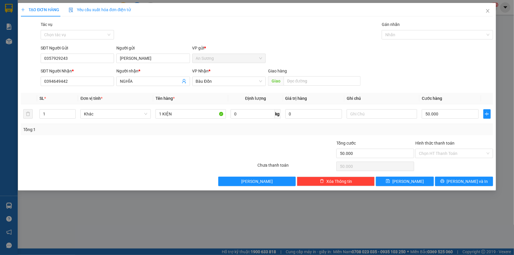
click at [424, 128] on div "Tổng: 1" at bounding box center [256, 129] width 467 height 6
click at [453, 179] on button "[PERSON_NAME] và In" at bounding box center [464, 181] width 58 height 9
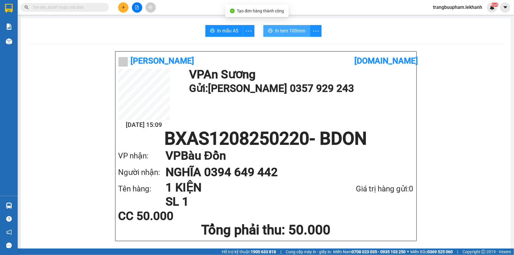
click at [285, 31] on span "In tem 100mm" at bounding box center [290, 30] width 30 height 7
click at [88, 9] on input "text" at bounding box center [66, 7] width 69 height 6
click at [123, 6] on icon "plus" at bounding box center [123, 7] width 4 height 4
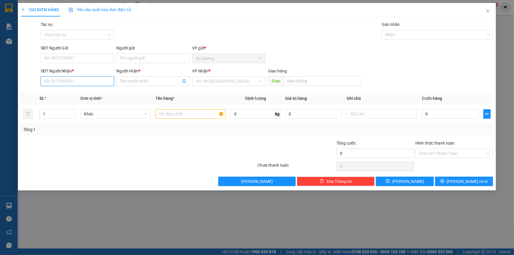
click at [78, 84] on input "SĐT Người Nhận *" at bounding box center [77, 81] width 73 height 9
type input "0975858474"
click at [78, 94] on div "0975858474 - hùng" at bounding box center [77, 93] width 66 height 6
type input "hùng"
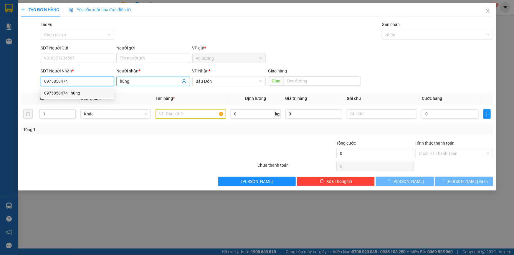
type input "180.000"
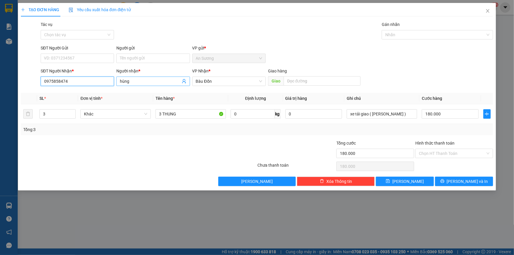
type input "0975858474"
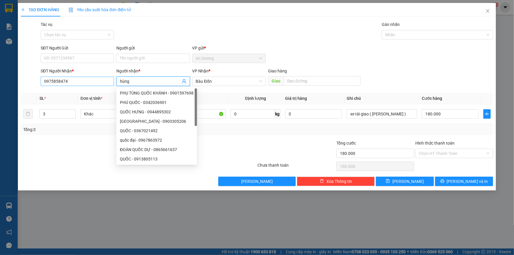
drag, startPoint x: 138, startPoint y: 82, endPoint x: 111, endPoint y: 84, distance: 27.7
click at [111, 84] on div "SĐT Người Nhận * 0975858474 Người nhận * hùng VP Nhận * Bàu Đồn Giao hàng Giao" at bounding box center [266, 78] width 455 height 21
type input "HÙNG"
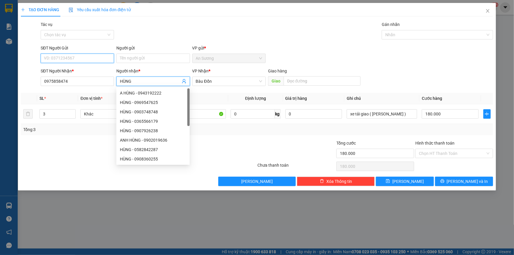
click at [96, 54] on input "SĐT Người Gửi" at bounding box center [77, 58] width 73 height 9
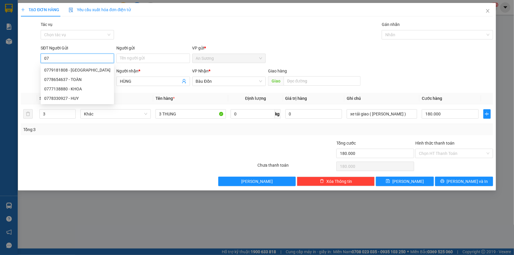
type input "0"
click at [117, 136] on div "Transit Pickup Surcharge Ids Transit Deliver Surcharge Ids Transit Deliver Surc…" at bounding box center [257, 103] width 472 height 165
click at [78, 56] on input "SĐT Người Gửi" at bounding box center [77, 58] width 73 height 9
click at [86, 67] on div "0779550000 - HÙNG" at bounding box center [77, 70] width 66 height 6
type input "0779550000"
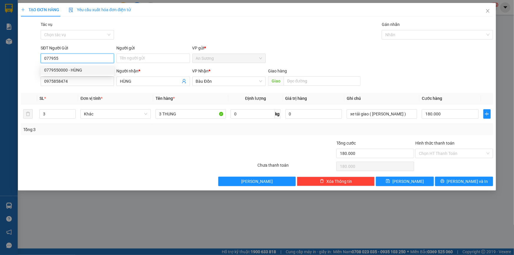
type input "HÙNG"
type input "50.000"
drag, startPoint x: 216, startPoint y: 82, endPoint x: 193, endPoint y: 78, distance: 23.0
click at [180, 84] on div "SĐT Người Nhận * 0975858474 Người nhận * HÙNG VP Nhận * Bàu Đồn Giao hàng Giao" at bounding box center [266, 78] width 455 height 21
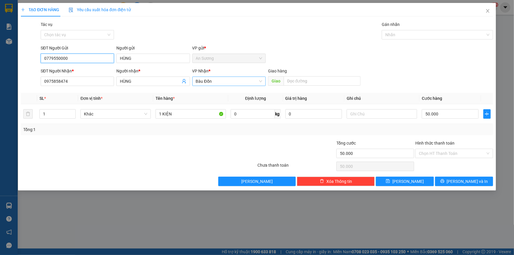
click at [204, 82] on span "Bàu Đồn" at bounding box center [229, 81] width 66 height 9
type input "0779550000"
click at [307, 85] on input "text" at bounding box center [321, 80] width 77 height 9
click at [307, 82] on input "text" at bounding box center [321, 80] width 77 height 9
click at [386, 111] on input "text" at bounding box center [381, 113] width 70 height 9
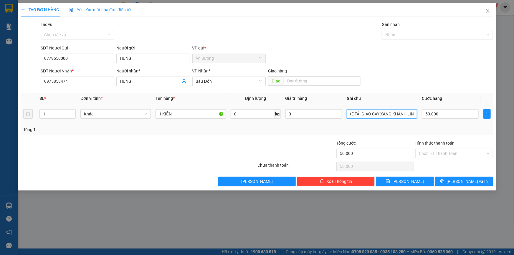
scroll to position [0, 4]
type input "XE TẢI GIAO CÂY XĂNG KHÁNH LINH"
type input "2"
click at [74, 111] on span "up" at bounding box center [73, 113] width 4 height 4
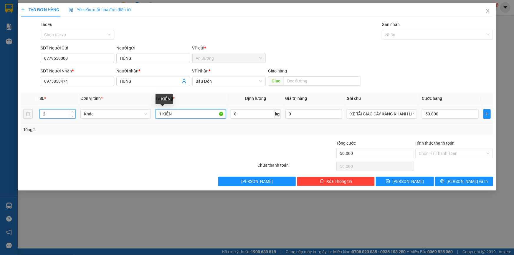
click at [161, 114] on input "1 KIỆN" at bounding box center [190, 113] width 70 height 9
type input "2 KIỆN"
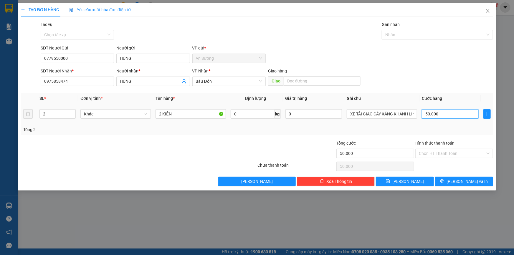
click at [430, 115] on input "50.000" at bounding box center [450, 113] width 57 height 9
type input "1"
type input "12"
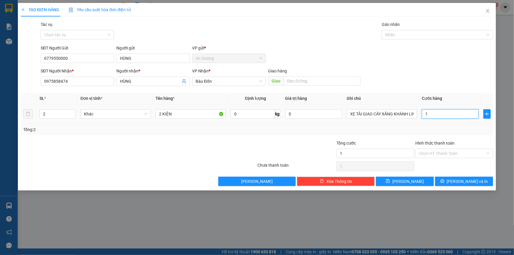
type input "12"
type input "120"
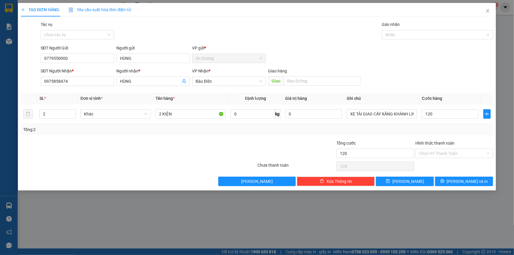
type input "120.000"
click at [435, 130] on div "Tổng: 2" at bounding box center [256, 129] width 467 height 6
click at [436, 151] on input "Hình thức thanh toán" at bounding box center [452, 153] width 67 height 9
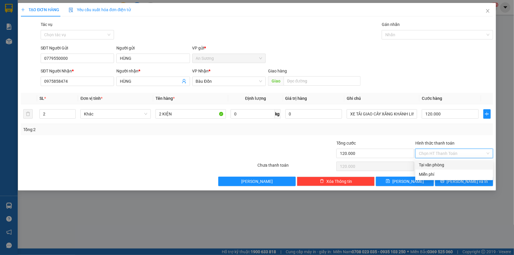
click at [441, 163] on div "Tại văn phòng" at bounding box center [454, 165] width 71 height 6
type input "0"
click at [460, 181] on span "[PERSON_NAME] và In" at bounding box center [467, 181] width 41 height 6
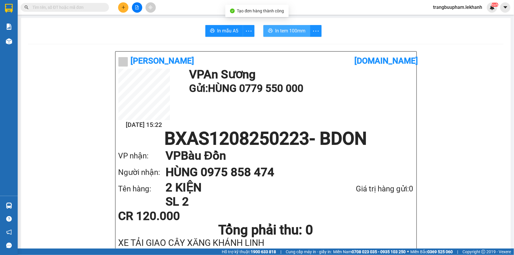
click at [279, 32] on span "In tem 100mm" at bounding box center [290, 30] width 30 height 7
click at [73, 9] on input "text" at bounding box center [66, 7] width 69 height 6
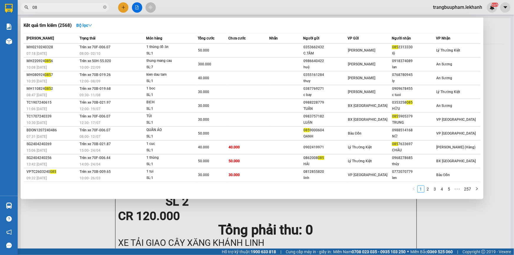
type input "0"
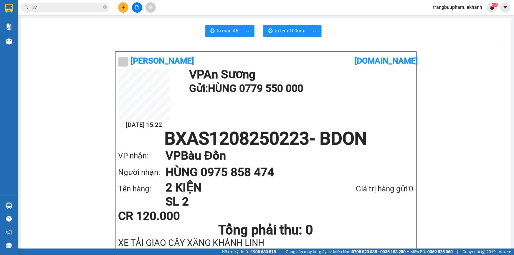
type input "377"
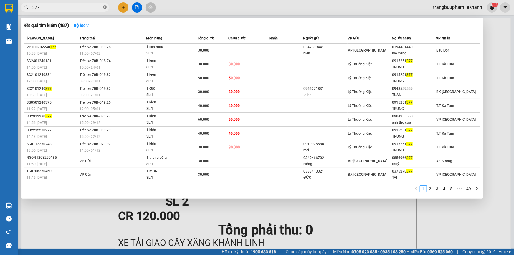
click at [105, 9] on span at bounding box center [105, 8] width 4 height 6
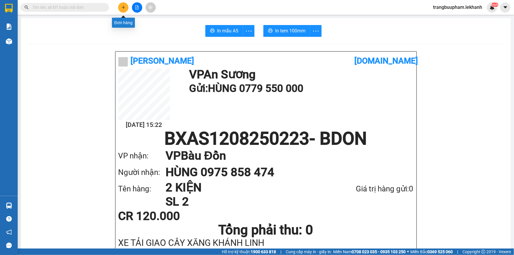
click at [123, 6] on icon "plus" at bounding box center [123, 7] width 0 height 3
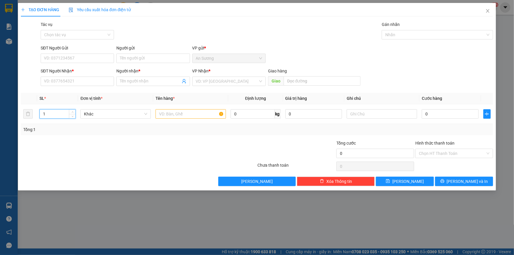
drag, startPoint x: 56, startPoint y: 113, endPoint x: 6, endPoint y: 125, distance: 51.7
click at [6, 125] on div "TẠO ĐƠN HÀNG Yêu cầu xuất hóa đơn điện tử Transit Pickup Surcharge Ids Transit …" at bounding box center [257, 127] width 514 height 255
type input "3"
click at [173, 115] on input "text" at bounding box center [190, 113] width 70 height 9
type input "3 KIỆN"
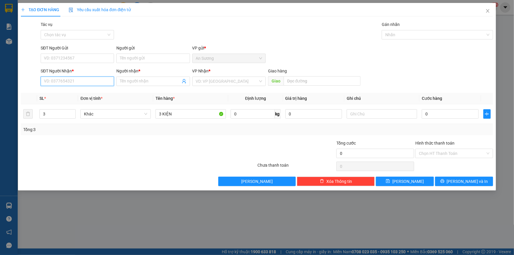
click at [76, 82] on input "SĐT Người Nhận *" at bounding box center [77, 81] width 73 height 9
click at [144, 81] on input "Người nhận *" at bounding box center [150, 81] width 60 height 6
click at [97, 82] on input "SĐT Người Nhận *" at bounding box center [77, 81] width 73 height 9
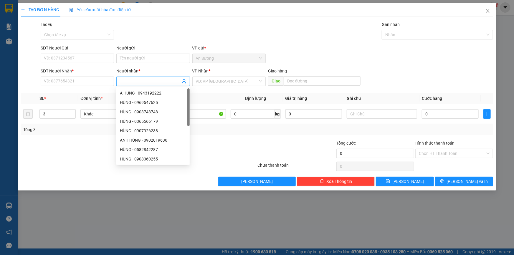
click at [145, 82] on input "Người nhận *" at bounding box center [150, 81] width 60 height 6
click at [89, 79] on input "SĐT Người Nhận *" at bounding box center [77, 81] width 73 height 9
click at [142, 73] on div "Người nhận *" at bounding box center [152, 71] width 73 height 6
click at [142, 78] on input "Người nhận *" at bounding box center [150, 81] width 60 height 6
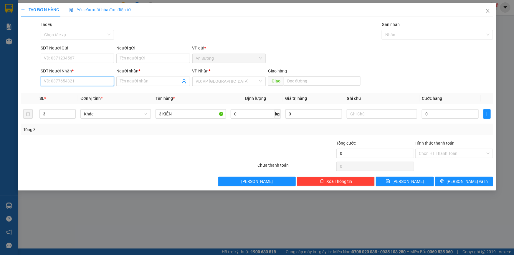
click at [88, 79] on input "SĐT Người Nhận *" at bounding box center [77, 81] width 73 height 9
click at [136, 82] on input "Người nhận *" at bounding box center [150, 81] width 60 height 6
click at [190, 75] on div "Người nhận * Tên người nhận" at bounding box center [153, 78] width 76 height 21
click at [205, 82] on input "search" at bounding box center [227, 81] width 62 height 9
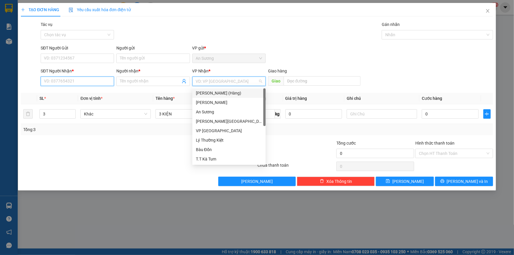
click at [104, 79] on input "SĐT Người Nhận *" at bounding box center [77, 81] width 73 height 9
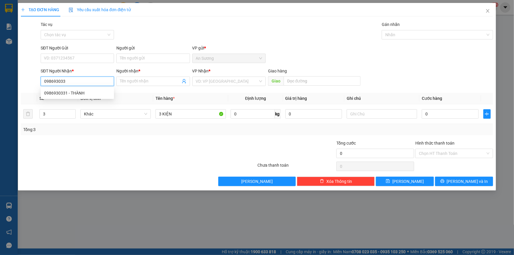
type input "0986930331"
click at [82, 91] on div "0986930331 - THÀNH" at bounding box center [77, 93] width 66 height 6
type input "THÀNH"
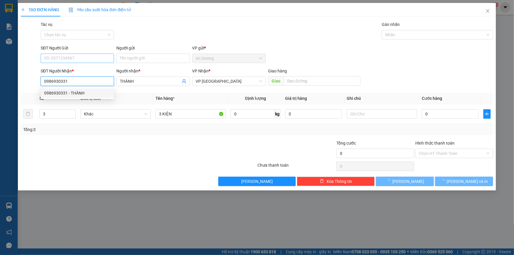
type input "160.000"
type input "0986930331"
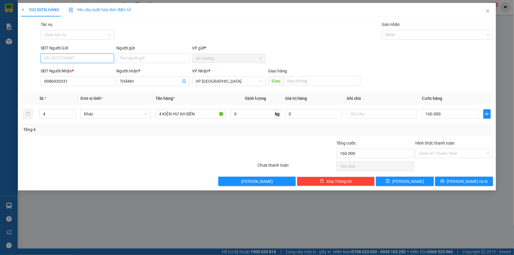
click at [91, 59] on input "SĐT Người Gửi" at bounding box center [77, 58] width 73 height 9
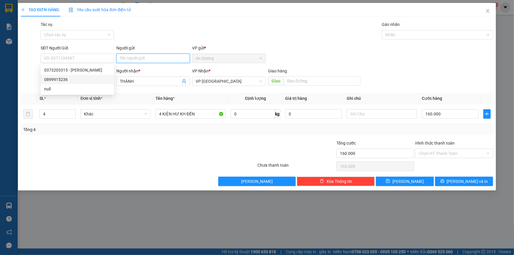
click at [151, 56] on input "Người gửi" at bounding box center [152, 58] width 73 height 9
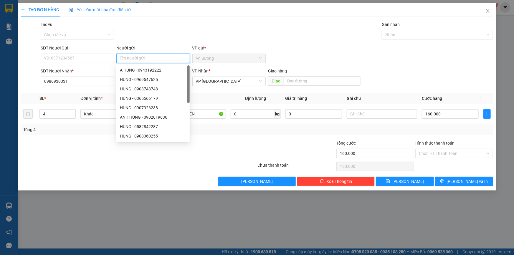
type input "D"
type input "ĐẠT"
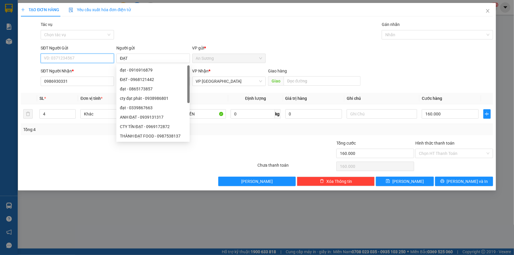
click at [67, 56] on input "SĐT Người Gửi" at bounding box center [77, 58] width 73 height 9
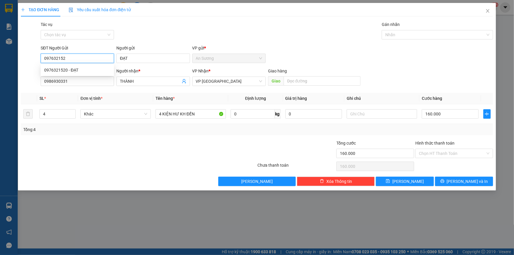
click at [71, 70] on div "0976321520 - ĐẠT" at bounding box center [77, 70] width 66 height 6
type input "0976321520"
type input "ĐẠT"
type input "70.000"
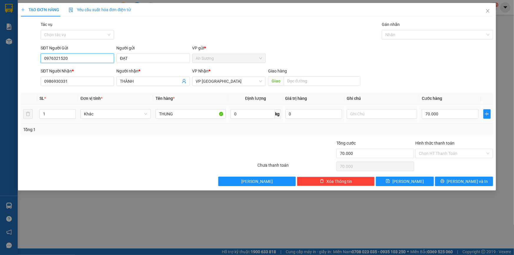
type input "0976321520"
drag, startPoint x: 21, startPoint y: 114, endPoint x: 18, endPoint y: 113, distance: 3.6
click at [18, 114] on div "TẠO ĐƠN HÀNG Yêu cầu xuất hóa đơn điện tử Transit Pickup Surcharge Ids Transit …" at bounding box center [257, 97] width 478 height 188
type input "3"
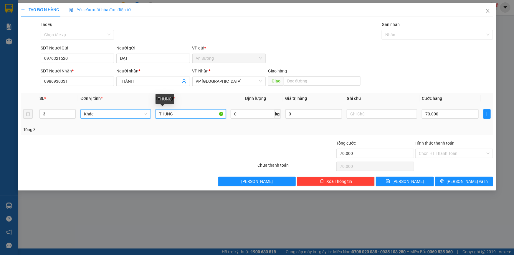
drag, startPoint x: 175, startPoint y: 114, endPoint x: 138, endPoint y: 117, distance: 36.9
click at [138, 117] on tr "3 Khác THUNG 0 kg 0 70.000" at bounding box center [257, 114] width 472 height 20
type input "3 KIỆN ĐI XE TẢI VỀ"
click at [443, 113] on input "70.000" at bounding box center [450, 113] width 57 height 9
type input "1"
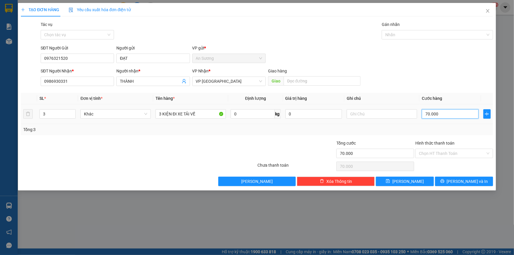
type input "1"
type input "18"
type input "180"
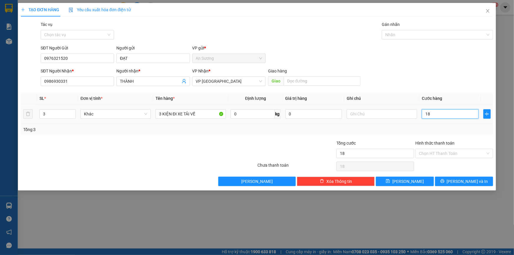
type input "180"
click at [439, 157] on input "Hình thức thanh toán" at bounding box center [452, 153] width 67 height 9
type input "180.000"
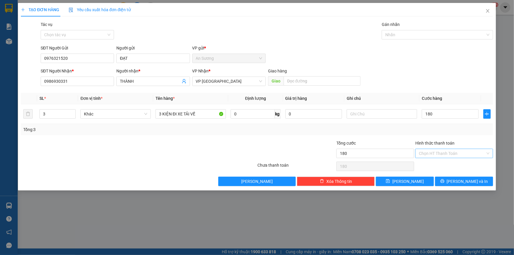
type input "180.000"
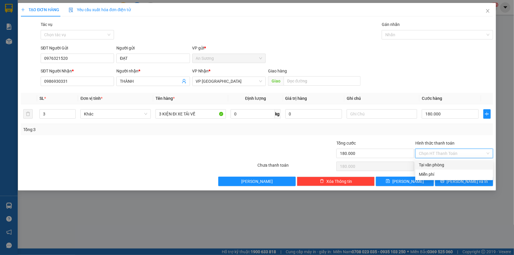
click at [441, 165] on div "Tại văn phòng" at bounding box center [454, 165] width 71 height 6
type input "0"
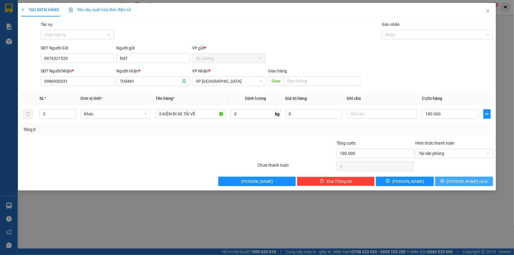
click at [459, 180] on span "[PERSON_NAME] và In" at bounding box center [467, 181] width 41 height 6
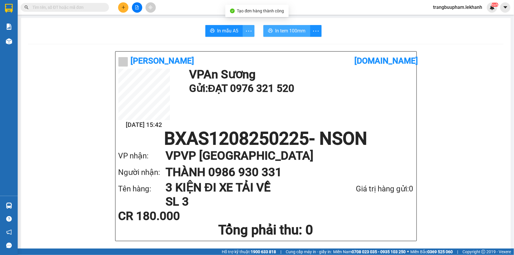
click at [254, 29] on div "In mẫu A5 In tem 100mm" at bounding box center [265, 31] width 475 height 12
click at [294, 29] on span "In tem 100mm" at bounding box center [290, 30] width 30 height 7
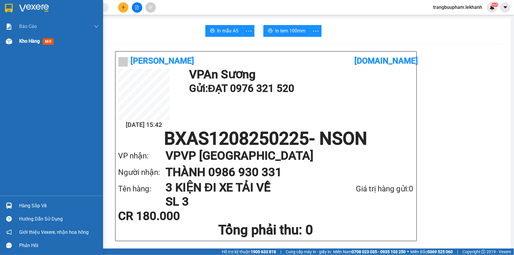
click at [29, 44] on div "Kho hàng mới" at bounding box center [37, 40] width 37 height 7
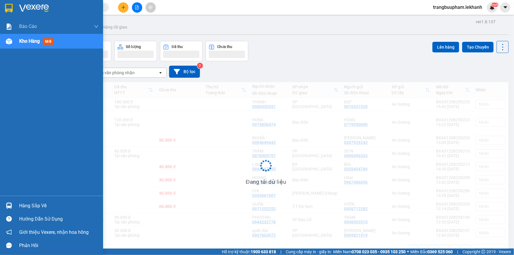
click at [30, 43] on span "Kho hàng" at bounding box center [29, 41] width 21 height 6
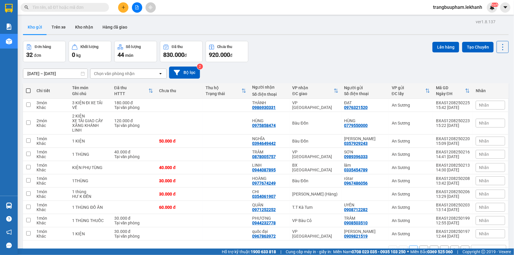
click at [125, 10] on button at bounding box center [123, 7] width 10 height 10
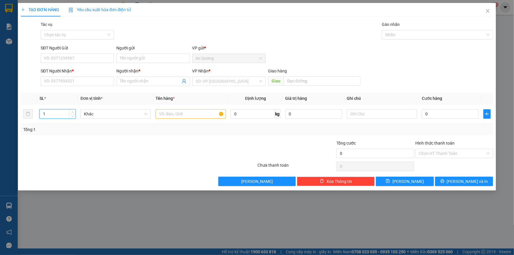
drag, startPoint x: 58, startPoint y: 116, endPoint x: 13, endPoint y: 122, distance: 45.3
click at [13, 122] on div "TẠO ĐƠN HÀNG Yêu cầu xuất hóa đơn điện tử Transit Pickup Surcharge Ids Transit …" at bounding box center [257, 127] width 514 height 255
type input "2"
click at [177, 114] on input "text" at bounding box center [190, 113] width 70 height 9
type input "2 BAO"
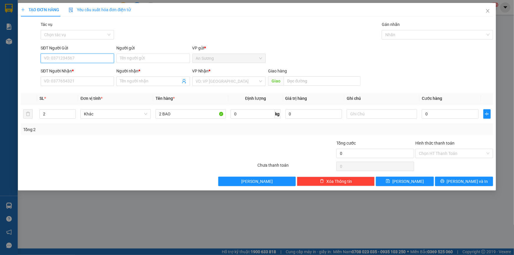
click at [81, 54] on input "SĐT Người Gửi" at bounding box center [77, 58] width 73 height 9
click at [90, 70] on div "0383818579 - mận" at bounding box center [77, 70] width 66 height 6
type input "0383818579"
type input "mận"
type input "0985559873"
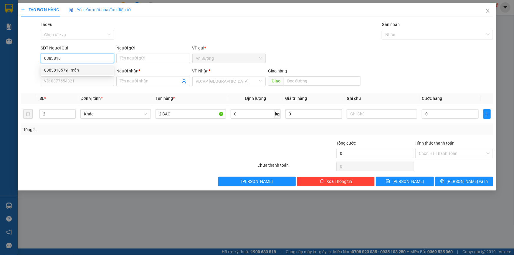
type input "thoáng"
type input "30.000"
type input "0383818579"
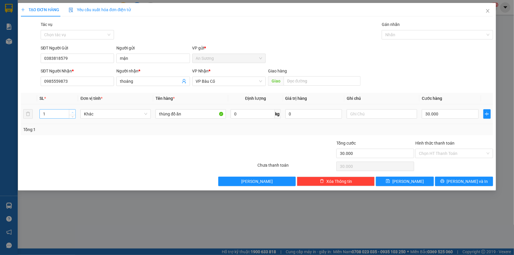
type input "2"
drag, startPoint x: 72, startPoint y: 111, endPoint x: 77, endPoint y: 113, distance: 5.0
click at [72, 112] on icon "up" at bounding box center [73, 112] width 2 height 2
drag, startPoint x: 195, startPoint y: 116, endPoint x: 70, endPoint y: 94, distance: 127.2
click at [94, 105] on tr "2 Khác thùng đồ ăn 0 kg 0 30.000" at bounding box center [257, 114] width 472 height 20
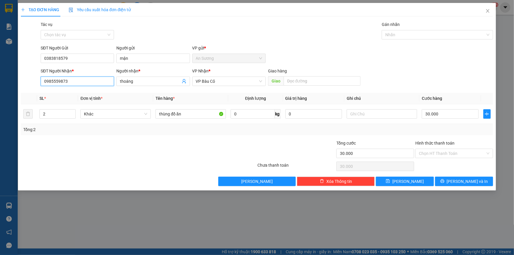
drag, startPoint x: 75, startPoint y: 84, endPoint x: 0, endPoint y: 69, distance: 76.2
click at [0, 69] on div "TẠO ĐƠN HÀNG Yêu cầu xuất hóa đơn điện tử Transit Pickup Surcharge Ids Transit …" at bounding box center [257, 127] width 514 height 255
drag, startPoint x: 139, startPoint y: 85, endPoint x: 68, endPoint y: 76, distance: 71.5
click at [68, 76] on div "SĐT Người Nhận * VD: 0377654321 Người nhận * thoáng thoáng VP Nhận * VP Bàu C…" at bounding box center [266, 78] width 455 height 21
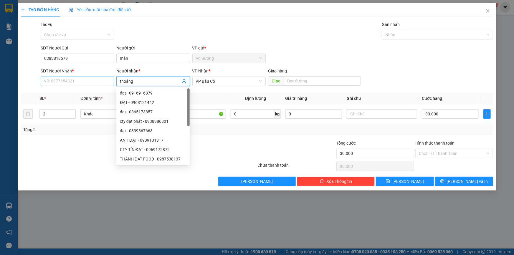
drag, startPoint x: 133, startPoint y: 83, endPoint x: 88, endPoint y: 78, distance: 45.4
click at [88, 78] on div "SĐT Người Nhận * VD: 0377654321 Người nhận * thoáng VP Nhận * VP Bàu Cỏ Giao h…" at bounding box center [266, 78] width 455 height 21
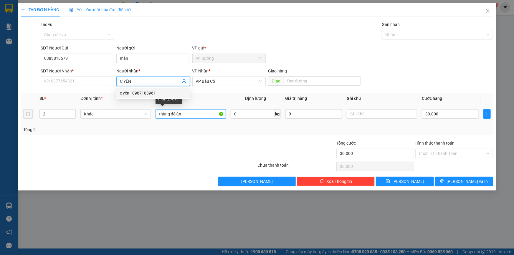
type input "C YẾN"
drag, startPoint x: 185, startPoint y: 113, endPoint x: 137, endPoint y: 113, distance: 48.6
click at [137, 113] on tr "2 Khác thùng đồ ăn 0 kg 0 30.000" at bounding box center [257, 114] width 472 height 20
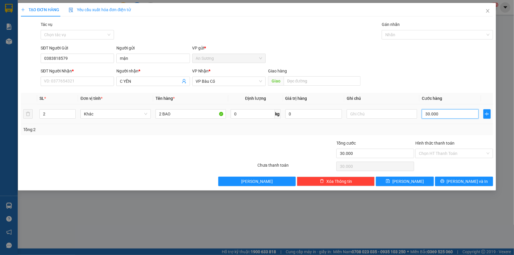
click at [459, 115] on input "30.000" at bounding box center [450, 113] width 57 height 9
click at [183, 115] on input "2 BAO" at bounding box center [190, 113] width 70 height 9
type input "2 BAO ĐỒ"
click at [451, 116] on input "30.000" at bounding box center [450, 113] width 57 height 9
type input "8"
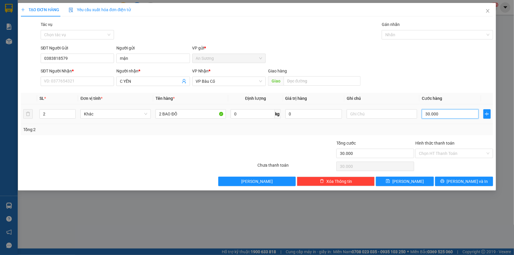
type input "8"
type input "80"
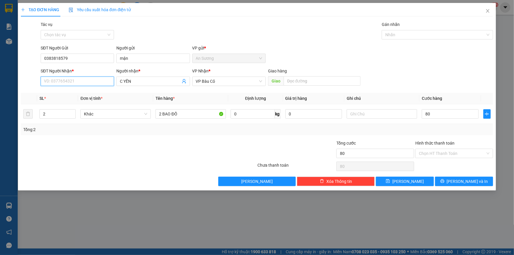
type input "80.000"
click at [62, 78] on input "SĐT Người Nhận *" at bounding box center [77, 81] width 73 height 9
type input "0948705277"
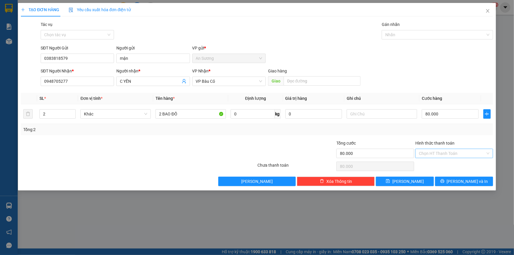
click at [443, 153] on input "Hình thức thanh toán" at bounding box center [452, 153] width 67 height 9
click at [442, 166] on div "Tại văn phòng" at bounding box center [454, 165] width 71 height 6
type input "0"
click at [465, 181] on span "[PERSON_NAME] và In" at bounding box center [467, 181] width 41 height 6
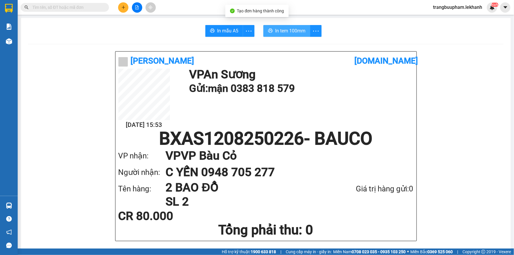
click at [290, 28] on span "In tem 100mm" at bounding box center [290, 30] width 30 height 7
click at [120, 9] on button at bounding box center [123, 7] width 10 height 10
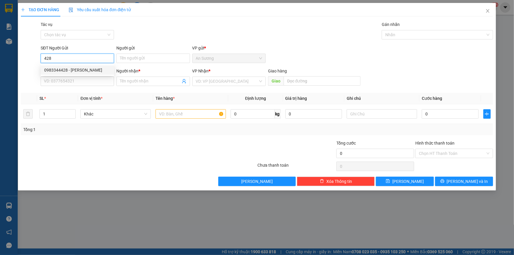
click at [88, 67] on div "0983344428 - [PERSON_NAME]" at bounding box center [77, 70] width 66 height 6
type input "0983344428"
type input "LABO ĐỨC PHÁT"
type input "0986590752"
type input "NHA KHOA HAPPY"
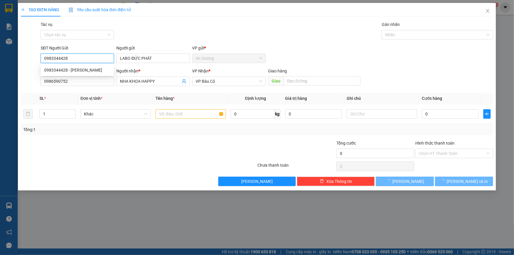
type input "30.000"
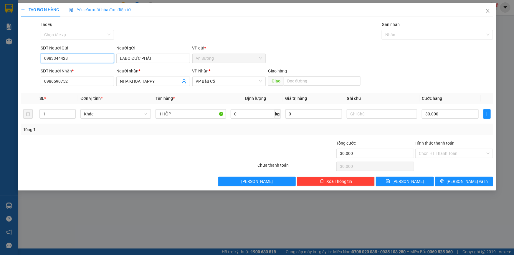
type input "0983344428"
click at [456, 158] on div "Hình thức thanh toán Chọn HT Thanh Toán" at bounding box center [454, 150] width 78 height 21
click at [456, 153] on input "Hình thức thanh toán" at bounding box center [452, 153] width 67 height 9
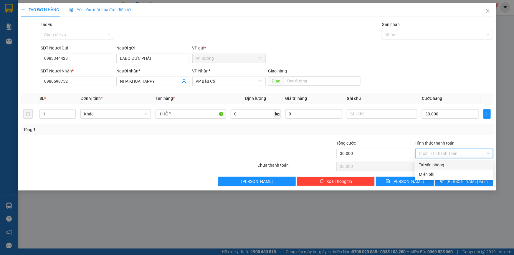
click at [452, 165] on div "Tại văn phòng" at bounding box center [454, 165] width 71 height 6
type input "0"
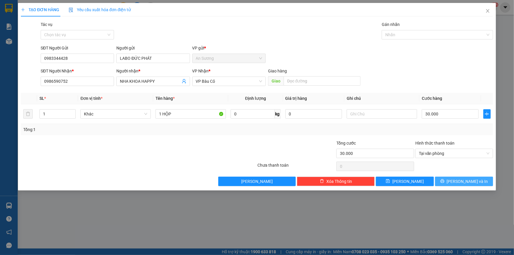
click at [465, 184] on button "[PERSON_NAME] và In" at bounding box center [464, 181] width 58 height 9
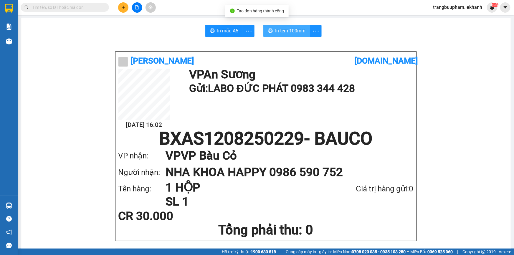
click at [288, 34] on span "In tem 100mm" at bounding box center [290, 30] width 30 height 7
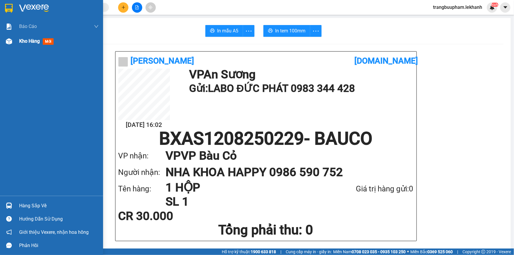
click at [36, 38] on span "Kho hàng" at bounding box center [29, 41] width 21 height 6
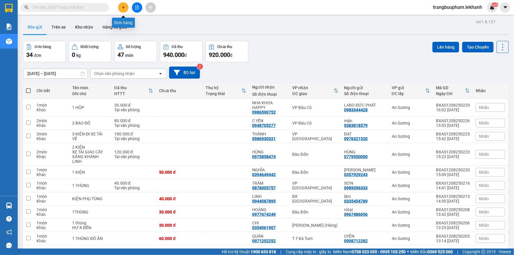
click at [122, 7] on icon "plus" at bounding box center [123, 7] width 4 height 4
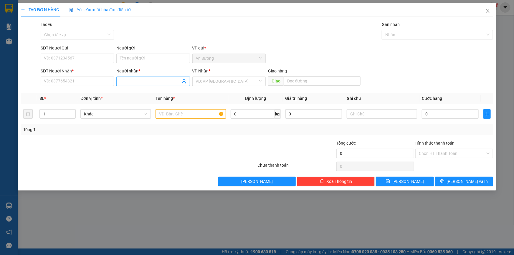
click at [146, 82] on input "Người nhận *" at bounding box center [150, 81] width 60 height 6
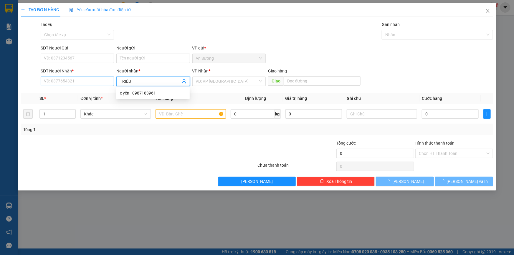
type input "TRIỀU"
click at [87, 83] on input "SĐT Người Nhận *" at bounding box center [77, 81] width 73 height 9
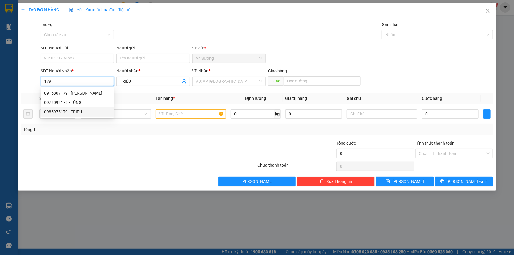
click at [82, 112] on div "0985975179 - TRIỀU" at bounding box center [77, 112] width 66 height 6
type input "0985975179"
type input "TRIỀU"
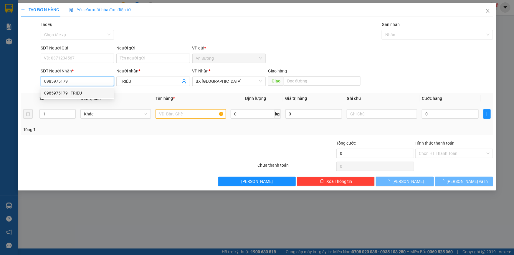
type input "120.000"
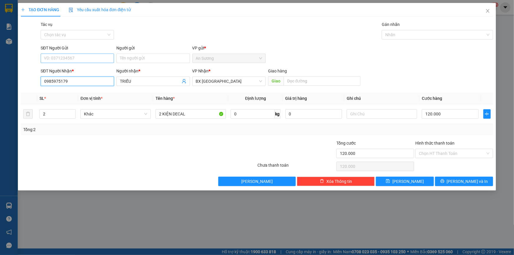
type input "0985975179"
click at [73, 62] on input "SĐT Người Gửi" at bounding box center [77, 58] width 73 height 9
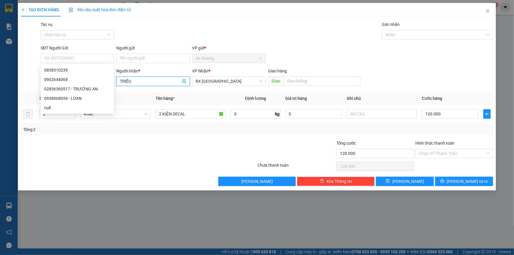
click at [147, 77] on span "TRIỀU" at bounding box center [152, 81] width 73 height 9
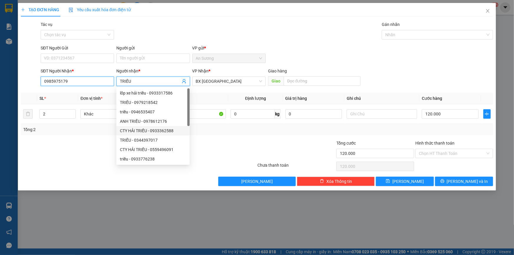
click at [73, 78] on input "0985975179" at bounding box center [77, 81] width 73 height 9
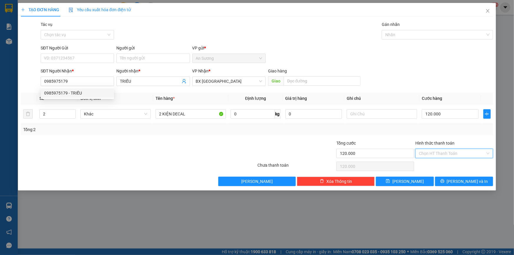
click at [455, 156] on input "Hình thức thanh toán" at bounding box center [452, 153] width 67 height 9
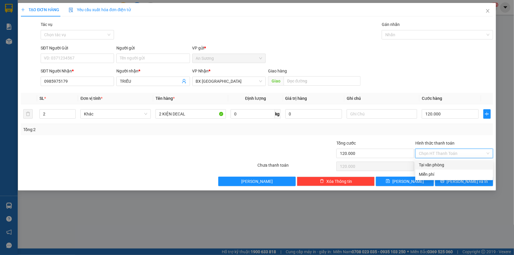
click at [451, 167] on div "Tại văn phòng" at bounding box center [454, 165] width 71 height 6
type input "0"
click at [466, 180] on span "[PERSON_NAME] và In" at bounding box center [467, 181] width 41 height 6
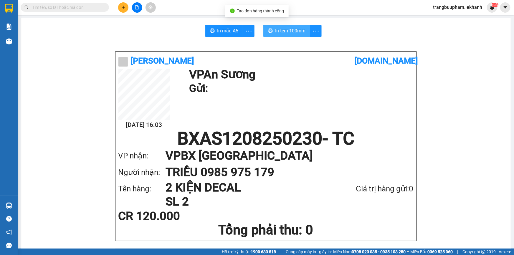
click at [286, 30] on span "In tem 100mm" at bounding box center [290, 30] width 30 height 7
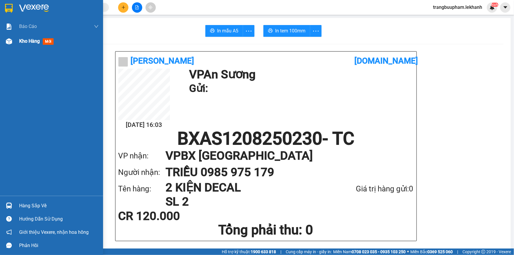
click at [36, 40] on span "Kho hàng" at bounding box center [29, 41] width 21 height 6
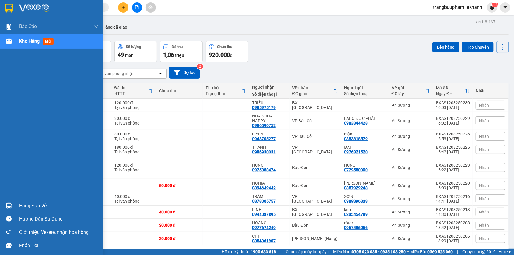
click at [25, 42] on span "Kho hàng" at bounding box center [29, 41] width 21 height 6
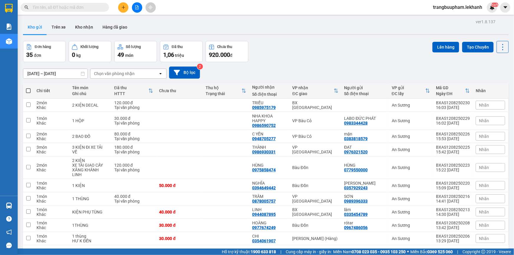
click at [86, 5] on input "text" at bounding box center [66, 7] width 69 height 6
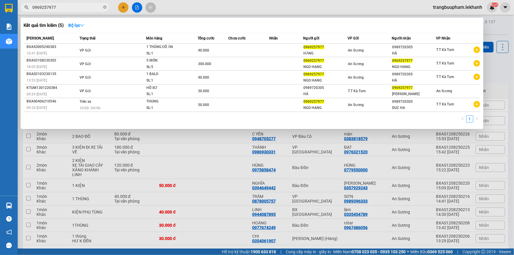
type input "0969257977"
click at [105, 8] on icon "close-circle" at bounding box center [105, 7] width 4 height 4
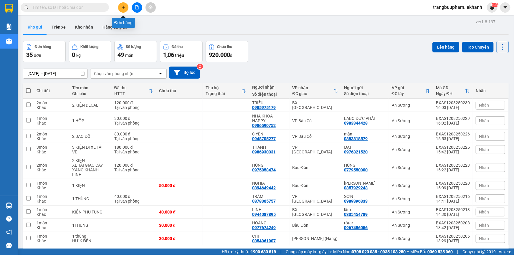
click at [120, 9] on button at bounding box center [123, 7] width 10 height 10
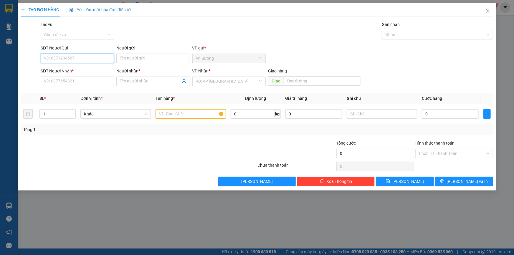
drag, startPoint x: 87, startPoint y: 56, endPoint x: 86, endPoint y: 52, distance: 4.9
click at [87, 56] on input "SĐT Người Gửi" at bounding box center [77, 58] width 73 height 9
click at [72, 68] on div "0708205547 - ĐỨC" at bounding box center [77, 70] width 66 height 6
type input "0708205547"
type input "ĐỨC"
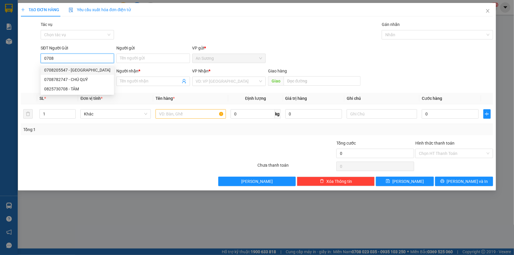
type input "0972340352"
type input "TÂN"
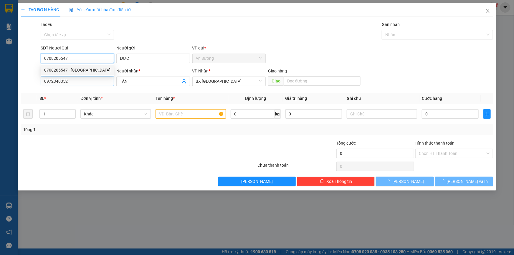
type input "160.000"
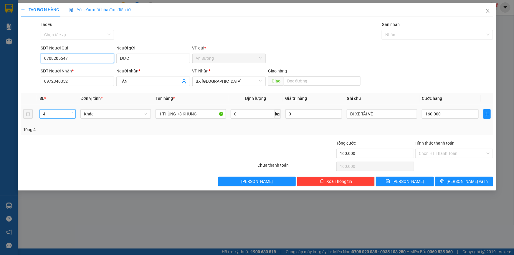
type input "0708205547"
click at [72, 112] on icon "up" at bounding box center [73, 113] width 2 height 2
type input "8"
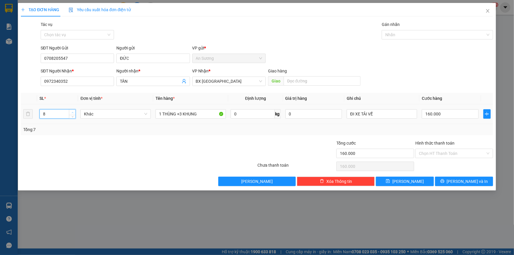
click at [72, 112] on icon "up" at bounding box center [73, 113] width 2 height 2
drag, startPoint x: 203, startPoint y: 112, endPoint x: 62, endPoint y: 110, distance: 140.4
click at [62, 110] on tr "8 Khác 1 THÙNG +3 KHUNG 0 kg 0 ĐI XE TẢI VỀ 160.000" at bounding box center [257, 114] width 472 height 20
type input "8 KHUNG"
click at [445, 115] on input "160.000" at bounding box center [450, 113] width 57 height 9
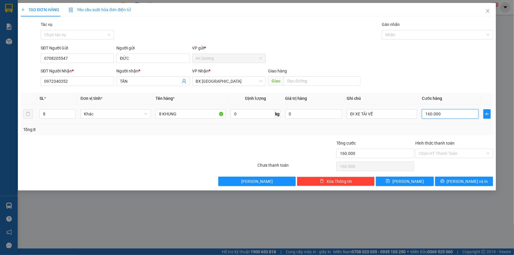
type input "3"
type input "32"
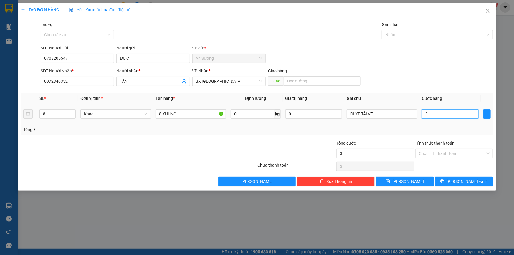
type input "32"
type input "320"
click at [473, 180] on span "[PERSON_NAME] và In" at bounding box center [467, 181] width 41 height 6
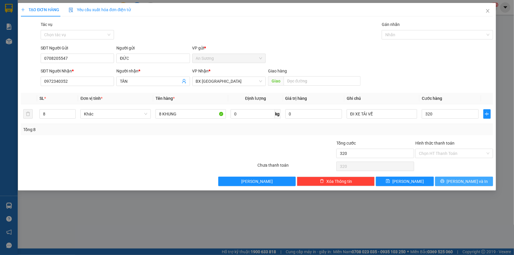
type input "320.000"
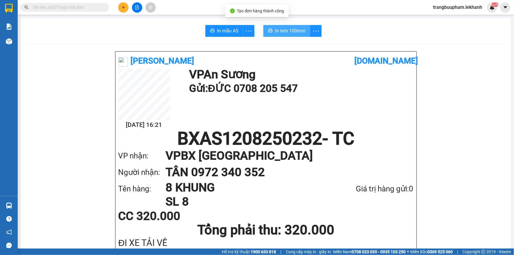
click at [271, 30] on button "In tem 100mm" at bounding box center [286, 31] width 47 height 12
click at [123, 8] on icon "plus" at bounding box center [123, 7] width 4 height 4
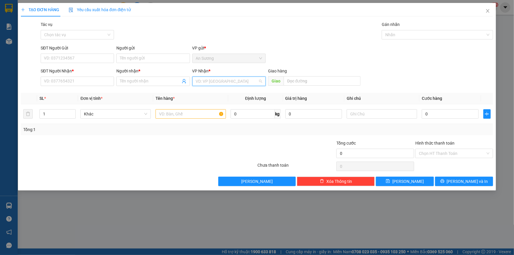
click at [209, 82] on input "search" at bounding box center [227, 81] width 62 height 9
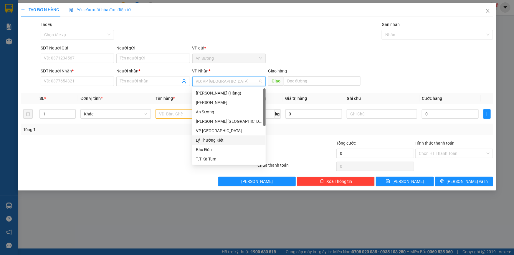
scroll to position [37, 0]
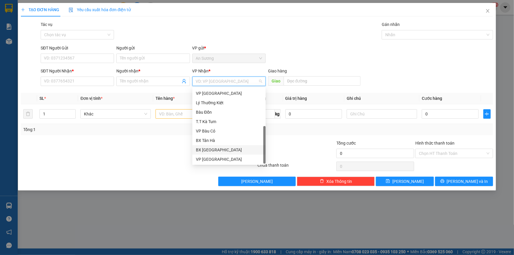
click at [217, 148] on div "BX [GEOGRAPHIC_DATA]" at bounding box center [229, 150] width 66 height 6
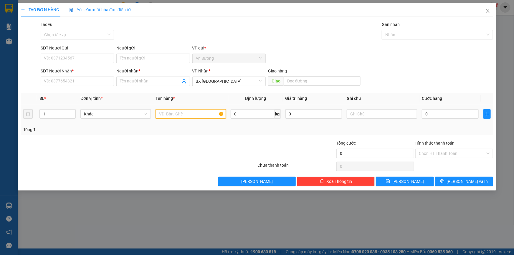
click at [186, 115] on input "text" at bounding box center [190, 113] width 70 height 9
type input "1 BAO ĐỒ ĂN"
click at [73, 77] on input "SĐT Người Nhận *" at bounding box center [77, 81] width 73 height 9
click at [79, 82] on input "SĐT Người Nhận *" at bounding box center [77, 81] width 73 height 9
click at [139, 59] on input "Người gửi" at bounding box center [152, 58] width 73 height 9
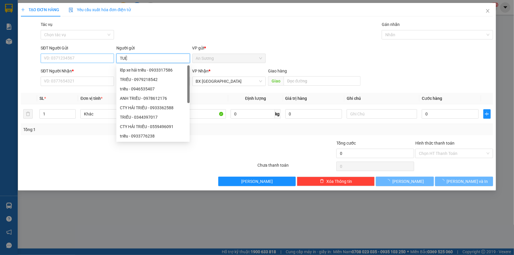
type input "TUỆ"
click at [64, 61] on input "SĐT Người Gửi" at bounding box center [77, 58] width 73 height 9
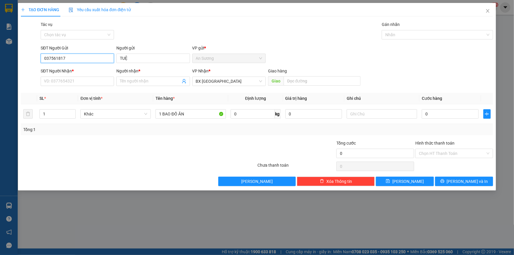
click at [59, 57] on input "037561817" at bounding box center [77, 58] width 73 height 9
type input "0375618817"
click at [67, 84] on input "SĐT Người Nhận *" at bounding box center [77, 81] width 73 height 9
click at [117, 80] on span at bounding box center [152, 81] width 73 height 9
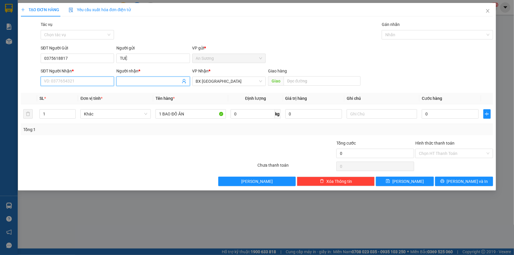
click at [97, 79] on input "SĐT Người Nhận *" at bounding box center [77, 81] width 73 height 9
type input "0"
click at [130, 85] on span at bounding box center [152, 81] width 73 height 9
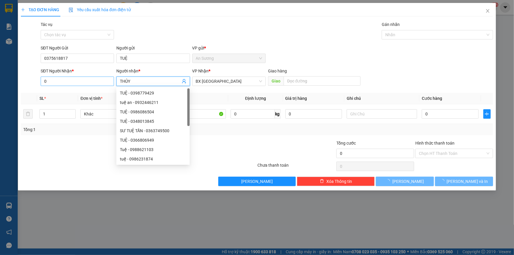
type input "THỦY"
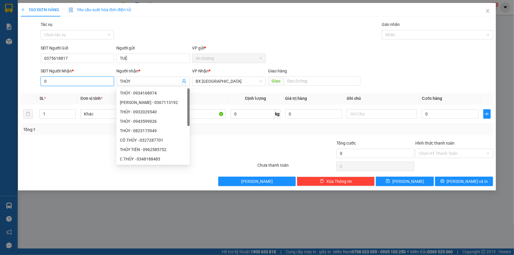
click at [88, 78] on input "0" at bounding box center [77, 81] width 73 height 9
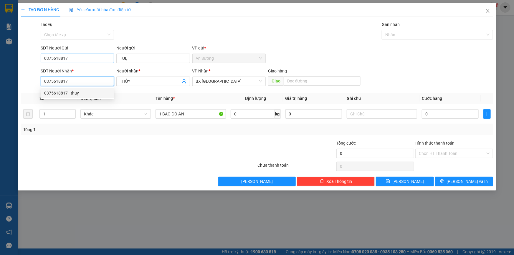
type input "0375618817"
drag, startPoint x: 74, startPoint y: 60, endPoint x: 17, endPoint y: 64, distance: 57.0
click at [17, 64] on div "TẠO ĐƠN HÀNG Yêu cầu xuất hóa đơn điện tử Transit Pickup Surcharge Ids Transit …" at bounding box center [257, 127] width 514 height 255
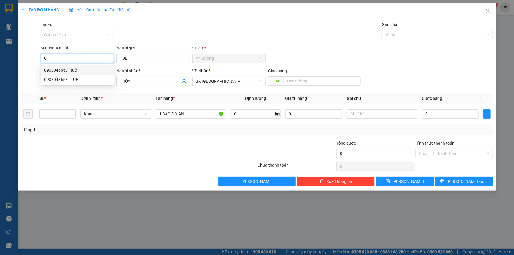
click at [61, 69] on div "0908046658 - tuệ" at bounding box center [77, 70] width 66 height 6
type input "0908046658"
type input "tuệ"
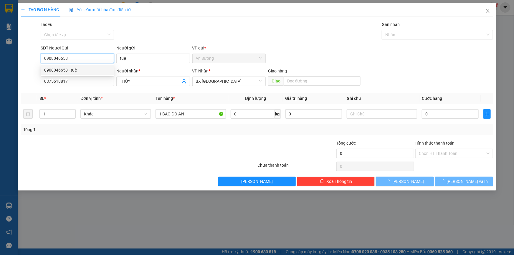
type input "30.000"
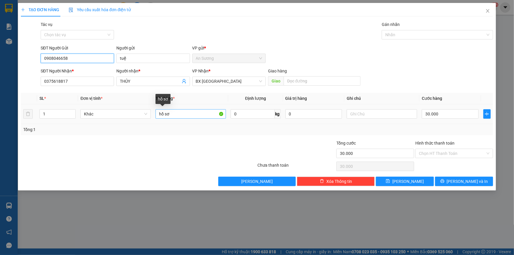
type input "0908046658"
drag, startPoint x: 190, startPoint y: 112, endPoint x: 98, endPoint y: 114, distance: 92.7
click at [98, 114] on tr "1 Khác hồ sơ 0 kg 0 30.000" at bounding box center [257, 114] width 472 height 20
type input "1 BAO"
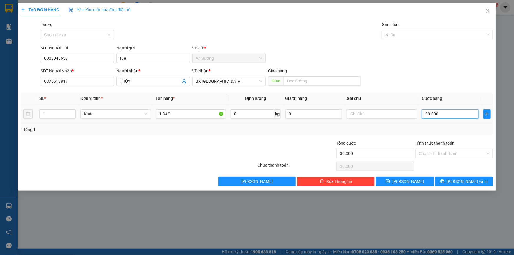
click at [450, 112] on input "30.000" at bounding box center [450, 113] width 57 height 9
type input "4"
type input "40"
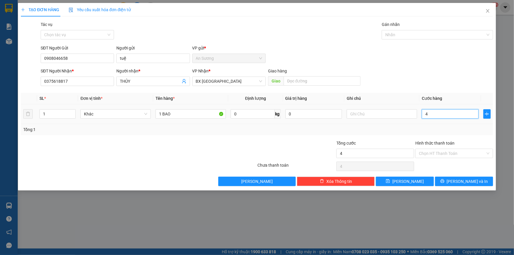
type input "40"
type input "40.000"
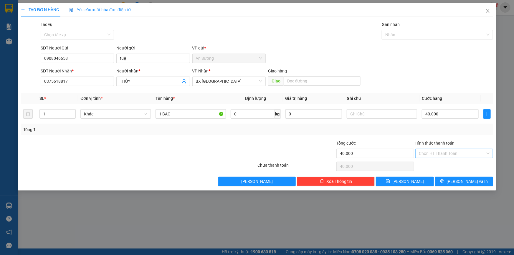
click at [437, 156] on input "Hình thức thanh toán" at bounding box center [452, 153] width 67 height 9
click at [441, 163] on div "Tại văn phòng" at bounding box center [454, 165] width 71 height 6
click at [454, 184] on button "[PERSON_NAME] và In" at bounding box center [464, 181] width 58 height 9
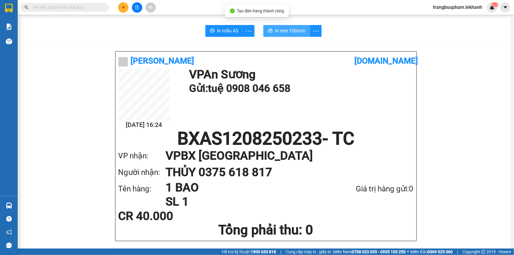
click at [276, 34] on span "In tem 100mm" at bounding box center [290, 30] width 30 height 7
click at [119, 7] on button at bounding box center [123, 7] width 10 height 10
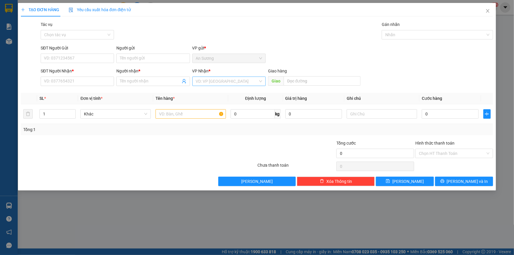
click at [208, 80] on input "search" at bounding box center [227, 81] width 62 height 9
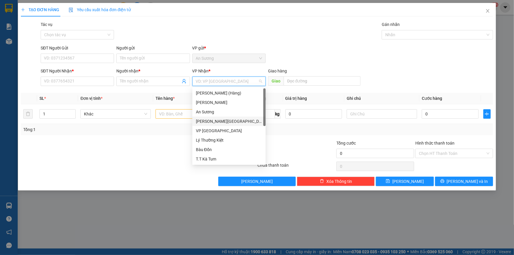
scroll to position [37, 0]
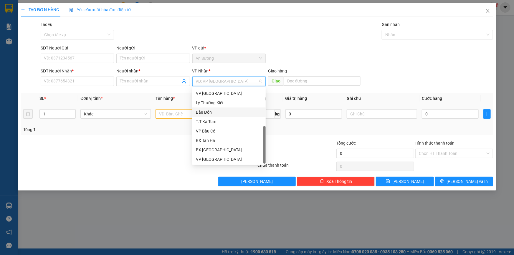
drag, startPoint x: 215, startPoint y: 115, endPoint x: 209, endPoint y: 111, distance: 7.3
click at [215, 114] on div "Bàu Đồn" at bounding box center [229, 112] width 66 height 6
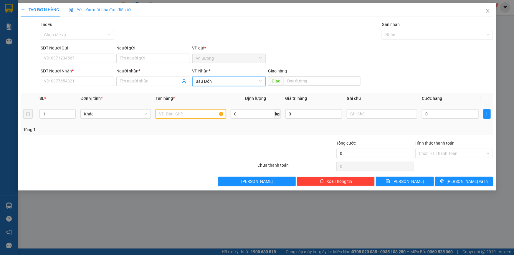
click at [179, 115] on input "text" at bounding box center [190, 113] width 70 height 9
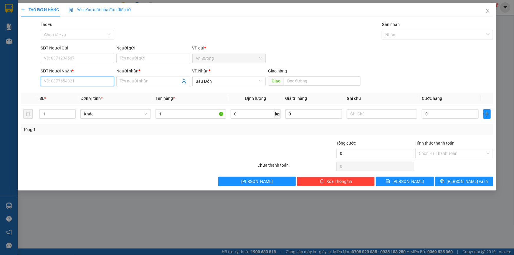
click at [81, 82] on input "SĐT Người Nhận *" at bounding box center [77, 81] width 73 height 9
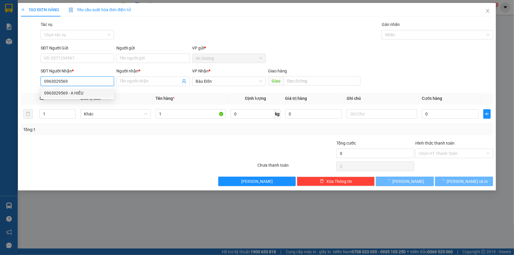
drag, startPoint x: 84, startPoint y: 93, endPoint x: 82, endPoint y: 74, distance: 18.6
click at [84, 93] on div "0963029569 - A HIẾU" at bounding box center [77, 93] width 66 height 6
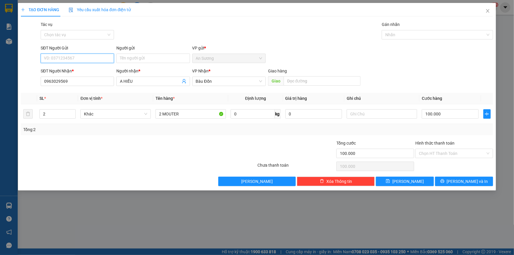
click at [86, 55] on input "SĐT Người Gửi" at bounding box center [77, 58] width 73 height 9
click at [84, 70] on div "0909868173 - LY" at bounding box center [77, 70] width 66 height 6
click at [72, 117] on span "Decrease Value" at bounding box center [72, 115] width 6 height 5
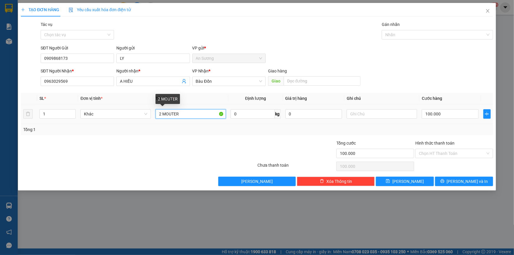
drag, startPoint x: 179, startPoint y: 117, endPoint x: 87, endPoint y: 89, distance: 96.0
click at [96, 118] on tr "1 Khác 2 MOUTER 0 kg 0 100.000" at bounding box center [257, 114] width 472 height 20
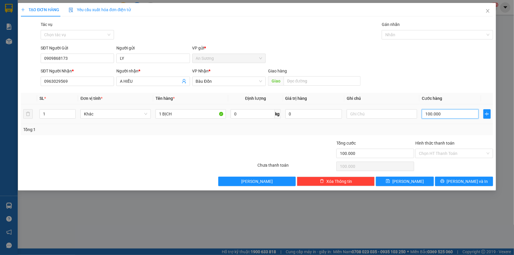
drag, startPoint x: 444, startPoint y: 118, endPoint x: 443, endPoint y: 107, distance: 10.6
click at [444, 117] on input "100.000" at bounding box center [450, 113] width 57 height 9
click at [461, 182] on span "[PERSON_NAME] và In" at bounding box center [467, 181] width 41 height 6
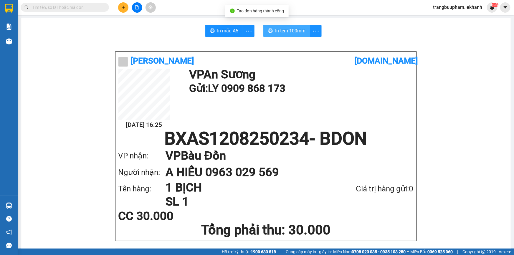
drag, startPoint x: 290, startPoint y: 26, endPoint x: 291, endPoint y: 31, distance: 4.8
click at [290, 27] on button "In tem 100mm" at bounding box center [286, 31] width 47 height 12
click at [291, 31] on span "In tem 100mm" at bounding box center [290, 30] width 30 height 7
click at [278, 32] on span "In tem 100mm" at bounding box center [290, 30] width 30 height 7
click at [122, 6] on icon "plus" at bounding box center [123, 7] width 4 height 4
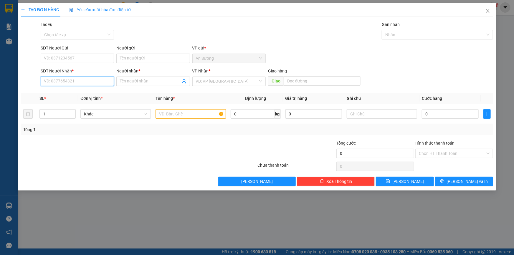
click at [95, 80] on input "SĐT Người Nhận *" at bounding box center [77, 81] width 73 height 9
click at [81, 94] on div "0918633435 - GIANG" at bounding box center [77, 93] width 66 height 6
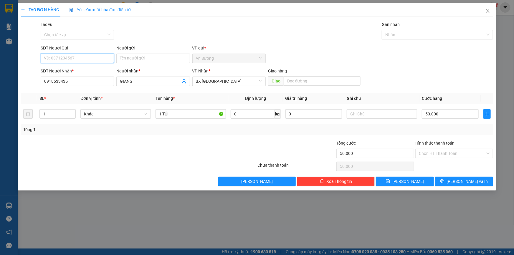
click at [92, 59] on input "SĐT Người Gửi" at bounding box center [77, 58] width 73 height 9
click at [84, 71] on div "0909755518 - THỊNH" at bounding box center [77, 70] width 66 height 6
click at [454, 112] on input "50.000" at bounding box center [450, 113] width 57 height 9
drag, startPoint x: 165, startPoint y: 110, endPoint x: 114, endPoint y: 121, distance: 51.7
click at [114, 123] on tr "1 Khác 1 TÚI 0 kg 0 30.000" at bounding box center [257, 114] width 472 height 20
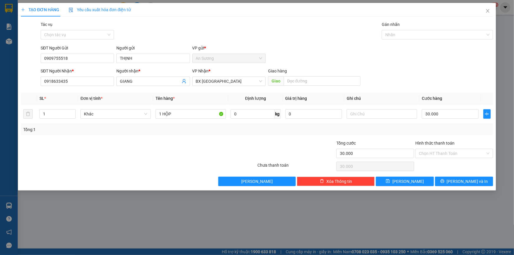
click at [475, 189] on div "TẠO ĐƠN HÀNG Yêu cầu xuất hóa đơn điện tử Transit Pickup Surcharge Ids Transit …" at bounding box center [257, 97] width 478 height 188
click at [475, 187] on div "TẠO ĐƠN HÀNG Yêu cầu xuất hóa đơn điện tử Transit Pickup Surcharge Ids Transit …" at bounding box center [257, 97] width 478 height 188
click at [475, 177] on button "[PERSON_NAME] và In" at bounding box center [464, 181] width 58 height 9
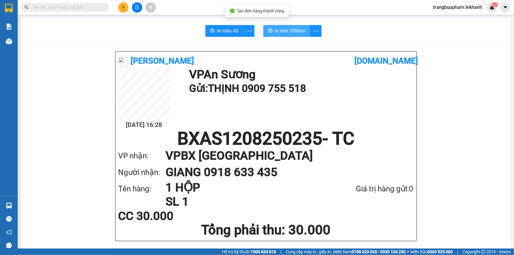
click at [285, 28] on span "In tem 100mm" at bounding box center [290, 30] width 30 height 7
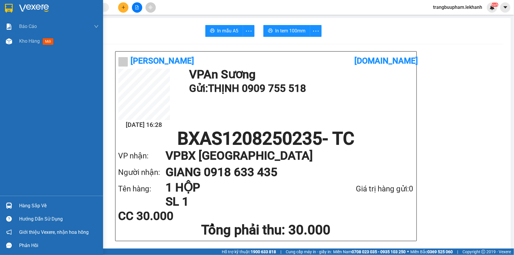
click at [29, 44] on div "Kho hàng mới" at bounding box center [37, 40] width 37 height 7
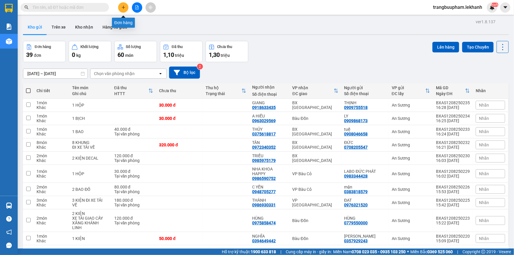
click at [122, 8] on icon "plus" at bounding box center [123, 7] width 4 height 4
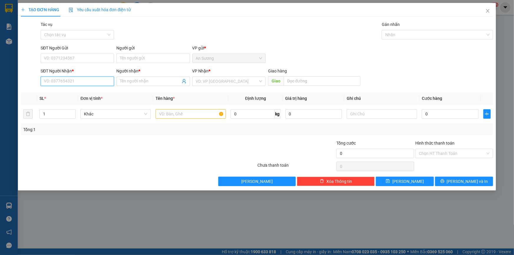
click at [90, 84] on input "SĐT Người Nhận *" at bounding box center [77, 81] width 73 height 9
click at [73, 60] on input "SĐT Người Gửi" at bounding box center [77, 58] width 73 height 9
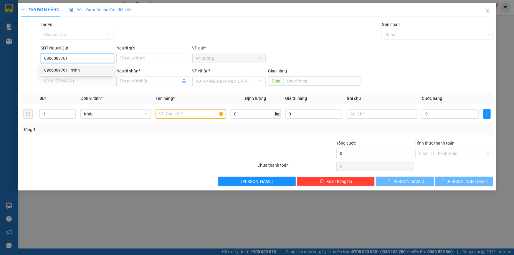
click at [58, 65] on div "0906009761 - minh" at bounding box center [77, 69] width 73 height 9
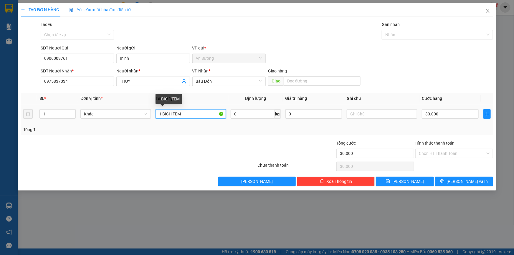
drag, startPoint x: 193, startPoint y: 112, endPoint x: 327, endPoint y: 108, distance: 134.3
click at [193, 112] on input "1 BỊCH TEM" at bounding box center [190, 113] width 70 height 9
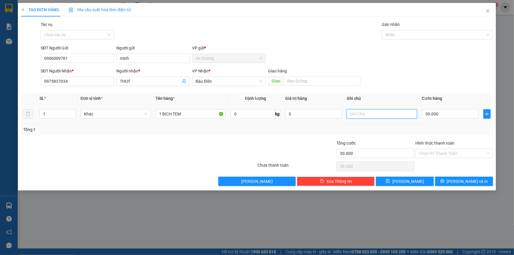
click at [377, 115] on input "text" at bounding box center [381, 113] width 70 height 9
click at [448, 152] on input "Hình thức thanh toán" at bounding box center [452, 153] width 67 height 9
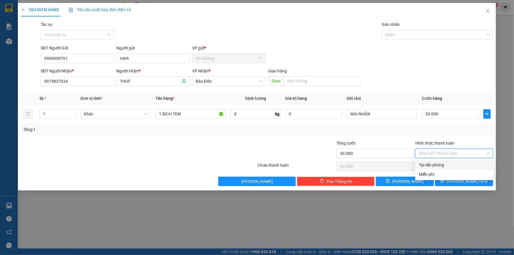
click at [446, 164] on div "Tại văn phòng" at bounding box center [454, 165] width 71 height 6
click at [457, 180] on button "[PERSON_NAME] và In" at bounding box center [464, 181] width 58 height 9
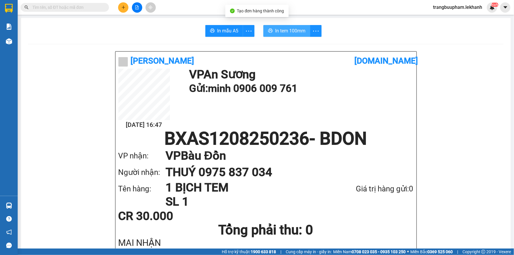
click at [302, 30] on span "In tem 100mm" at bounding box center [290, 30] width 30 height 7
click at [121, 8] on icon "plus" at bounding box center [123, 7] width 4 height 4
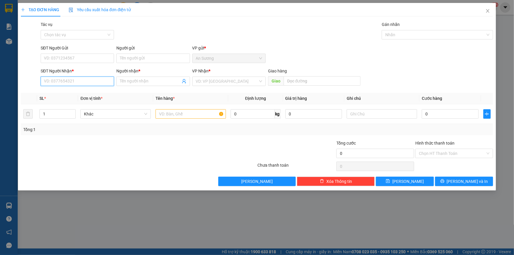
click at [75, 81] on input "SĐT Người Nhận *" at bounding box center [77, 81] width 73 height 9
drag, startPoint x: 84, startPoint y: 94, endPoint x: 87, endPoint y: 91, distance: 3.8
click at [85, 94] on div "0949032580 - NGUYÊN" at bounding box center [77, 93] width 66 height 6
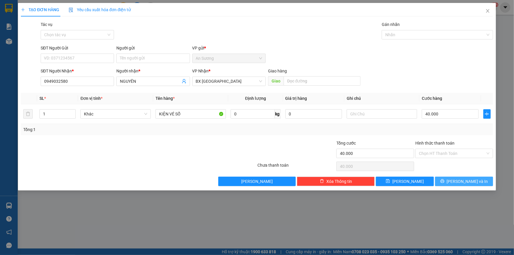
click at [480, 182] on button "[PERSON_NAME] và In" at bounding box center [464, 181] width 58 height 9
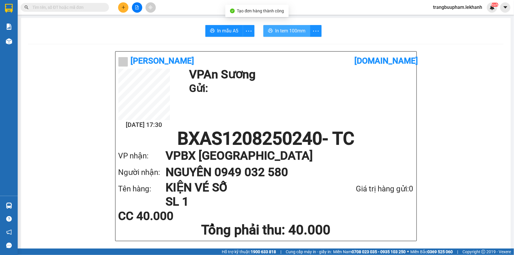
click at [286, 31] on span "In tem 100mm" at bounding box center [290, 30] width 30 height 7
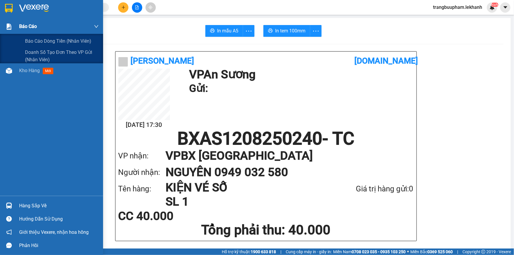
click at [40, 33] on div "Báo cáo" at bounding box center [58, 26] width 79 height 15
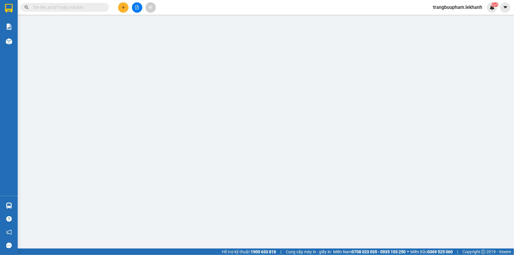
click at [126, 8] on button at bounding box center [123, 7] width 10 height 10
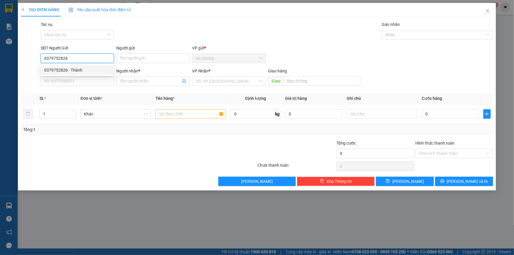
click at [84, 67] on div "0379752826 - Thành" at bounding box center [77, 70] width 66 height 6
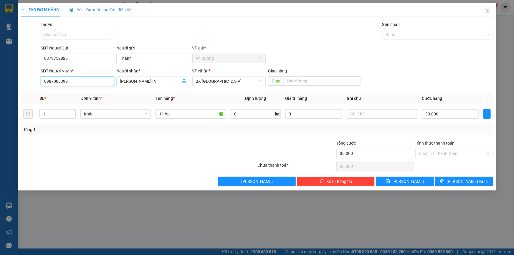
drag, startPoint x: 87, startPoint y: 82, endPoint x: 0, endPoint y: 95, distance: 87.7
click at [0, 95] on div "TẠO ĐƠN HÀNG Yêu cầu xuất hóa đơn điện tử Transit Pickup Surcharge Ids Transit …" at bounding box center [257, 127] width 514 height 255
drag, startPoint x: 148, startPoint y: 83, endPoint x: 31, endPoint y: 101, distance: 118.2
click at [31, 101] on div "Transit Pickup Surcharge Ids Transit Deliver Surcharge Ids Transit Deliver Surc…" at bounding box center [257, 103] width 472 height 165
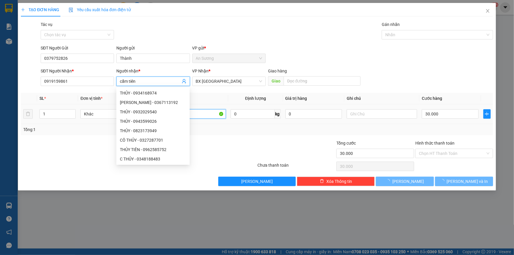
click at [205, 112] on input "1 hộp" at bounding box center [190, 113] width 70 height 9
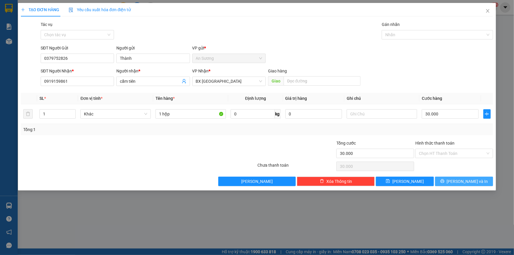
click at [444, 180] on icon "printer" at bounding box center [442, 181] width 4 height 4
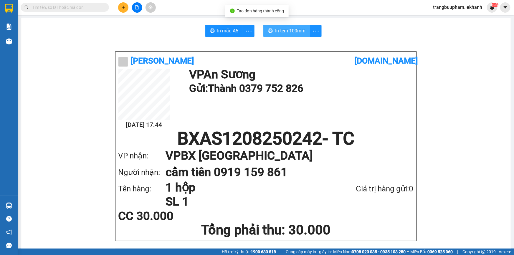
drag, startPoint x: 273, startPoint y: 32, endPoint x: 394, endPoint y: 85, distance: 131.8
click at [275, 32] on span "In tem 100mm" at bounding box center [290, 30] width 30 height 7
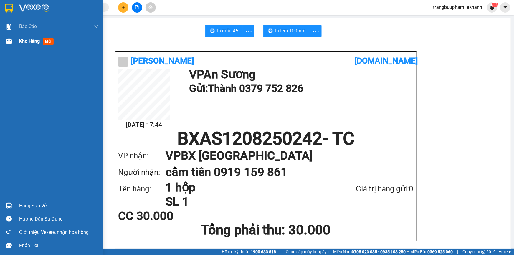
click at [34, 42] on span "Kho hàng" at bounding box center [29, 41] width 21 height 6
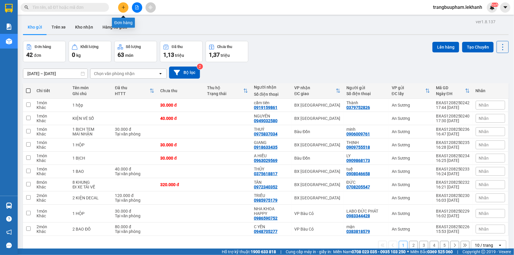
click at [123, 8] on icon "plus" at bounding box center [123, 7] width 4 height 4
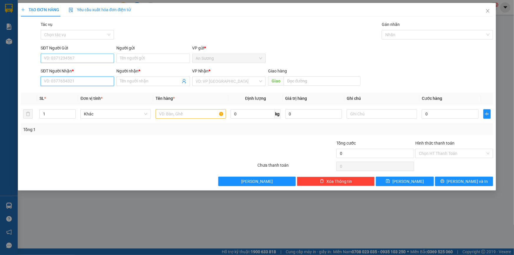
drag, startPoint x: 71, startPoint y: 82, endPoint x: 70, endPoint y: 60, distance: 21.2
click at [71, 79] on input "SĐT Người Nhận *" at bounding box center [77, 81] width 73 height 9
click at [74, 96] on div "0989557396 - tài tây" at bounding box center [77, 93] width 66 height 6
click at [88, 62] on input "SĐT Người Gửi" at bounding box center [77, 58] width 73 height 9
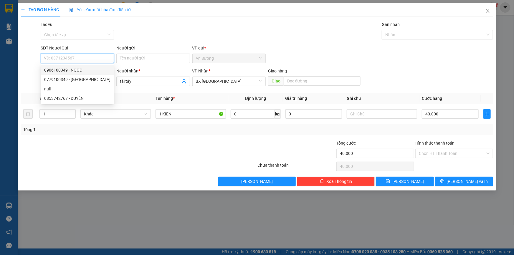
click at [81, 68] on div "0906100349 - NGOC" at bounding box center [77, 70] width 66 height 6
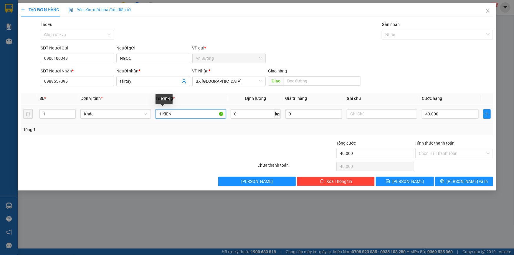
drag, startPoint x: 172, startPoint y: 113, endPoint x: 110, endPoint y: 108, distance: 61.4
click at [110, 108] on tr "1 Khác 1 KIEN 0 kg 0 40.000" at bounding box center [257, 114] width 472 height 20
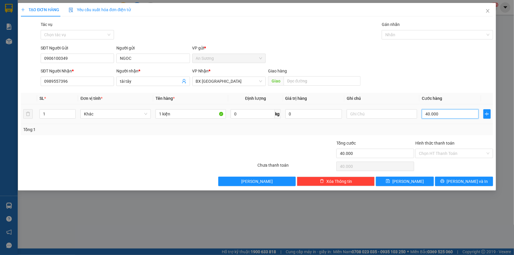
click at [456, 117] on input "40.000" at bounding box center [450, 113] width 57 height 9
click at [473, 182] on span "[PERSON_NAME] và In" at bounding box center [467, 181] width 41 height 6
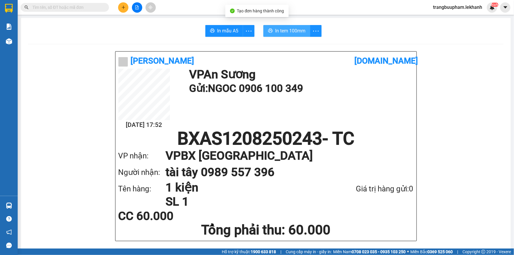
click at [284, 30] on span "In tem 100mm" at bounding box center [290, 30] width 30 height 7
click at [127, 6] on button at bounding box center [123, 7] width 10 height 10
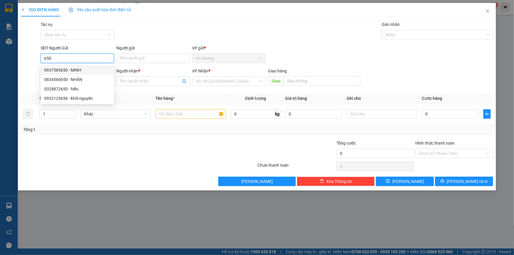
drag, startPoint x: 50, startPoint y: 55, endPoint x: 24, endPoint y: 61, distance: 27.4
click at [24, 61] on div "SĐT Người Gửi 650 Người gửi Tên người gửi VP gửi * An Sương" at bounding box center [256, 55] width 473 height 21
click at [157, 80] on input "Người nhận *" at bounding box center [150, 81] width 60 height 6
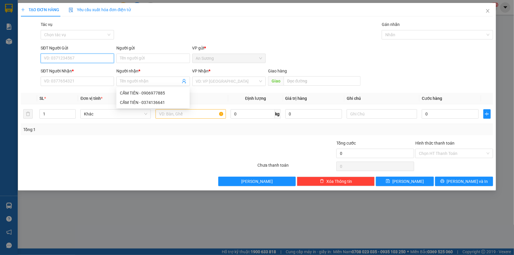
click at [94, 60] on input "SĐT Người Gửi" at bounding box center [77, 58] width 73 height 9
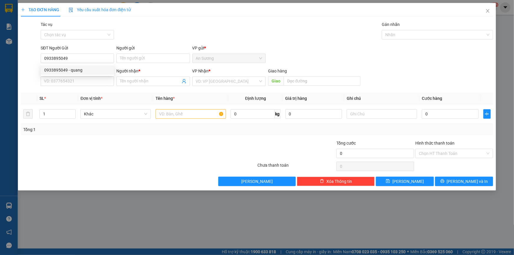
click at [70, 64] on div "0933895049 0933895049 - quang" at bounding box center [77, 70] width 73 height 12
click at [73, 55] on input "0933895049" at bounding box center [77, 58] width 73 height 9
click at [79, 70] on div "0933895049 - quang" at bounding box center [77, 70] width 66 height 6
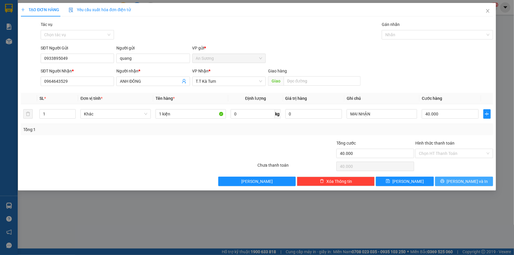
click at [444, 180] on icon "printer" at bounding box center [442, 181] width 4 height 4
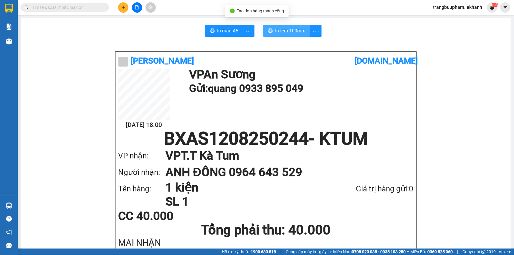
click at [291, 31] on span "In tem 100mm" at bounding box center [290, 30] width 30 height 7
click at [120, 12] on div at bounding box center [137, 7] width 44 height 10
click at [123, 8] on icon "plus" at bounding box center [123, 7] width 4 height 4
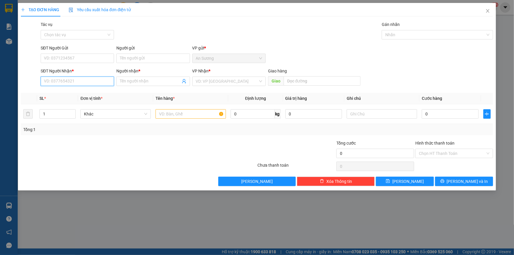
click at [99, 85] on input "SĐT Người Nhận *" at bounding box center [77, 81] width 73 height 9
click at [87, 93] on div "0989366475 - HIỀN" at bounding box center [77, 93] width 66 height 6
click at [435, 107] on td "40.000" at bounding box center [450, 114] width 62 height 20
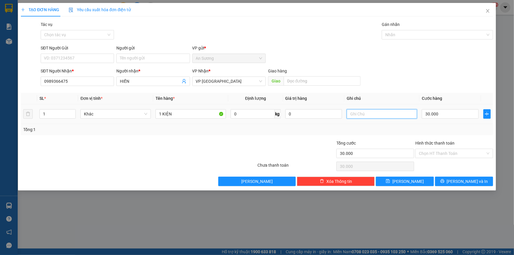
click at [356, 112] on input "text" at bounding box center [381, 113] width 70 height 9
drag, startPoint x: 446, startPoint y: 185, endPoint x: 452, endPoint y: 179, distance: 8.8
click at [446, 185] on button "[PERSON_NAME] và In" at bounding box center [464, 181] width 58 height 9
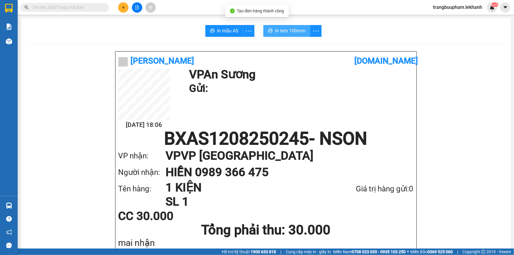
drag, startPoint x: 281, startPoint y: 33, endPoint x: 288, endPoint y: 41, distance: 10.4
click at [281, 33] on span "In tem 100mm" at bounding box center [290, 30] width 30 height 7
click at [125, 11] on button at bounding box center [123, 7] width 10 height 10
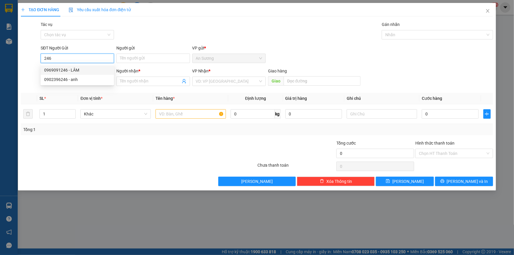
click at [69, 72] on div "0969091246 - LÂM" at bounding box center [77, 70] width 66 height 6
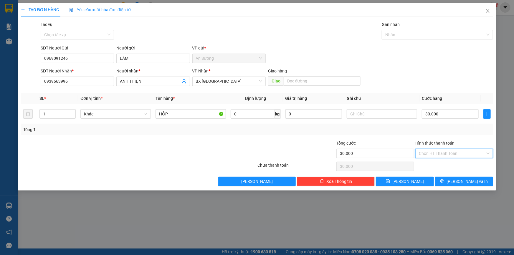
click at [443, 153] on input "Hình thức thanh toán" at bounding box center [452, 153] width 67 height 9
click at [444, 167] on div "Tại văn phòng" at bounding box center [454, 165] width 71 height 6
click at [465, 183] on span "[PERSON_NAME] và In" at bounding box center [467, 181] width 41 height 6
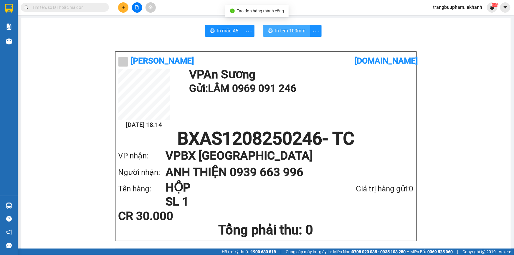
click at [275, 32] on span "In tem 100mm" at bounding box center [290, 30] width 30 height 7
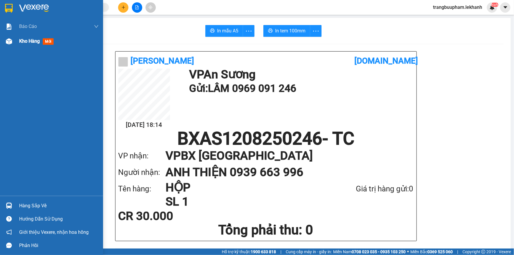
click at [32, 47] on div "Kho hàng mới" at bounding box center [58, 41] width 79 height 15
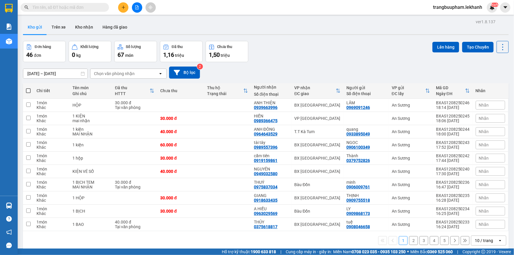
click at [120, 9] on button at bounding box center [123, 7] width 10 height 10
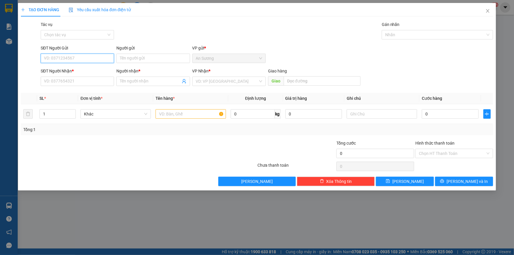
click at [94, 56] on input "SĐT Người Gửi" at bounding box center [77, 58] width 73 height 9
click at [127, 61] on input "Người gửi" at bounding box center [152, 58] width 73 height 9
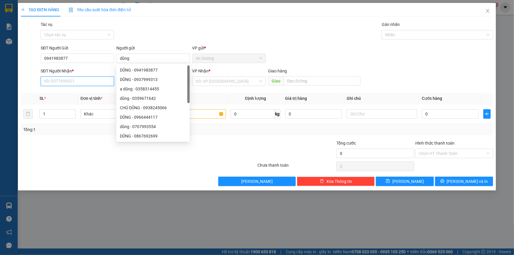
click at [95, 84] on input "SĐT Người Nhận *" at bounding box center [77, 81] width 73 height 9
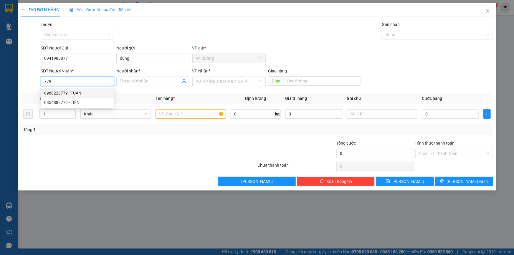
click at [83, 91] on div "0988228779 - TUẤN" at bounding box center [77, 93] width 66 height 6
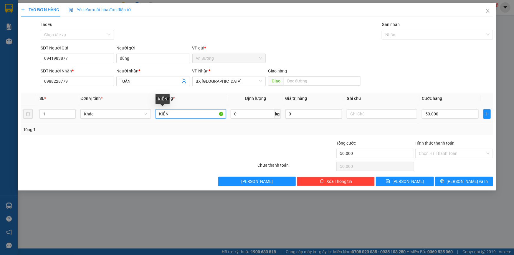
click at [172, 115] on input "KIỆN" at bounding box center [190, 113] width 70 height 9
click at [442, 112] on input "50.000" at bounding box center [450, 113] width 57 height 9
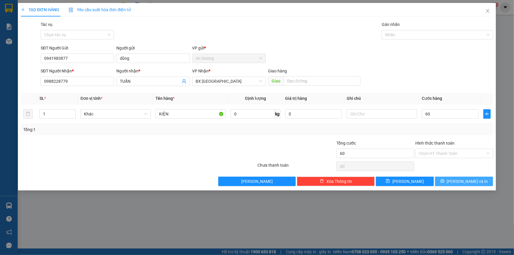
click at [458, 180] on button "[PERSON_NAME] và In" at bounding box center [464, 181] width 58 height 9
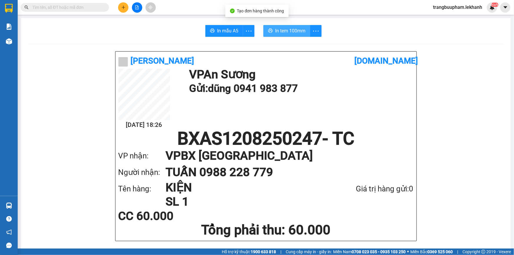
click at [298, 35] on button "In tem 100mm" at bounding box center [286, 31] width 47 height 12
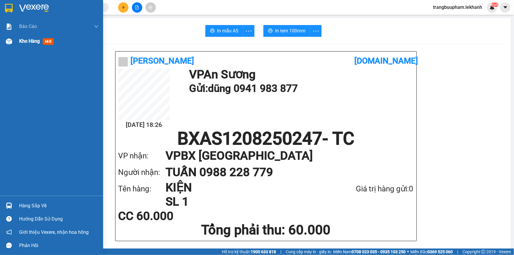
click at [33, 42] on span "Kho hàng" at bounding box center [29, 41] width 21 height 6
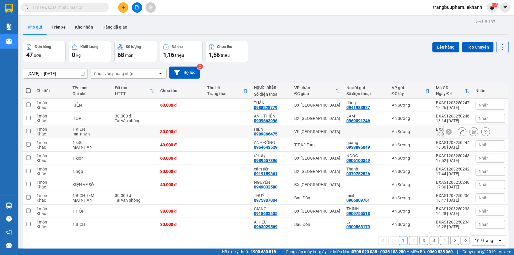
click at [219, 129] on td at bounding box center [227, 131] width 47 height 13
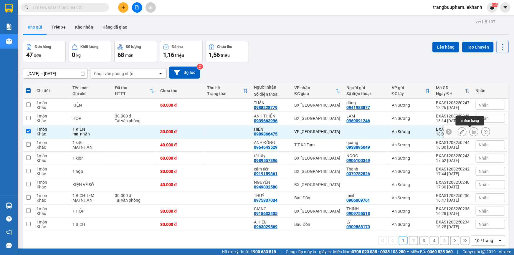
click at [470, 132] on button at bounding box center [474, 132] width 8 height 10
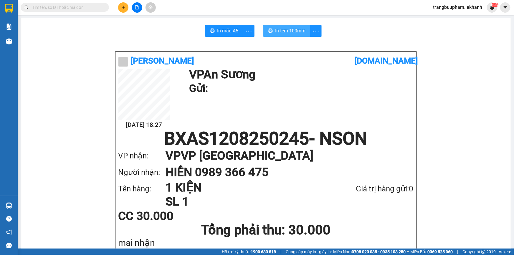
click at [275, 28] on span "In tem 100mm" at bounding box center [290, 30] width 30 height 7
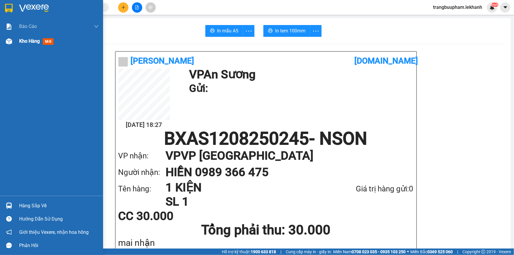
click at [22, 39] on span "Kho hàng" at bounding box center [29, 41] width 21 height 6
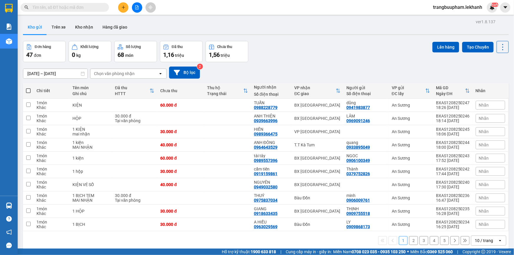
click at [122, 11] on button at bounding box center [123, 7] width 10 height 10
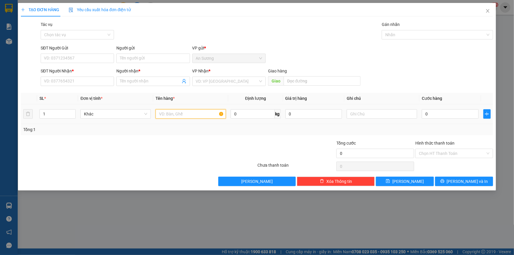
click at [197, 112] on input "text" at bounding box center [190, 113] width 70 height 9
click at [367, 115] on input "text" at bounding box center [381, 113] width 70 height 9
drag, startPoint x: 205, startPoint y: 85, endPoint x: 214, endPoint y: 86, distance: 9.2
click at [205, 85] on input "search" at bounding box center [227, 81] width 62 height 9
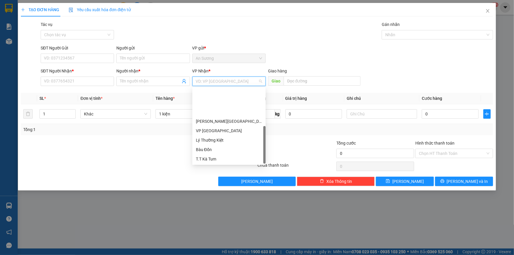
click at [223, 184] on div "BX [GEOGRAPHIC_DATA]" at bounding box center [229, 187] width 66 height 6
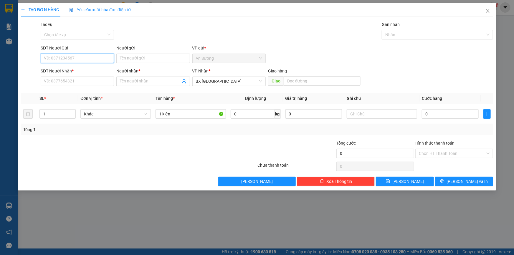
click at [77, 59] on input "SĐT Người Gửi" at bounding box center [77, 58] width 73 height 9
click at [70, 67] on div "0913692430 - DŨNG" at bounding box center [77, 70] width 66 height 6
click at [70, 82] on input "SĐT Người Nhận *" at bounding box center [77, 81] width 73 height 9
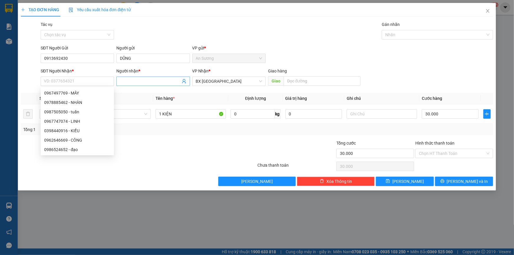
click at [130, 77] on span at bounding box center [152, 81] width 73 height 9
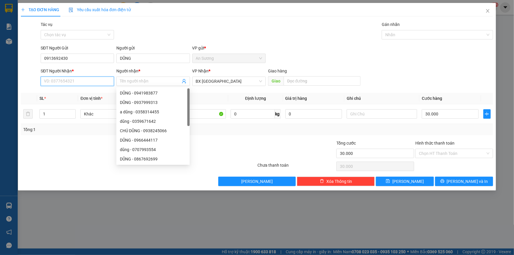
click at [61, 80] on input "SĐT Người Nhận *" at bounding box center [77, 81] width 73 height 9
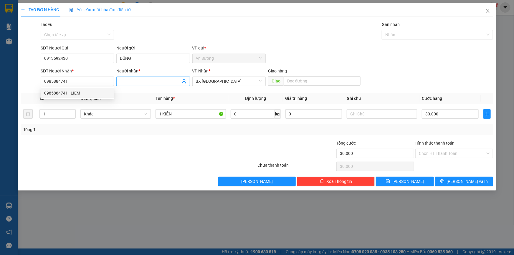
click at [133, 79] on input "Người nhận *" at bounding box center [150, 81] width 60 height 6
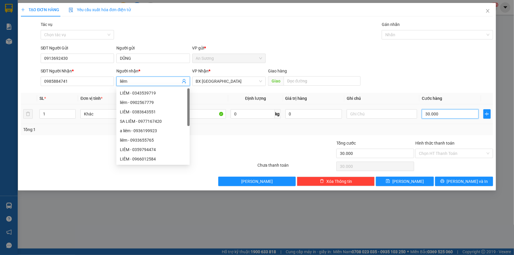
click at [445, 113] on input "30.000" at bounding box center [450, 113] width 57 height 9
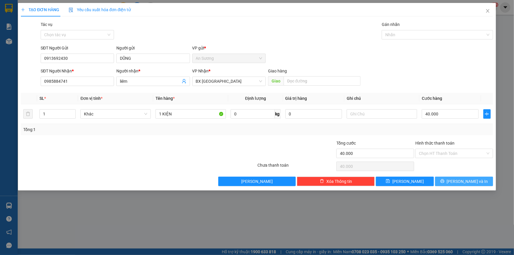
click at [461, 182] on span "[PERSON_NAME] và In" at bounding box center [467, 181] width 41 height 6
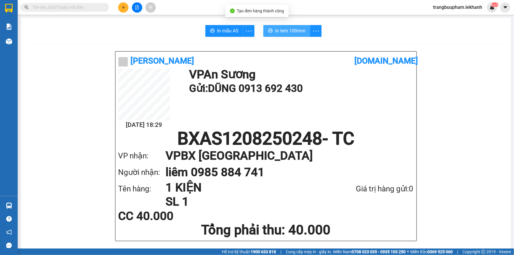
click at [286, 28] on span "In tem 100mm" at bounding box center [290, 30] width 30 height 7
click at [278, 31] on span "In tem 100mm" at bounding box center [290, 30] width 30 height 7
click at [123, 6] on icon "plus" at bounding box center [123, 7] width 0 height 3
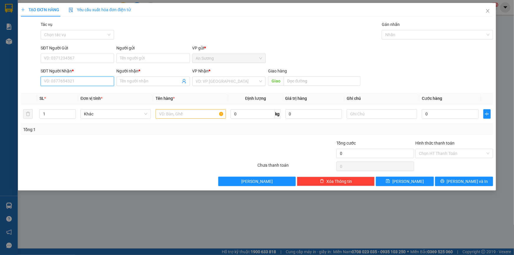
click at [81, 78] on input "SĐT Người Nhận *" at bounding box center [77, 81] width 73 height 9
click at [81, 82] on input "SĐT Người Nhận *" at bounding box center [77, 81] width 73 height 9
click at [72, 94] on div "0907648685 - a trung" at bounding box center [77, 93] width 66 height 6
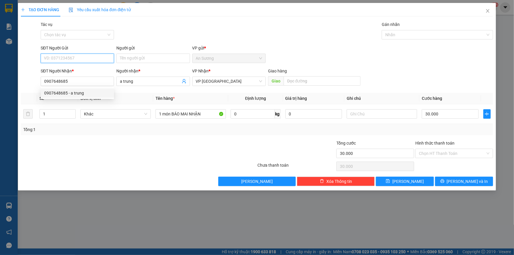
click at [78, 61] on input "SĐT Người Gửi" at bounding box center [77, 58] width 73 height 9
click at [74, 68] on div "0905075737 - khiêm" at bounding box center [77, 70] width 66 height 6
click at [457, 153] on input "Hình thức thanh toán" at bounding box center [452, 153] width 67 height 9
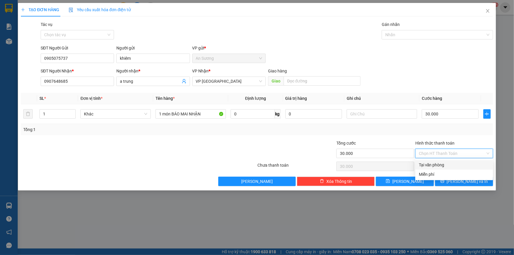
click at [447, 165] on div "Tại văn phòng" at bounding box center [454, 165] width 71 height 6
click at [461, 182] on span "[PERSON_NAME] và In" at bounding box center [467, 181] width 41 height 6
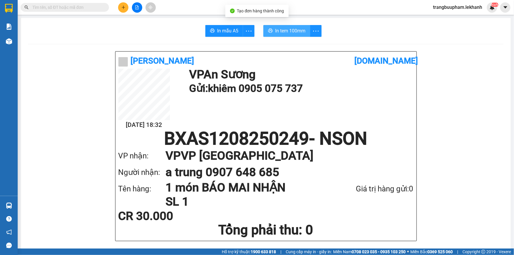
click at [286, 31] on span "In tem 100mm" at bounding box center [290, 30] width 30 height 7
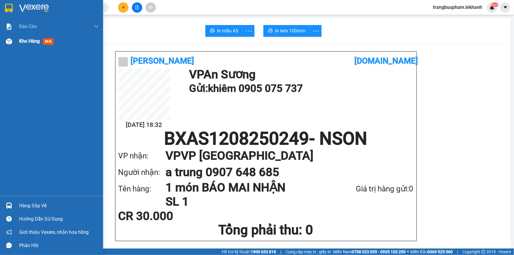
click at [25, 40] on span "Kho hàng" at bounding box center [29, 41] width 21 height 6
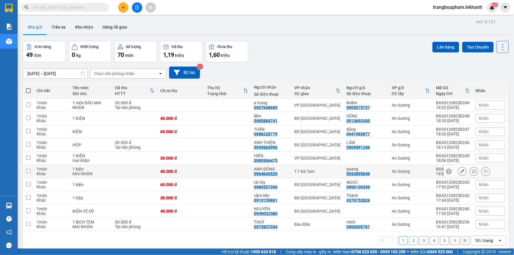
click at [227, 170] on td at bounding box center [227, 171] width 47 height 13
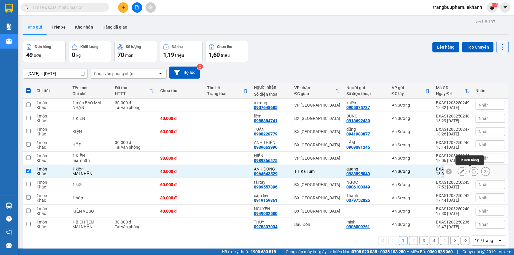
click at [472, 172] on icon at bounding box center [474, 171] width 4 height 4
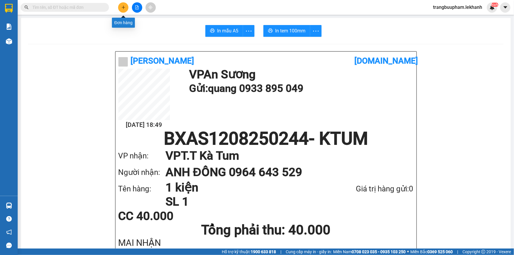
click at [125, 7] on icon "plus" at bounding box center [123, 7] width 4 height 4
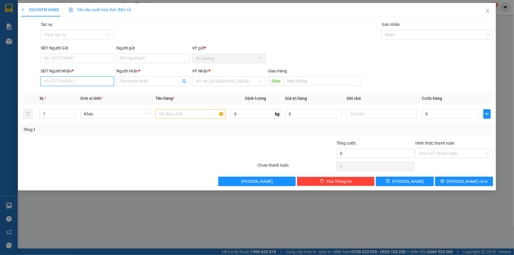
click at [88, 82] on input "SĐT Người Nhận *" at bounding box center [77, 81] width 73 height 9
click at [62, 93] on div "0988228779 - TUẤN" at bounding box center [77, 93] width 66 height 6
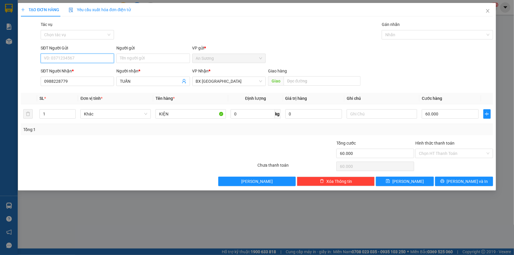
click at [81, 59] on input "SĐT Người Gửi" at bounding box center [77, 58] width 73 height 9
click at [77, 77] on div "0353258085 - HỮU" at bounding box center [77, 79] width 66 height 6
click at [447, 110] on div "50.000" at bounding box center [450, 114] width 57 height 12
click at [447, 111] on input "50.000" at bounding box center [450, 113] width 57 height 9
click at [470, 181] on span "[PERSON_NAME] và In" at bounding box center [467, 181] width 41 height 6
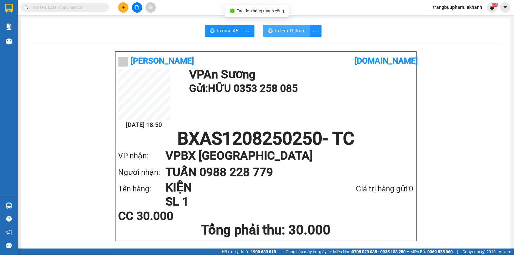
click at [285, 28] on span "In tem 100mm" at bounding box center [290, 30] width 30 height 7
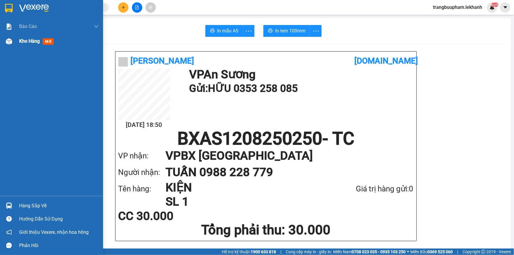
click at [14, 45] on div "Kho hàng mới" at bounding box center [51, 41] width 103 height 15
